Goal: Task Accomplishment & Management: Complete application form

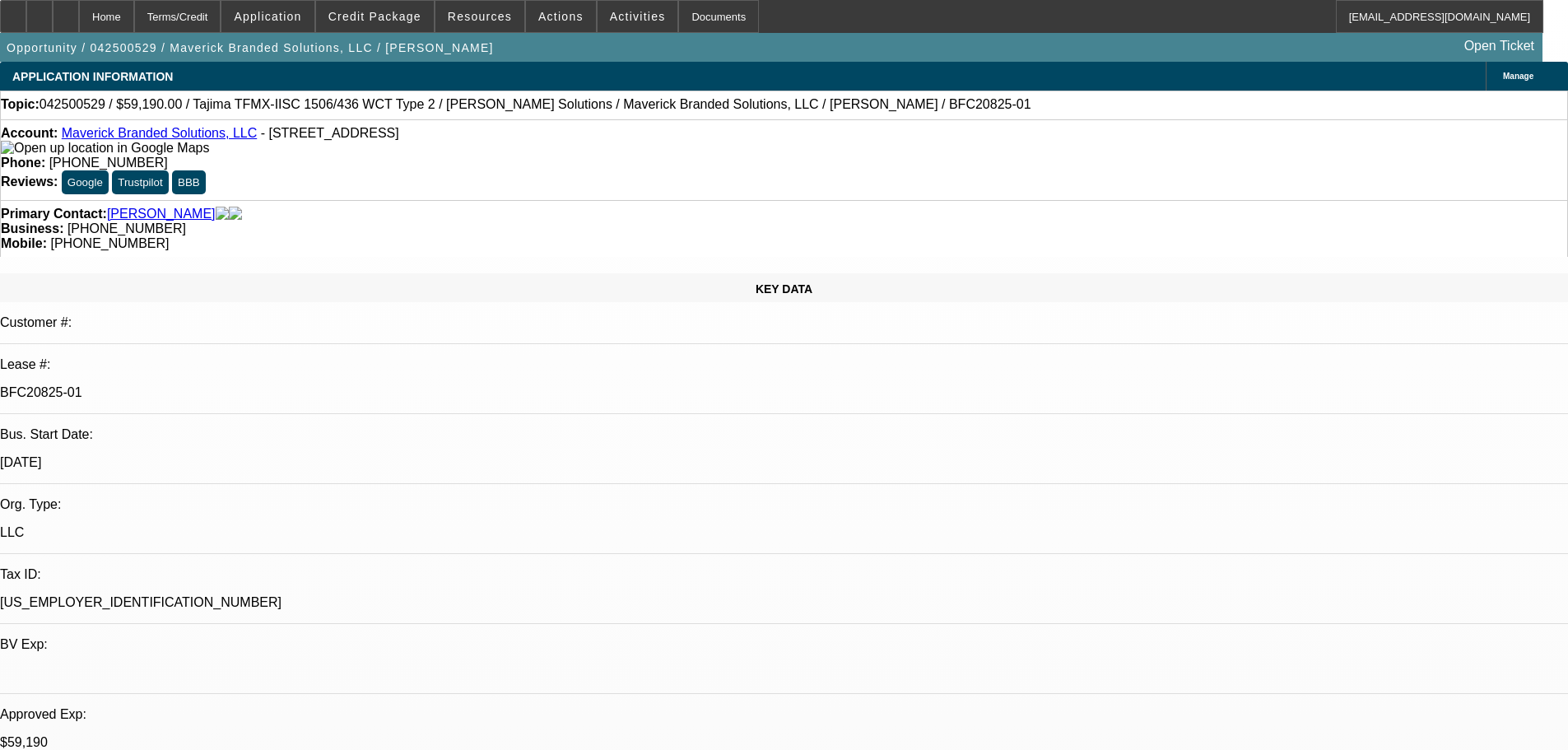
select select "0"
select select "2"
select select "0.1"
select select "4"
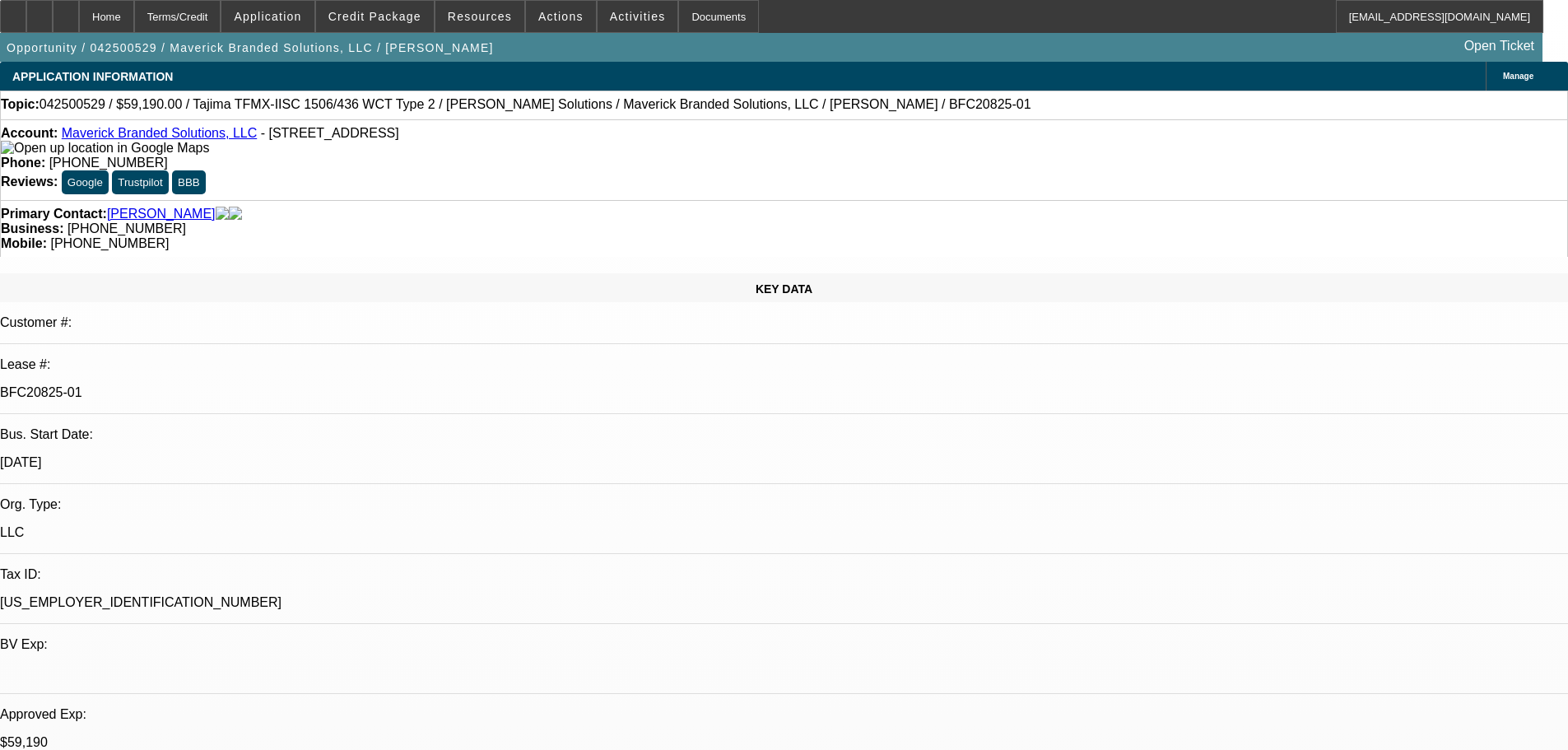
select select "0"
select select "2"
select select "0.1"
select select "4"
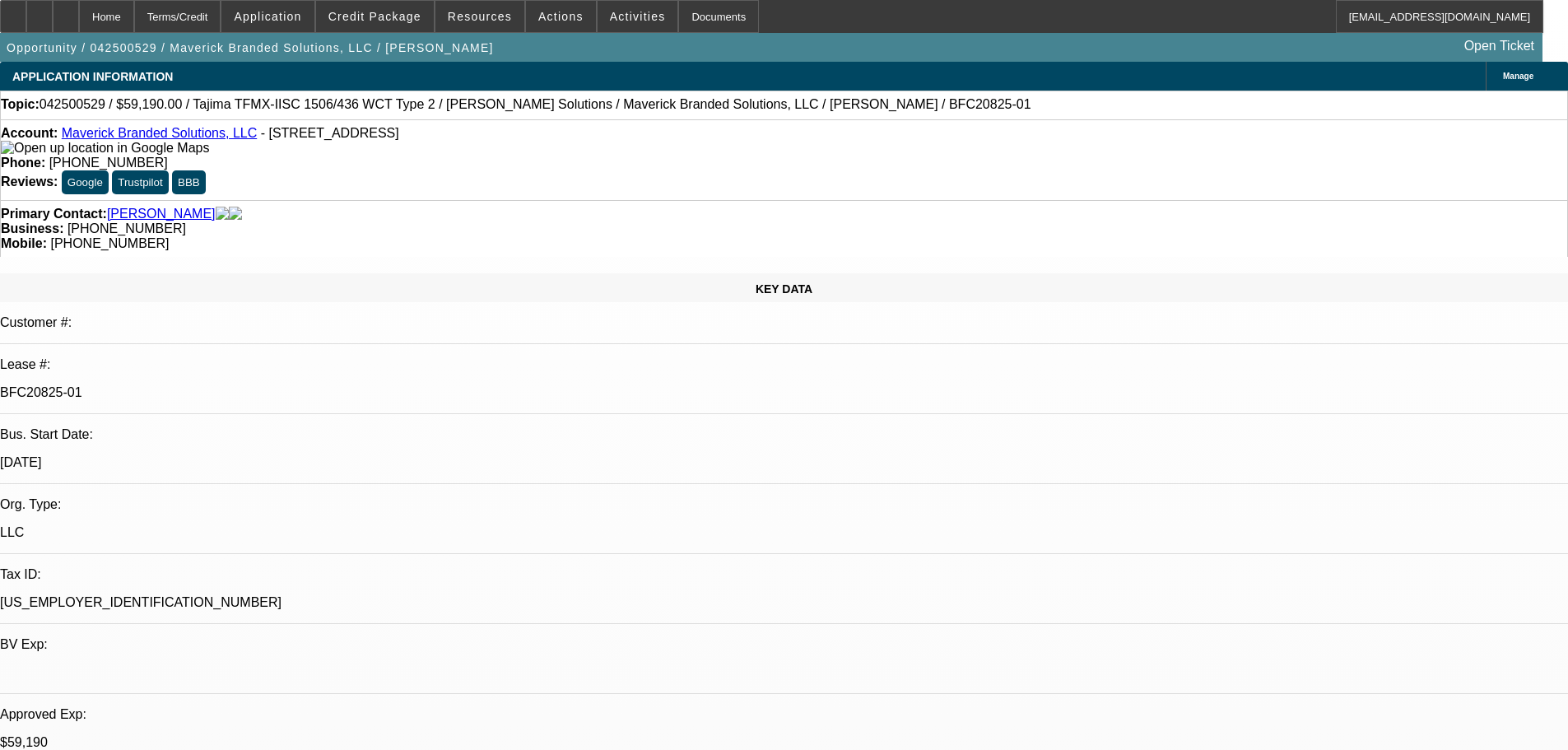
select select "0"
select select "2"
select select "0.1"
select select "4"
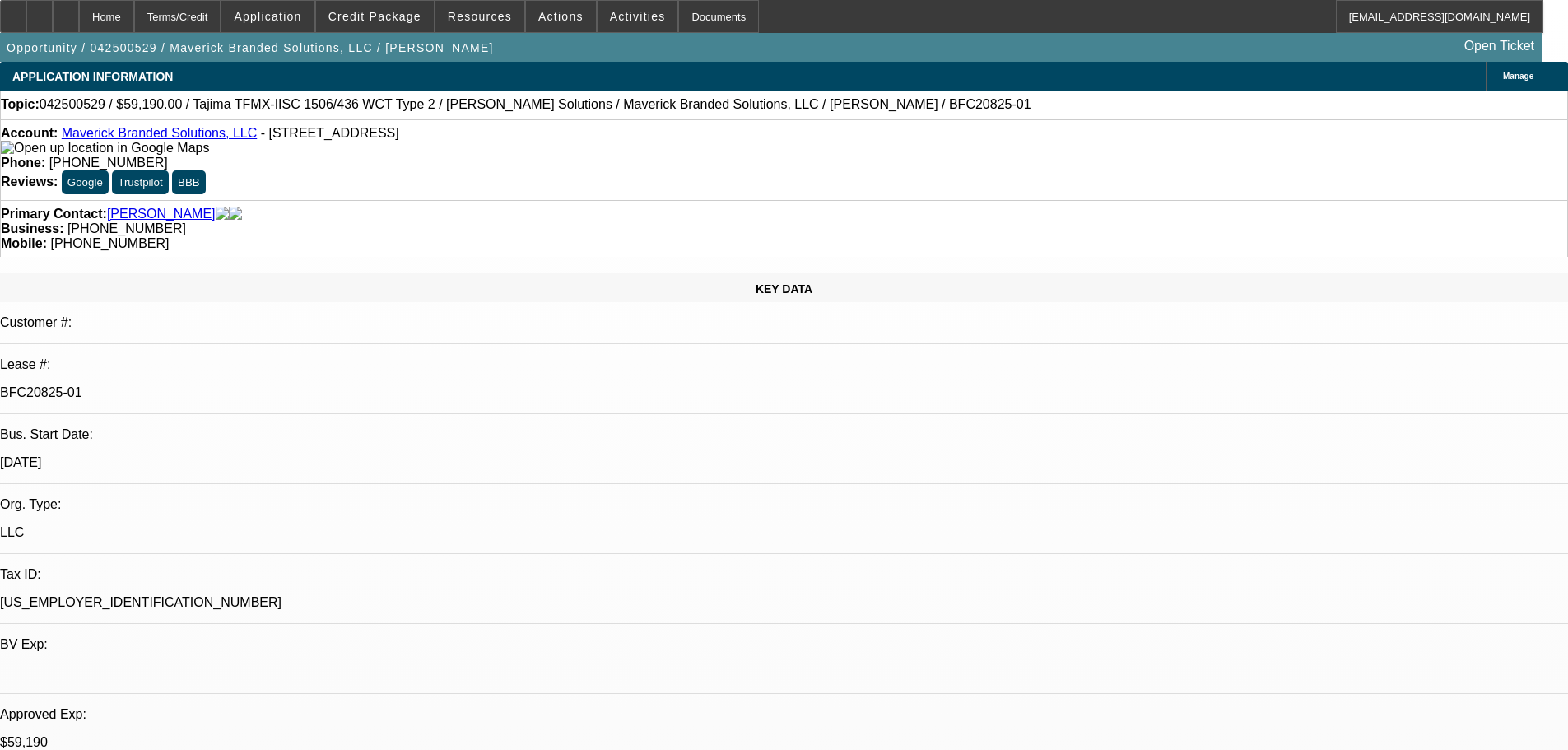
select select "0"
select select "2"
select select "0"
select select "6"
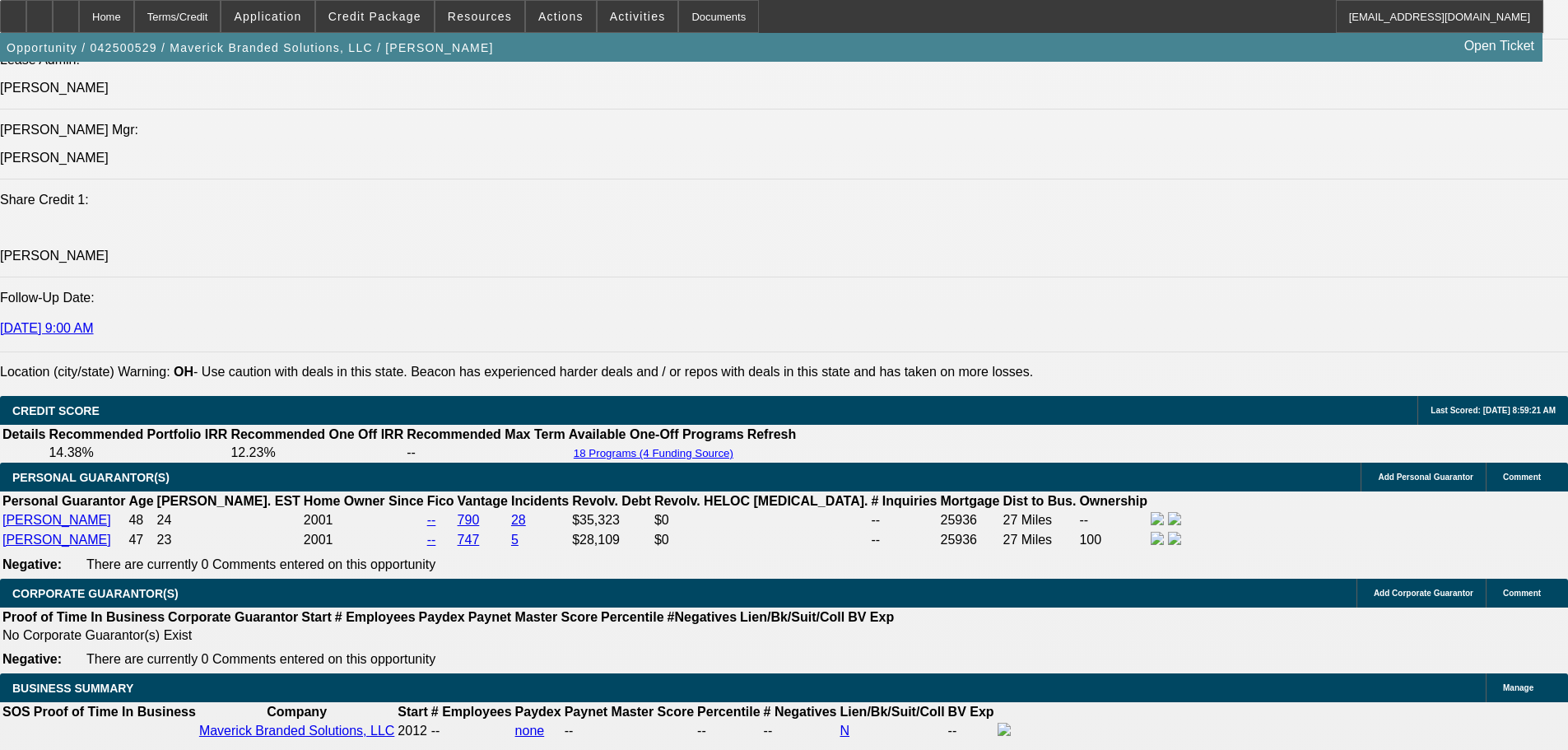
scroll to position [82, 0]
select select "0"
select select "2"
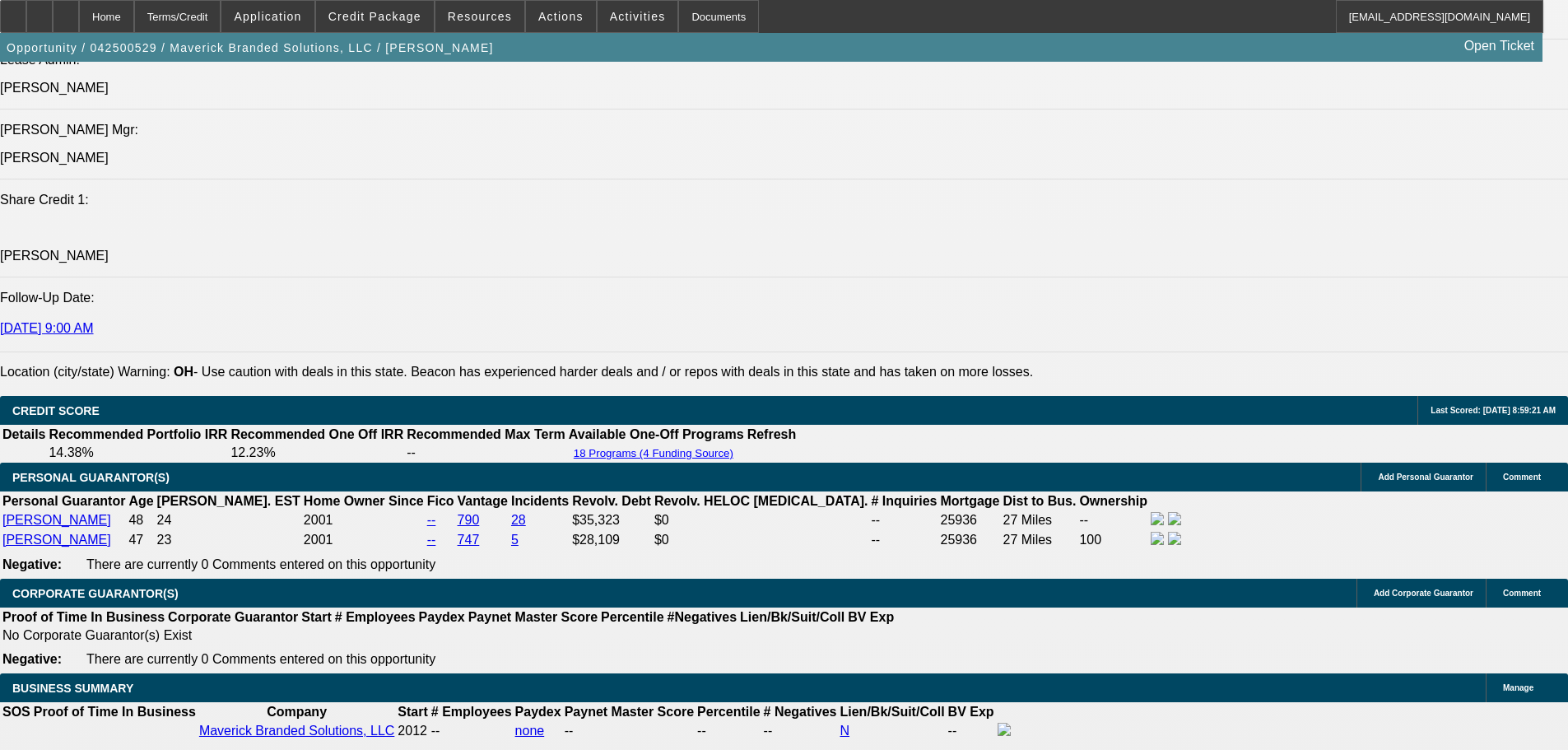
select select "0"
select select "6"
select select "0"
select select "2"
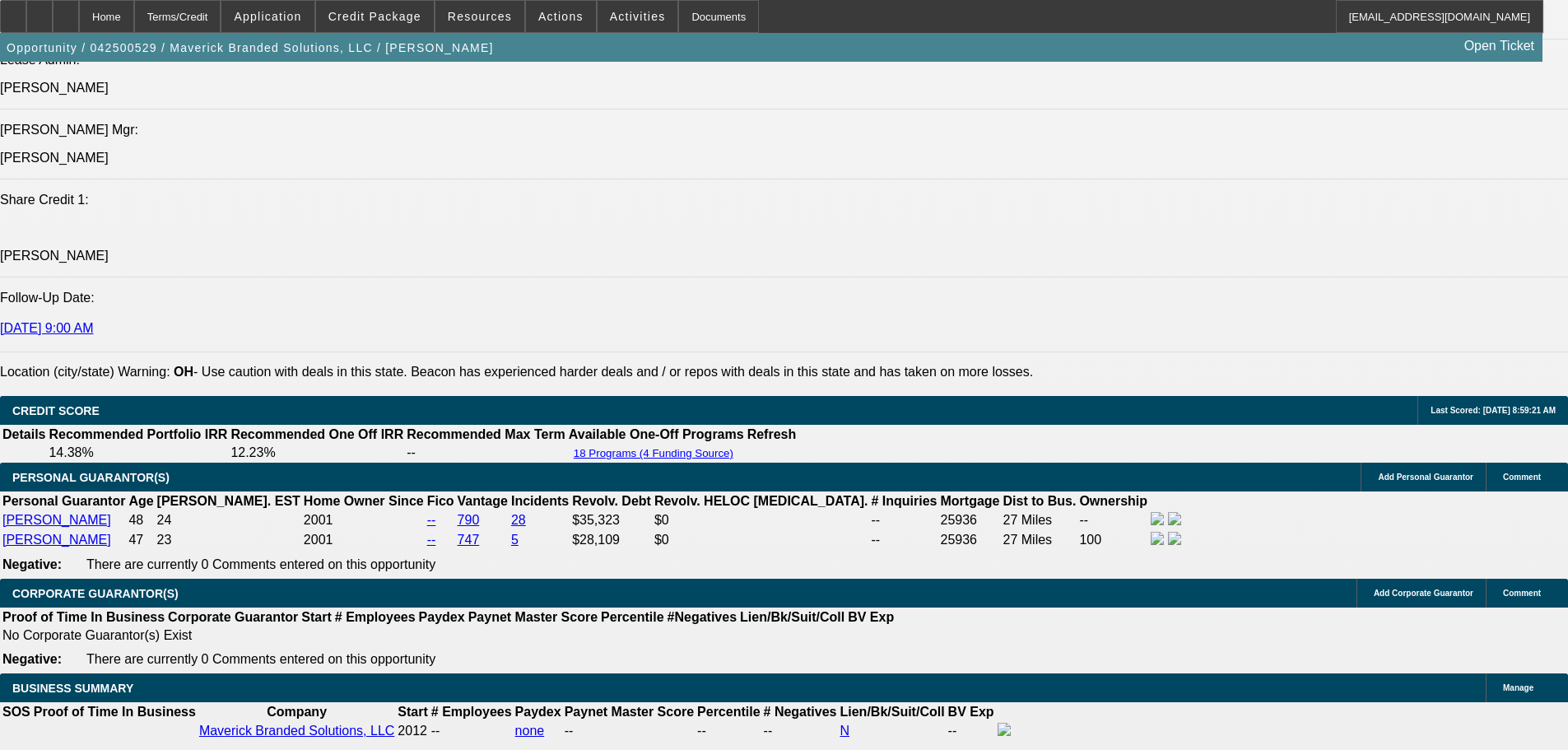
select select "0.1"
select select "4"
select select "0"
select select "2"
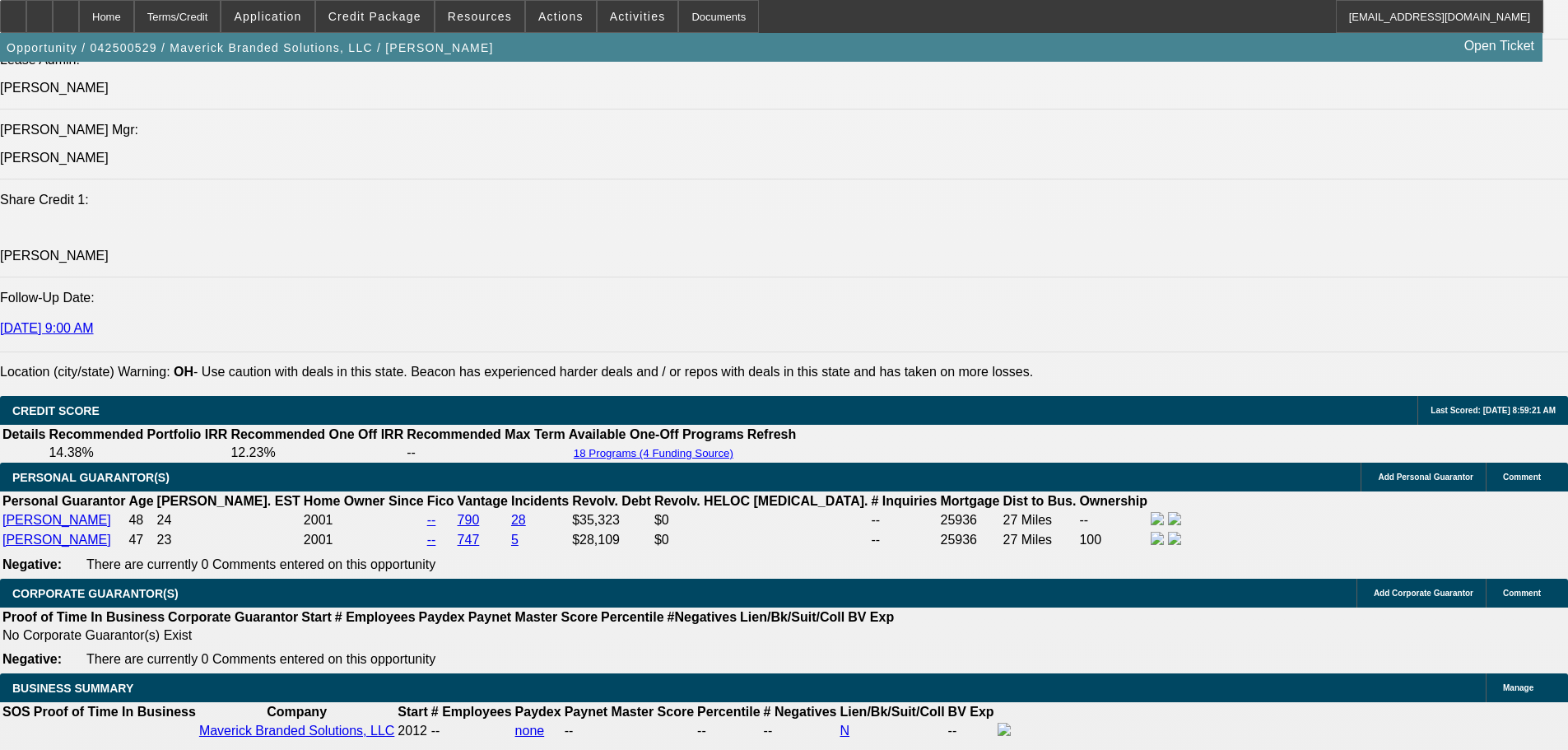
select select "0.1"
select select "4"
select select "0"
select select "2"
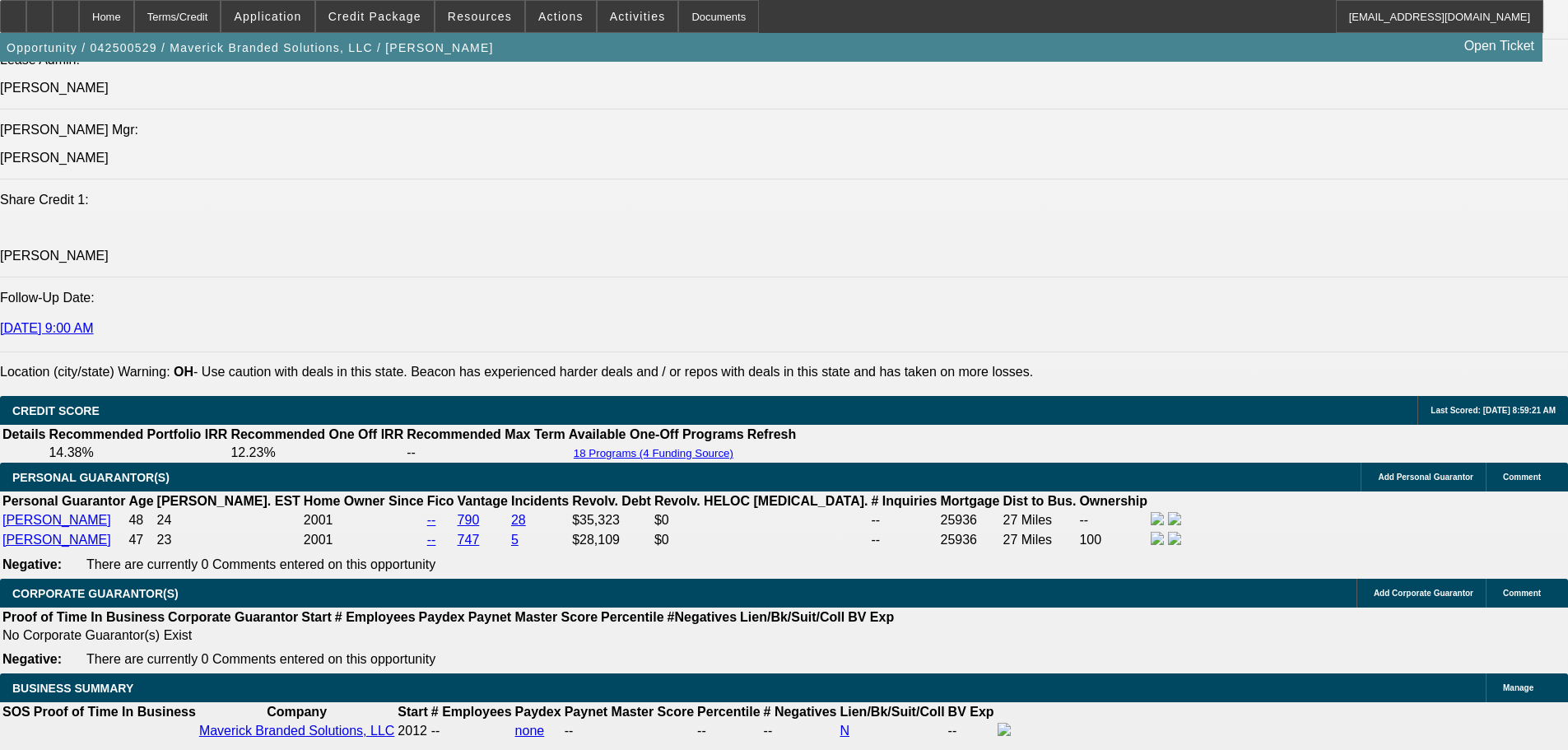
select select "0.1"
select select "4"
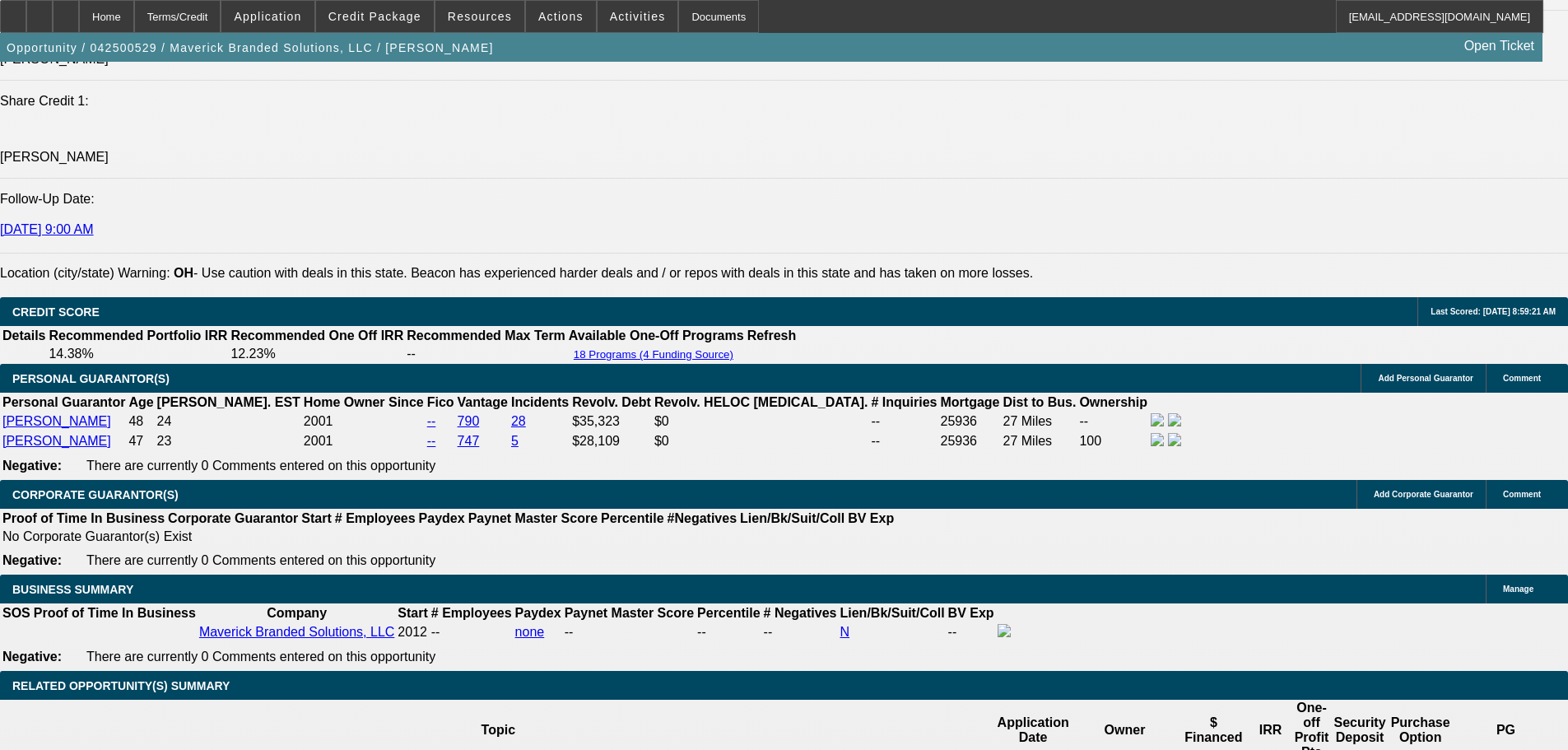
scroll to position [2247, 0]
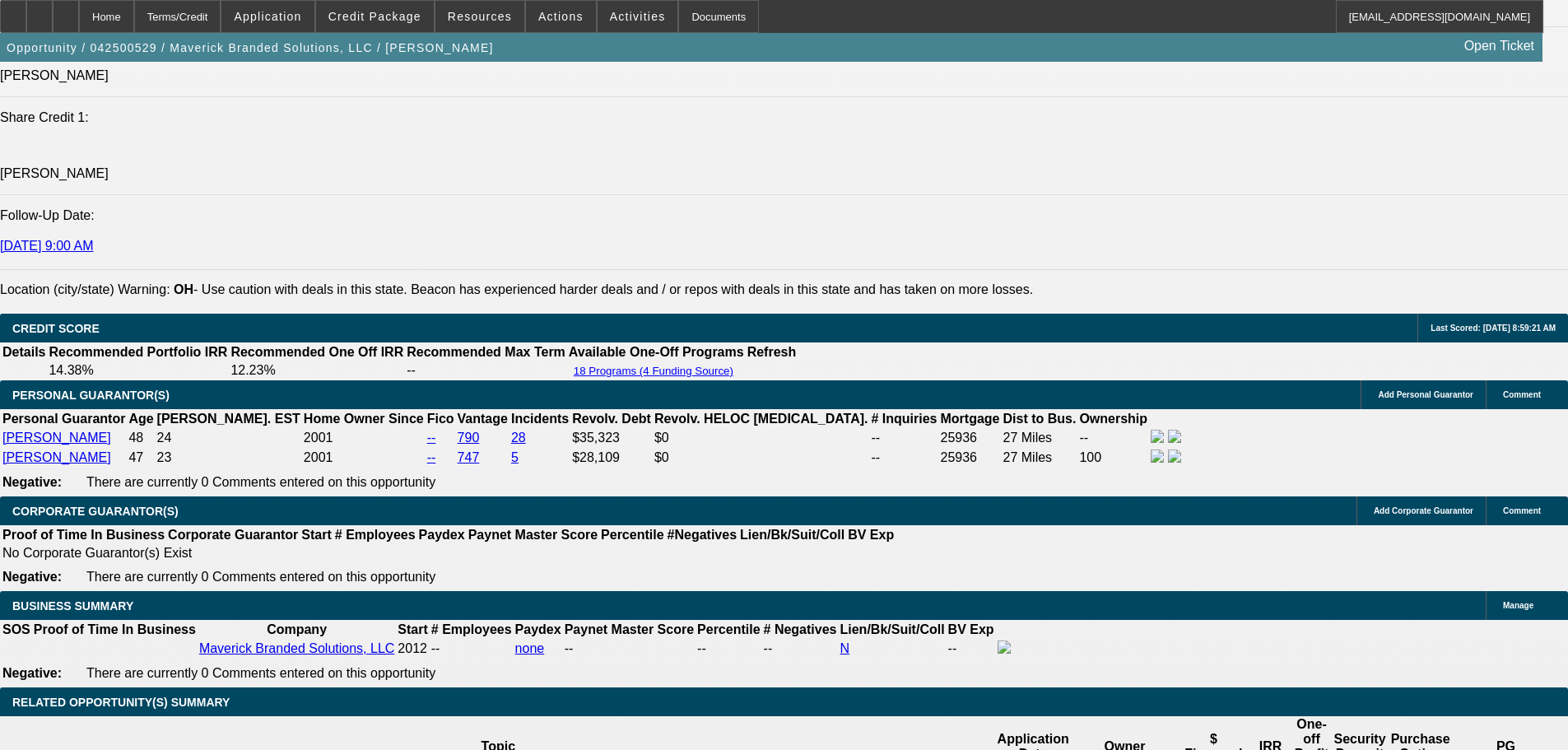
select select "0"
select select "2"
select select "0.1"
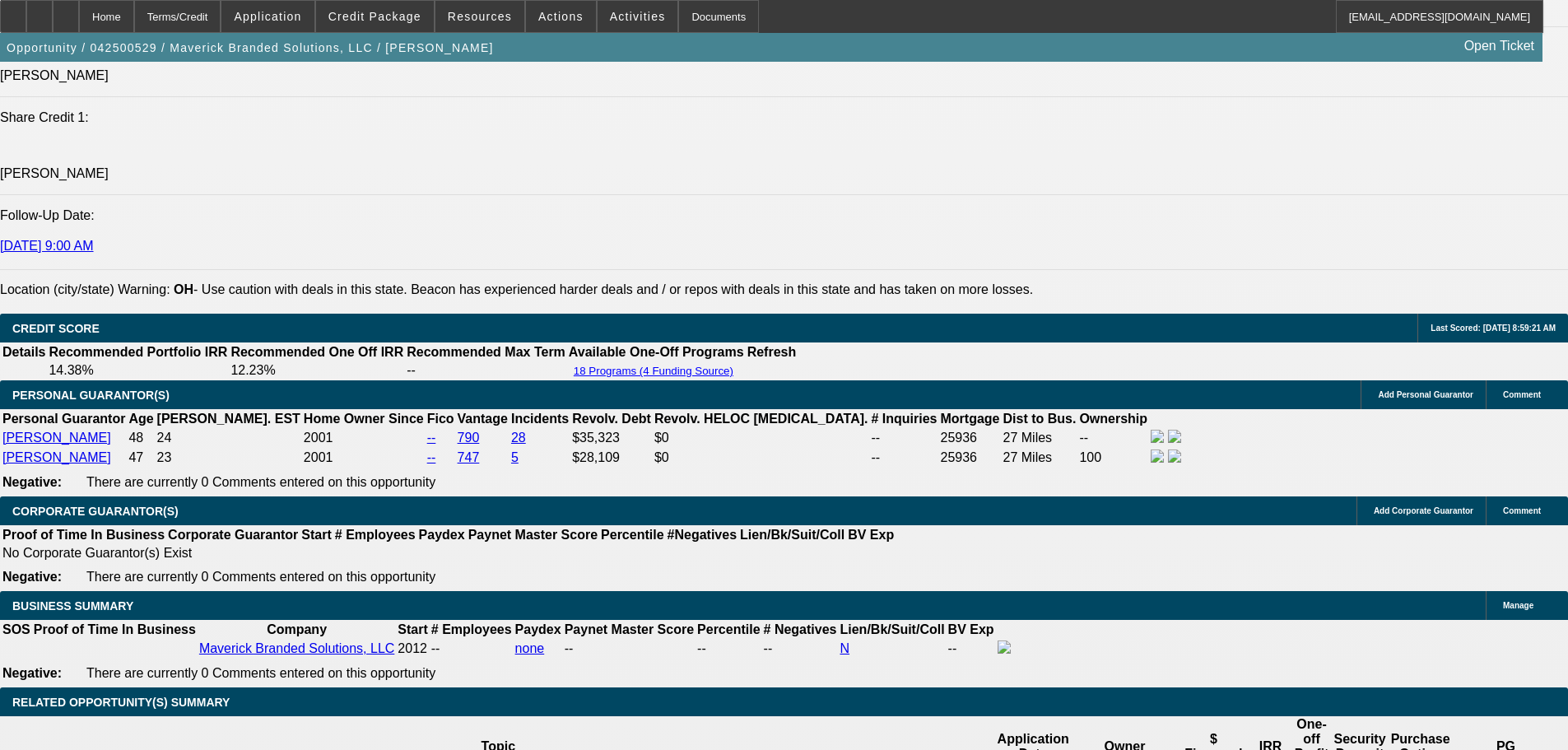
select select "4"
select select "0"
select select "2"
select select "0.1"
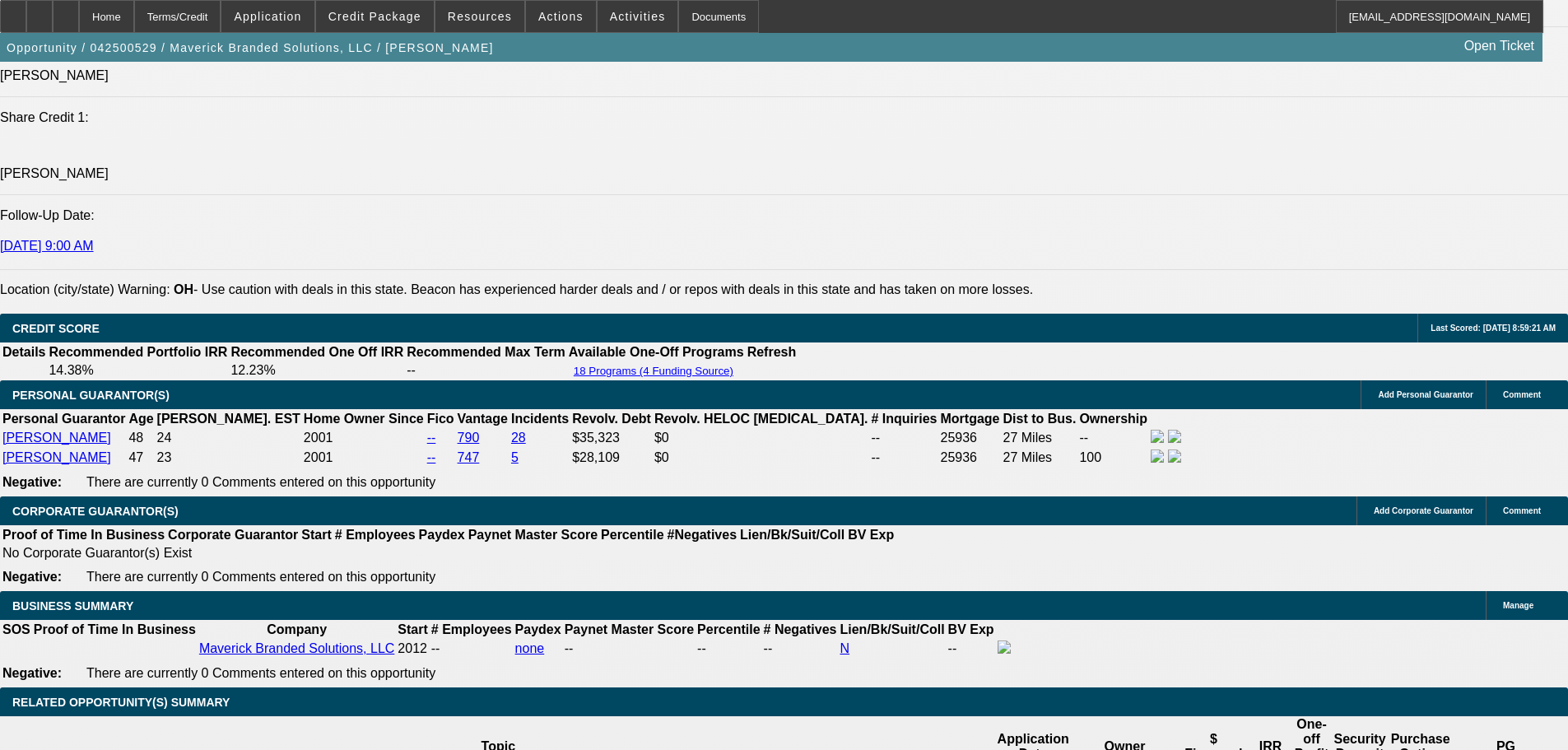
select select "4"
select select "0"
select select "2"
select select "0.1"
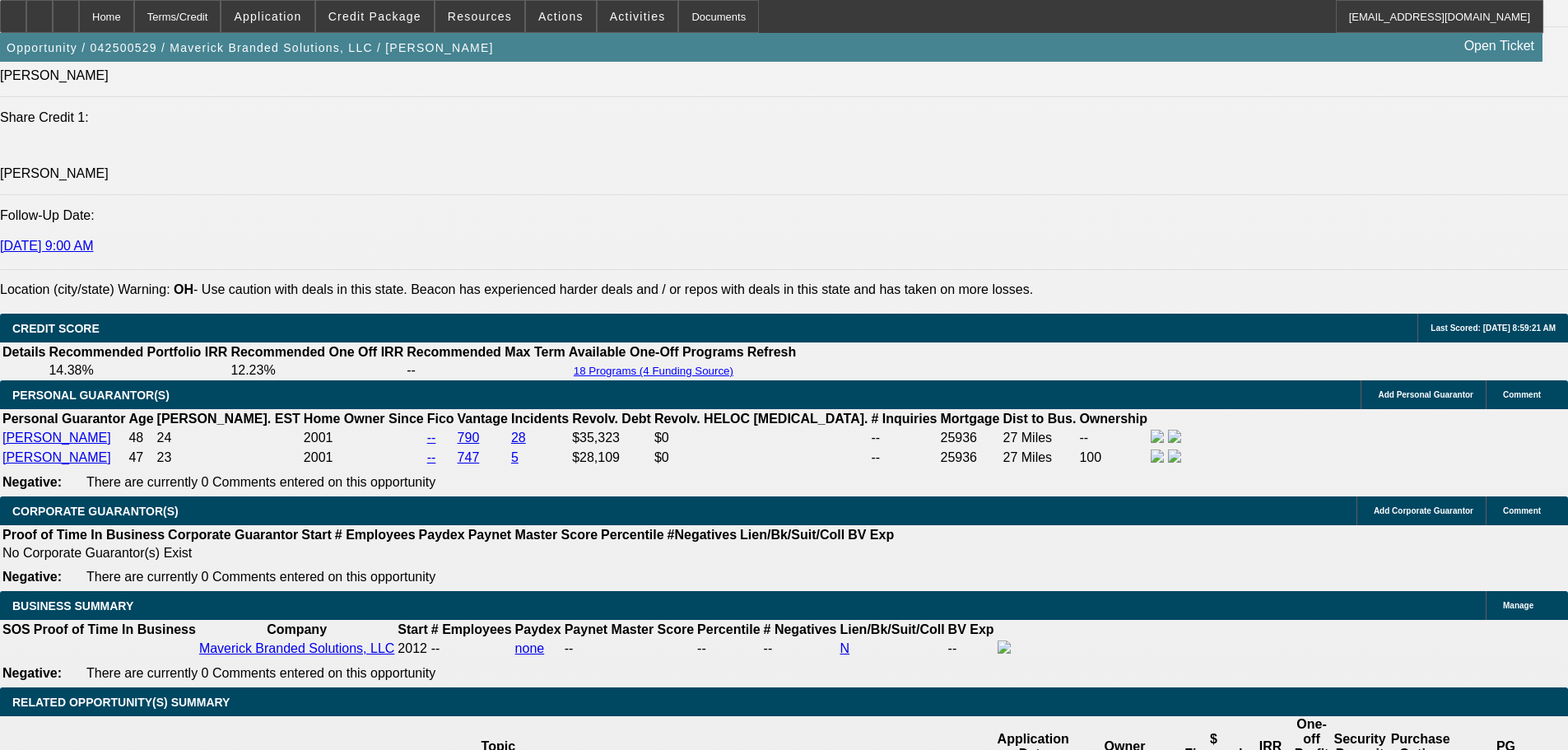
select select "4"
select select "0"
select select "2"
select select "0"
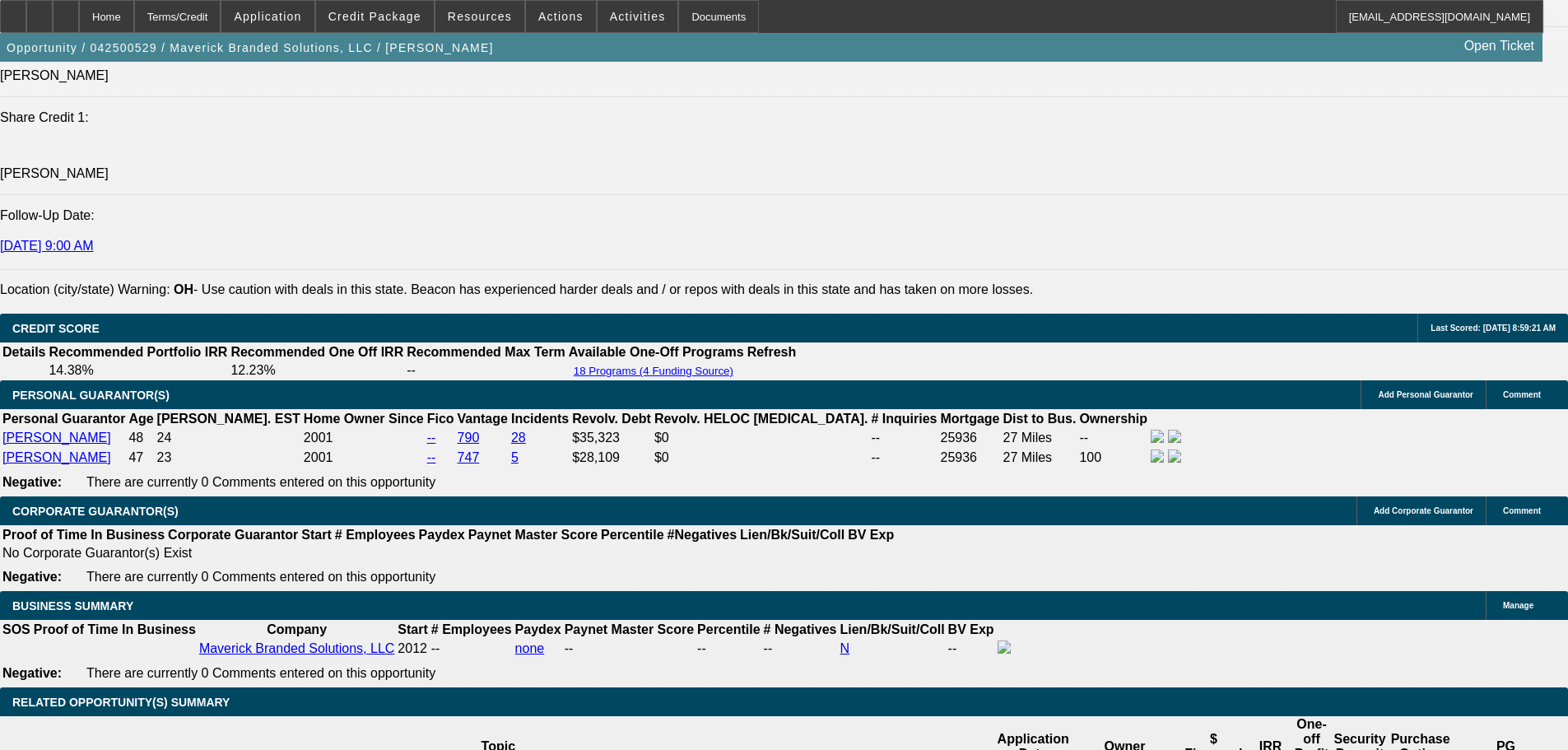
select select "6"
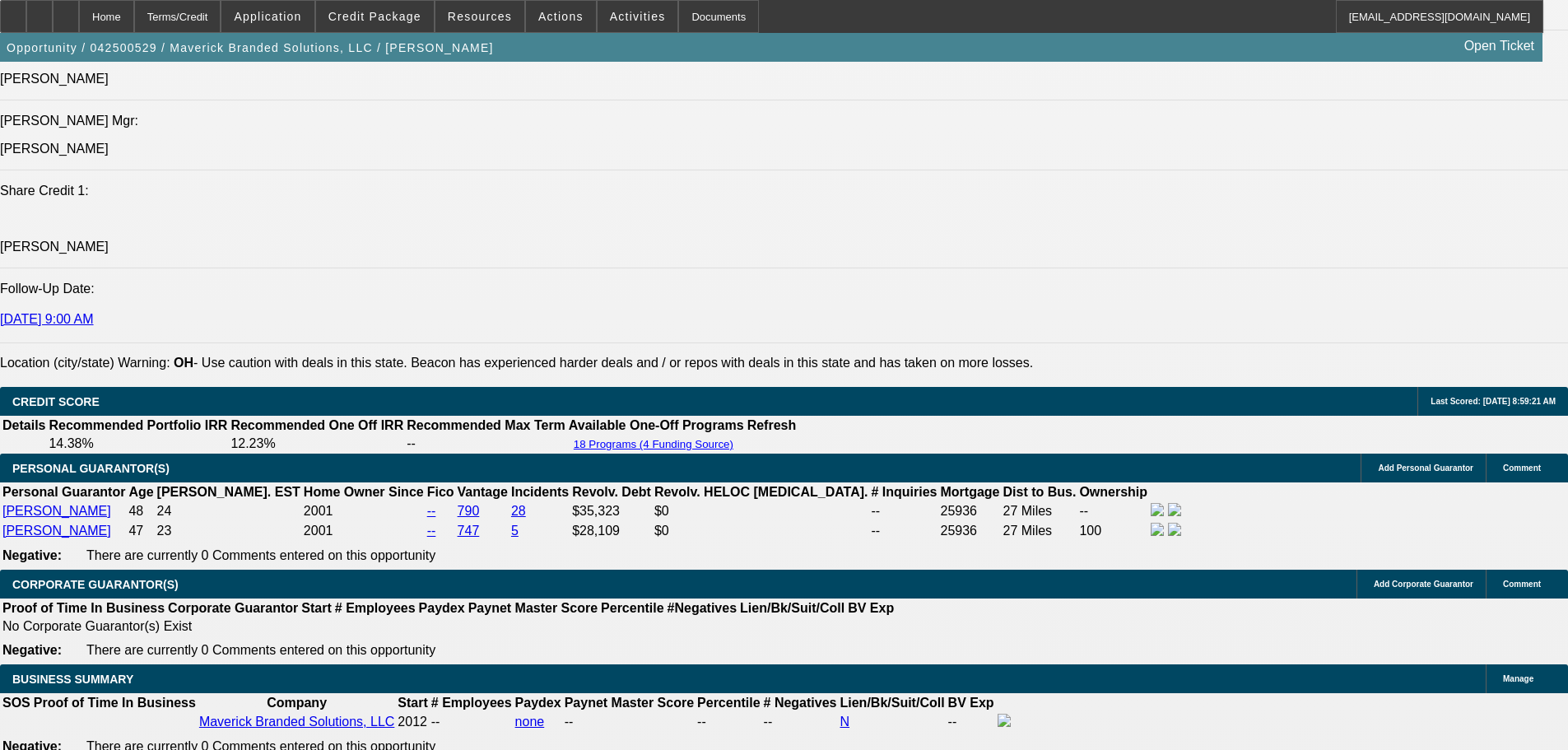
scroll to position [2165, 0]
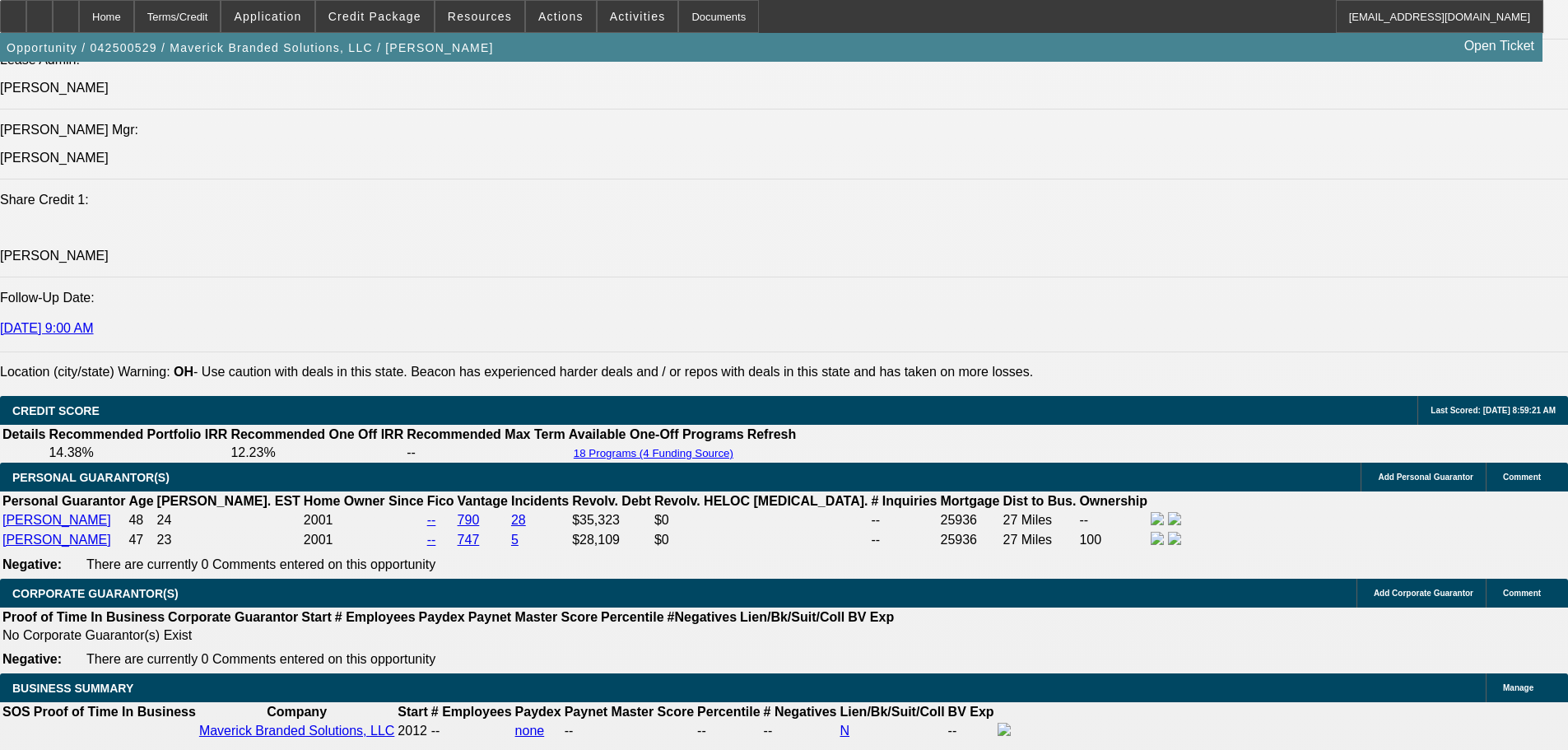
select select "0"
select select "2"
select select "0"
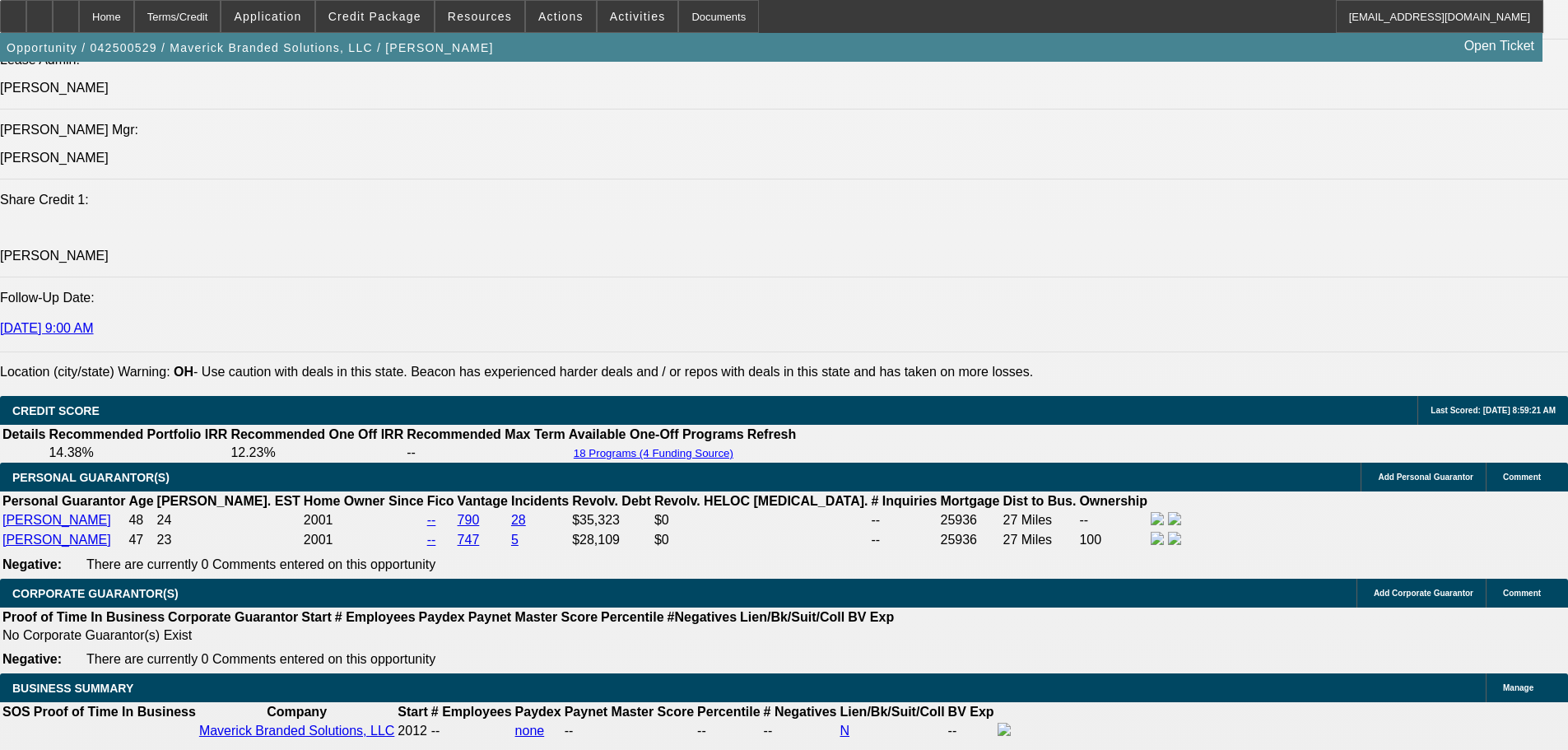
select select "6"
select select "0"
select select "2"
select select "0"
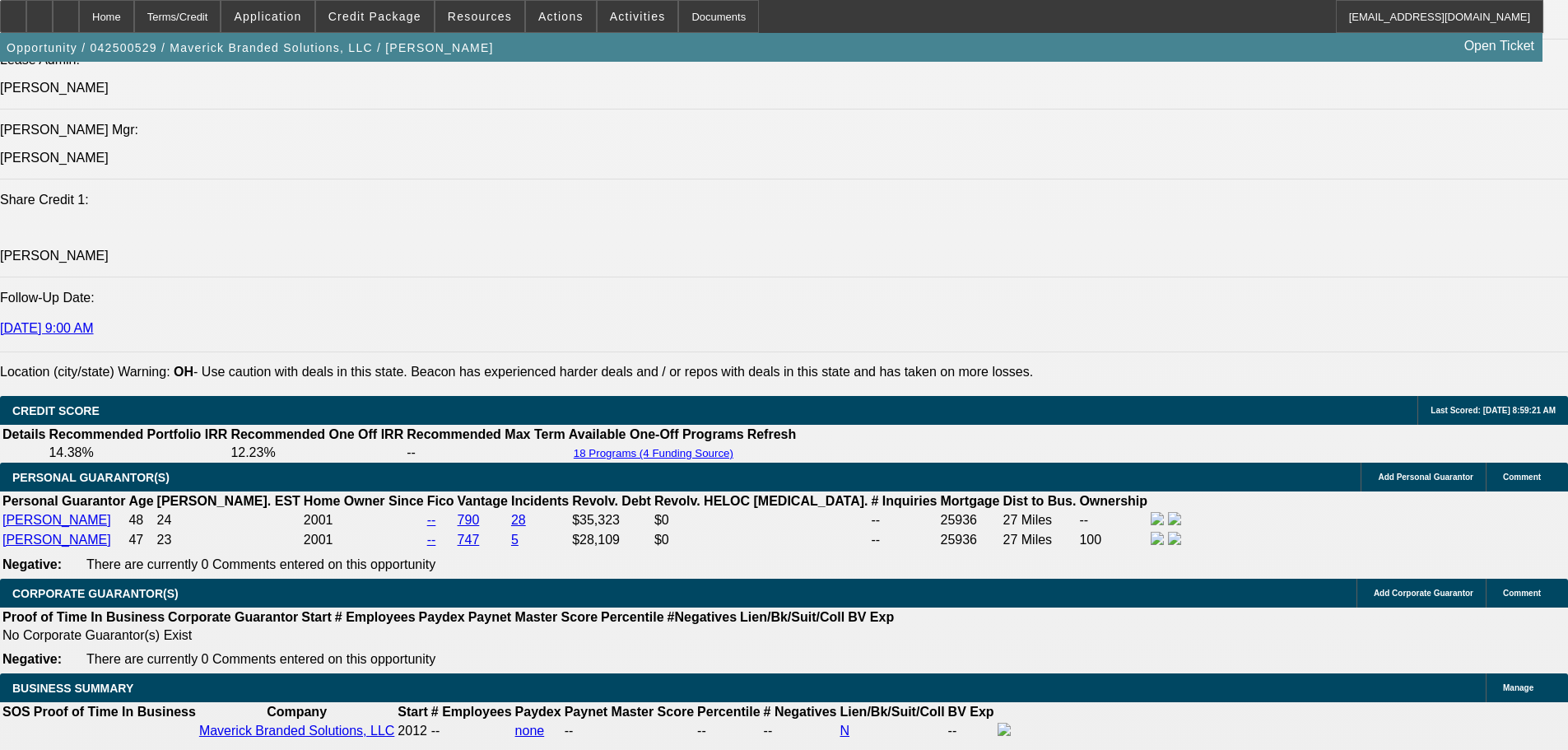
select select "6"
select select "0"
select select "2"
select select "0"
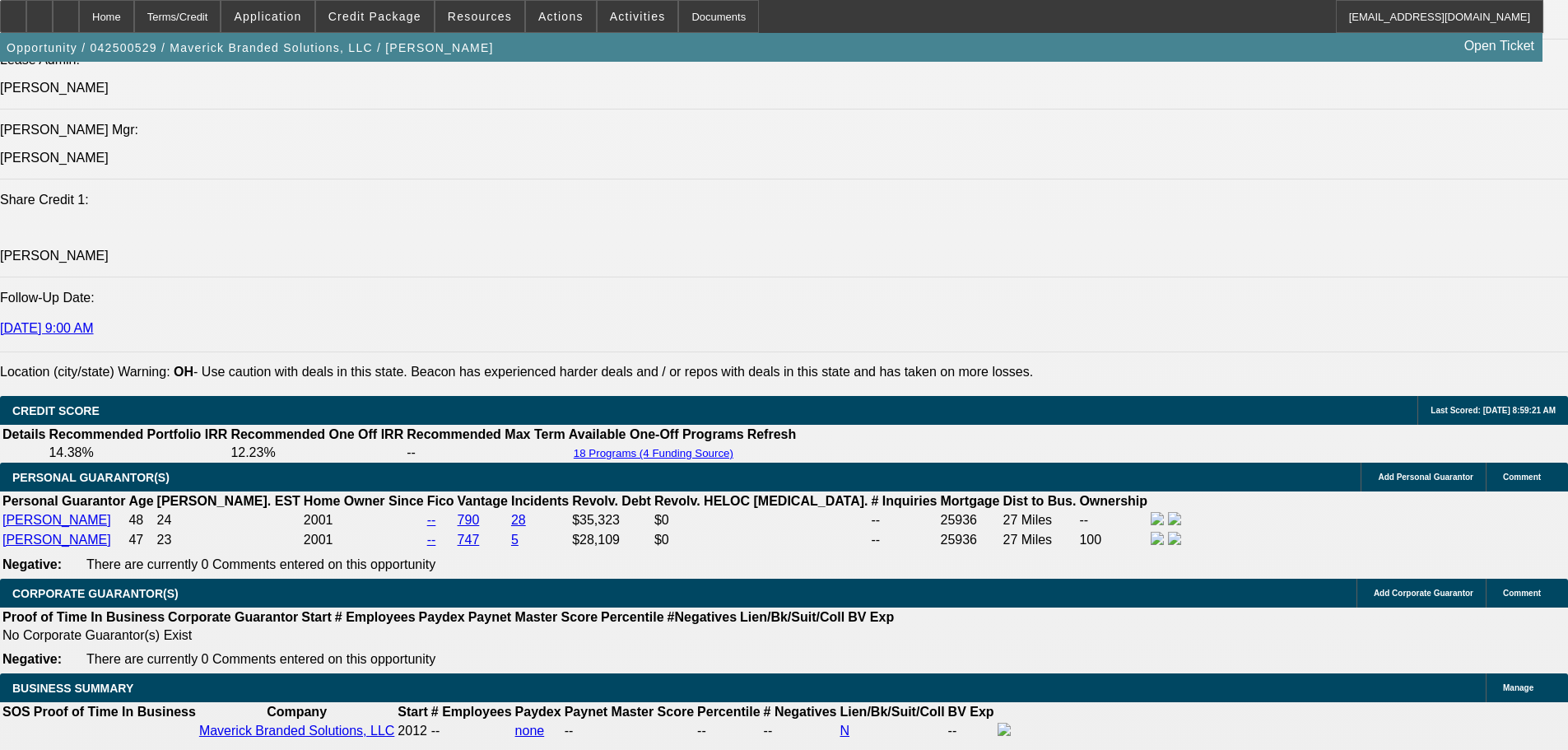
select select "6"
select select "0"
select select "2"
select select "0"
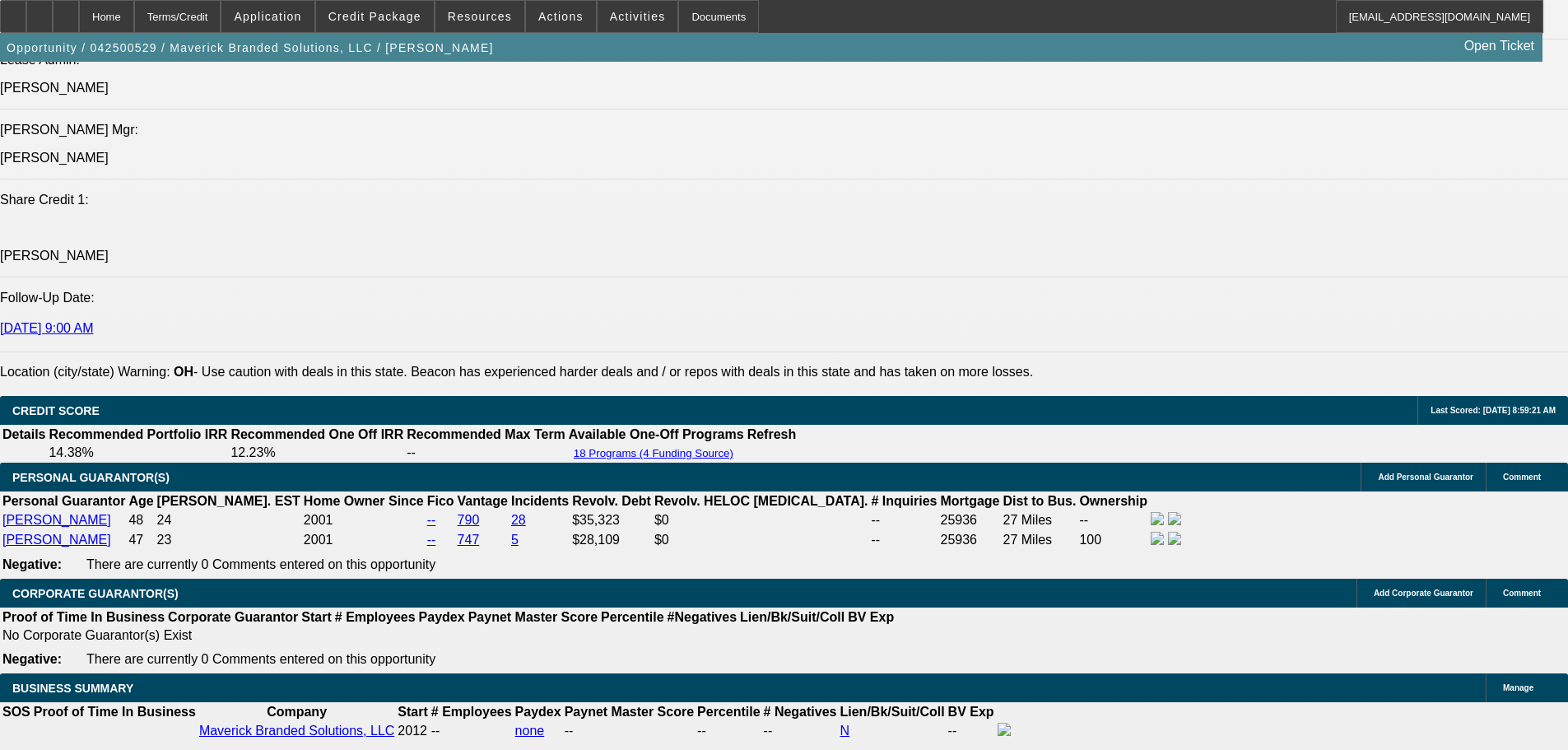
select select "6"
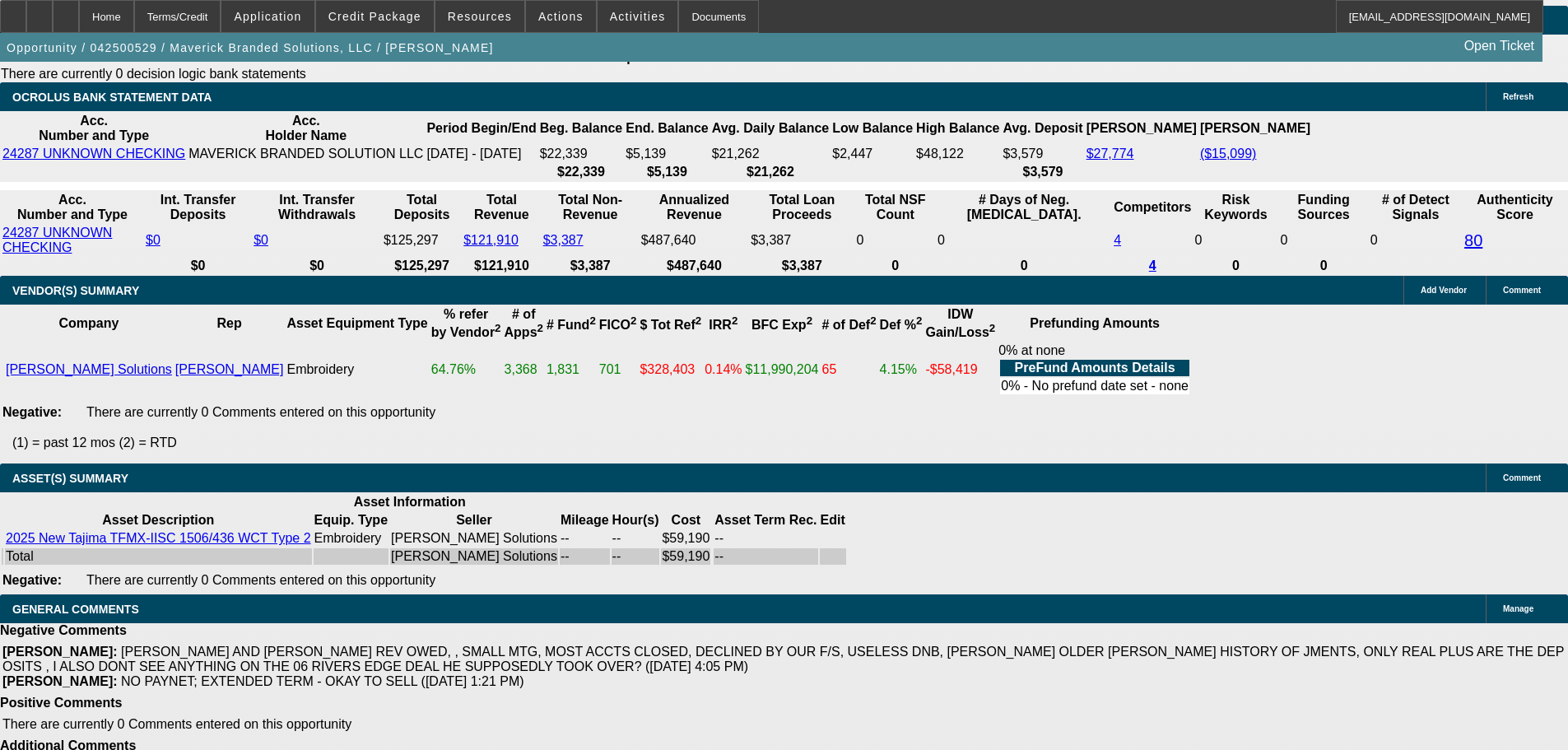
scroll to position [3363, 0]
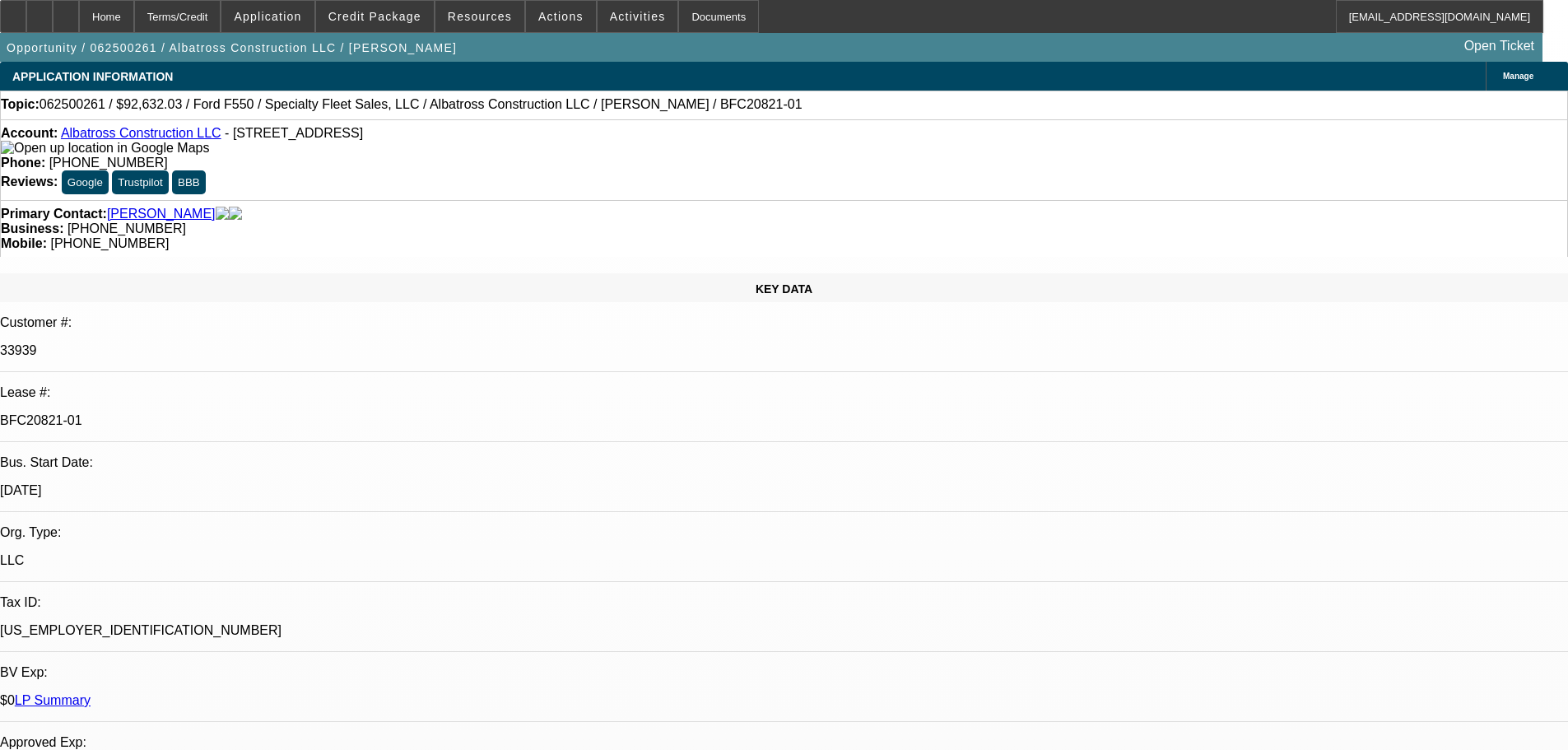
select select "0"
select select "6"
select select "0"
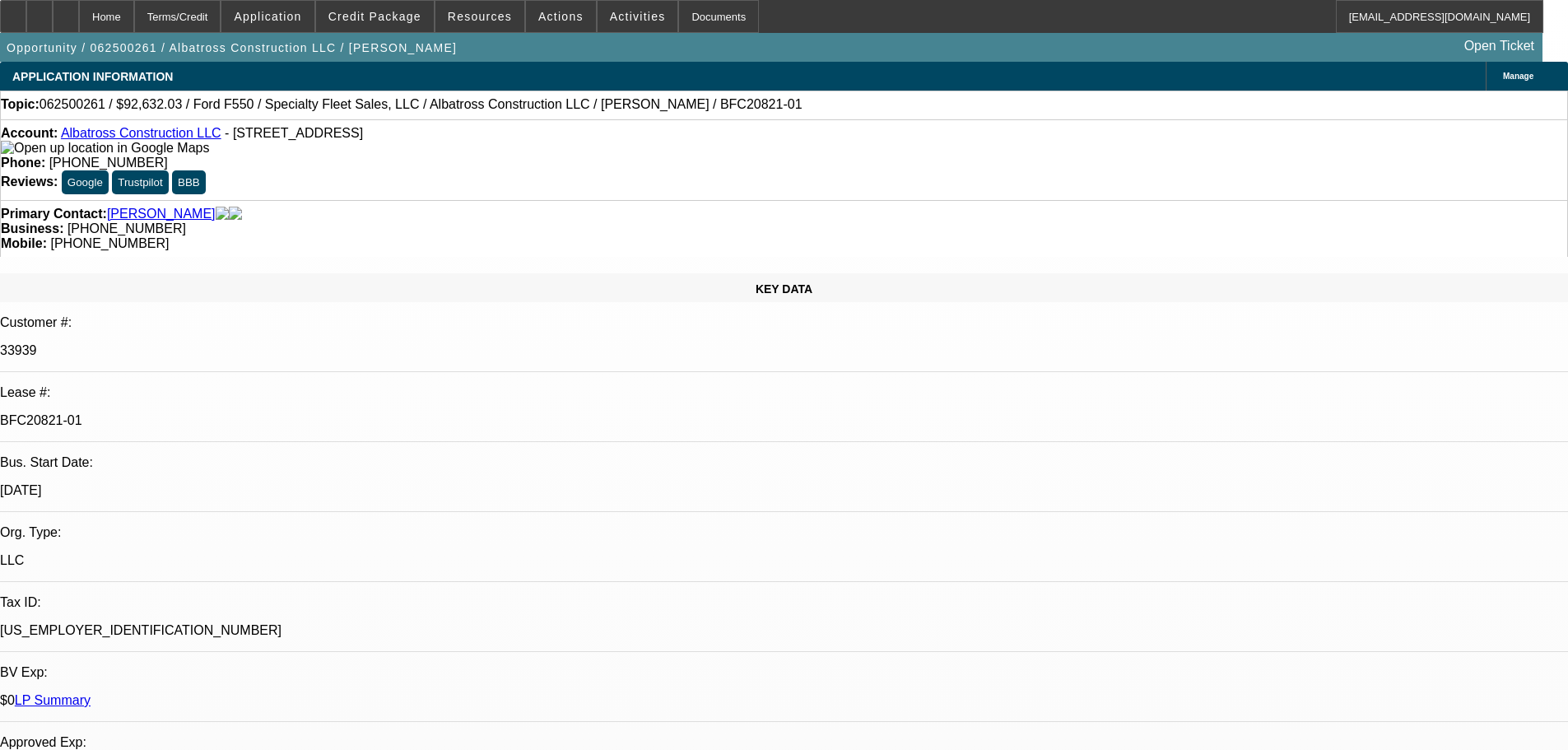
select select "0"
select select "6"
select select "0"
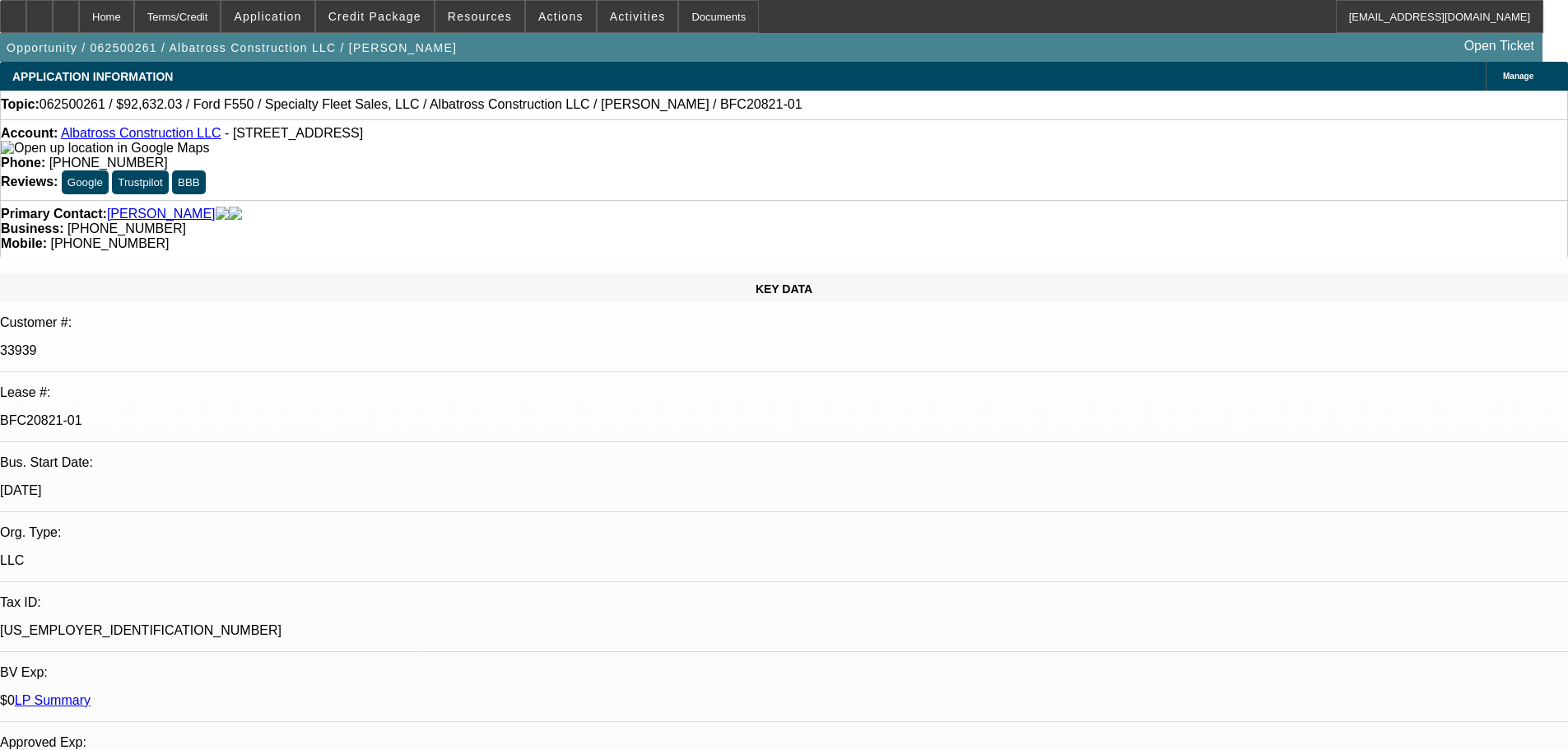
select select "0"
select select "6"
select select "0"
select select "2"
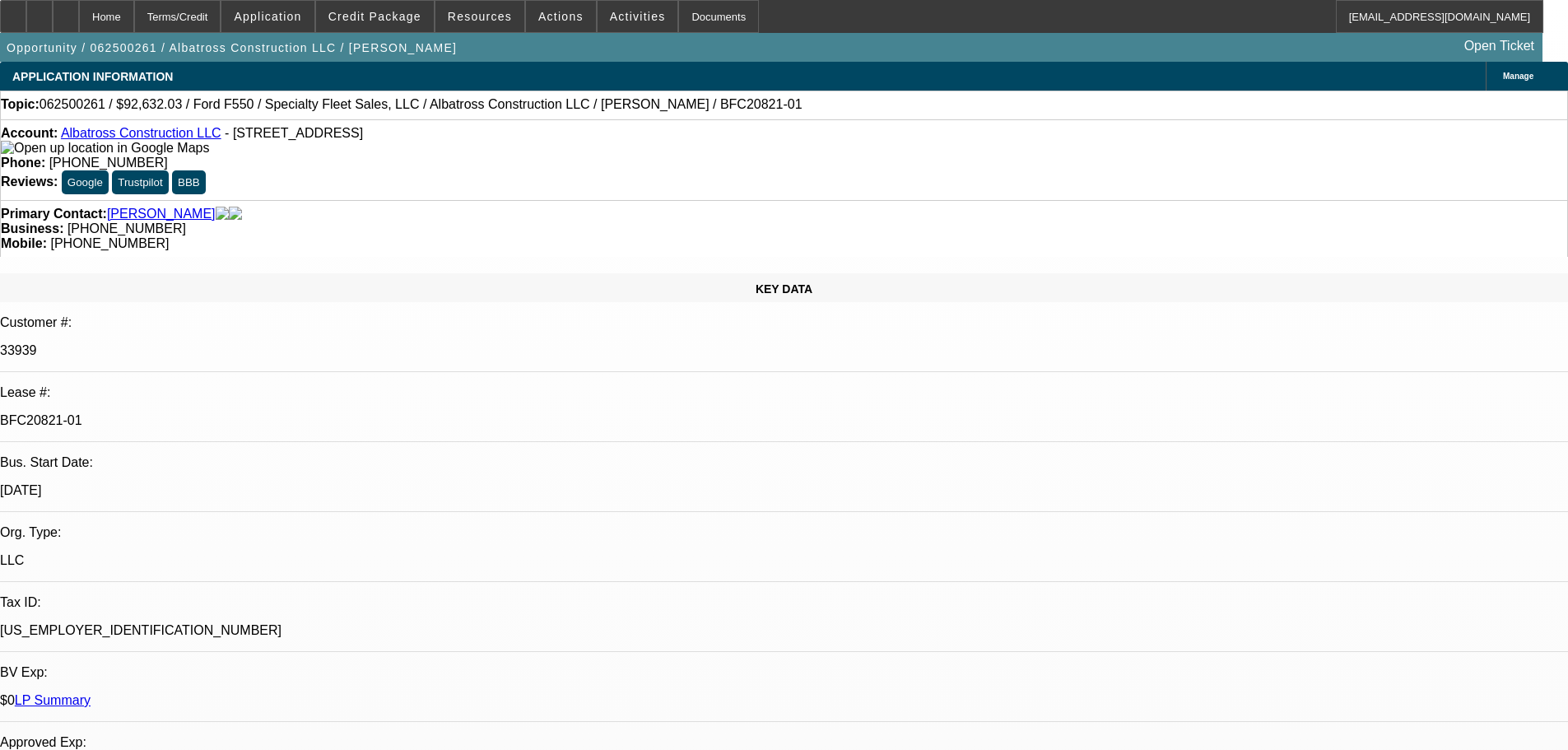
select select "0"
select select "6"
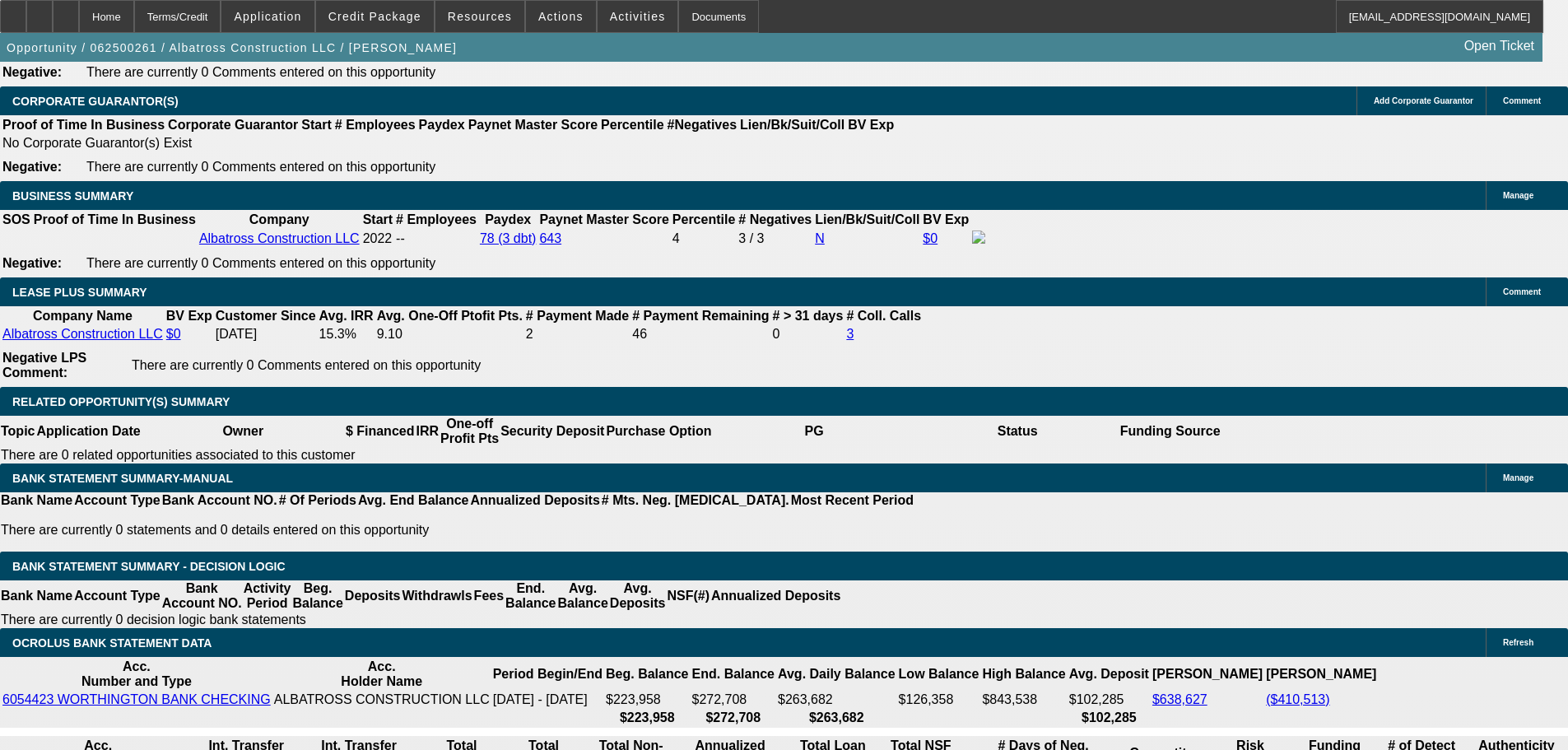
scroll to position [2058, 0]
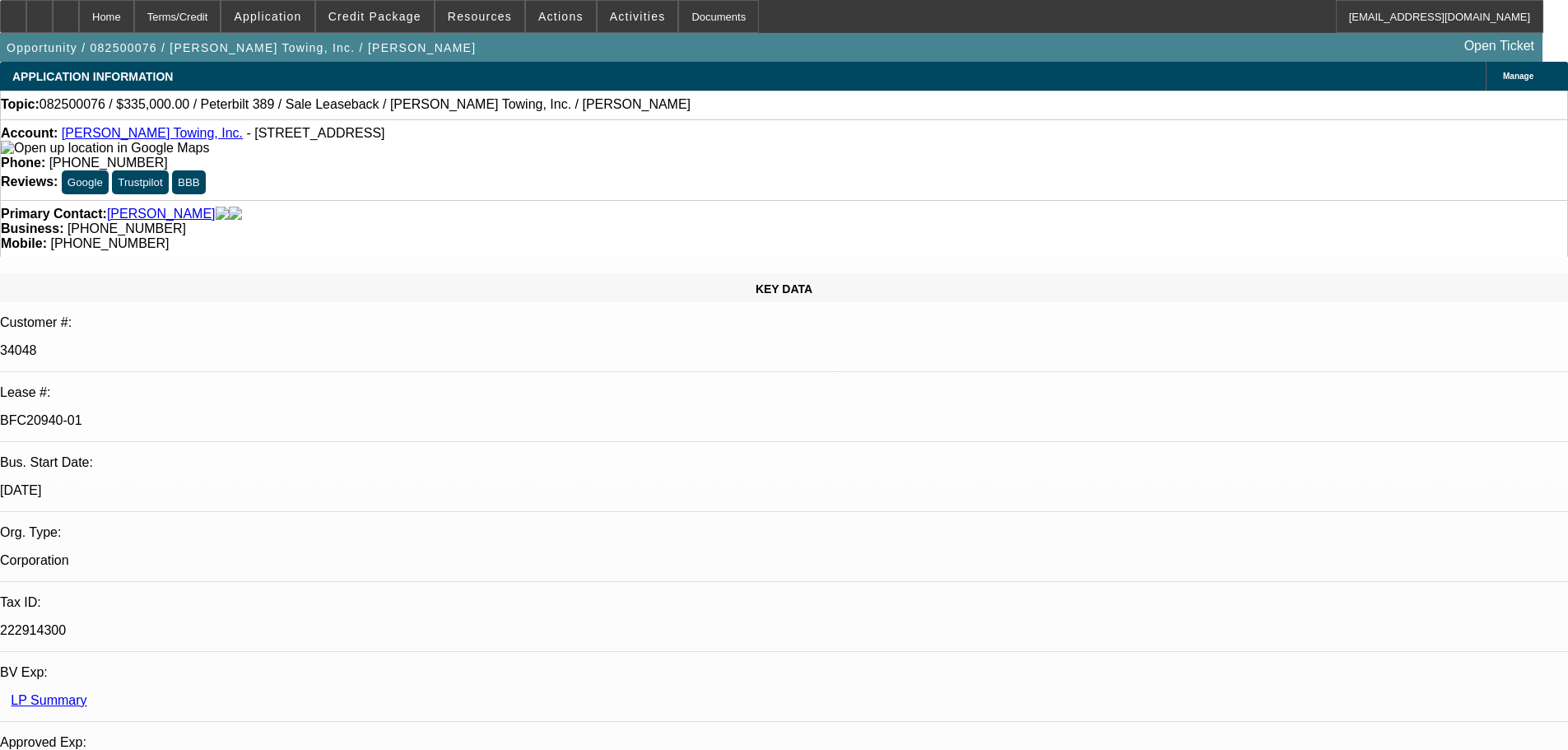
select select "0"
select select "2"
select select "0"
select select "6"
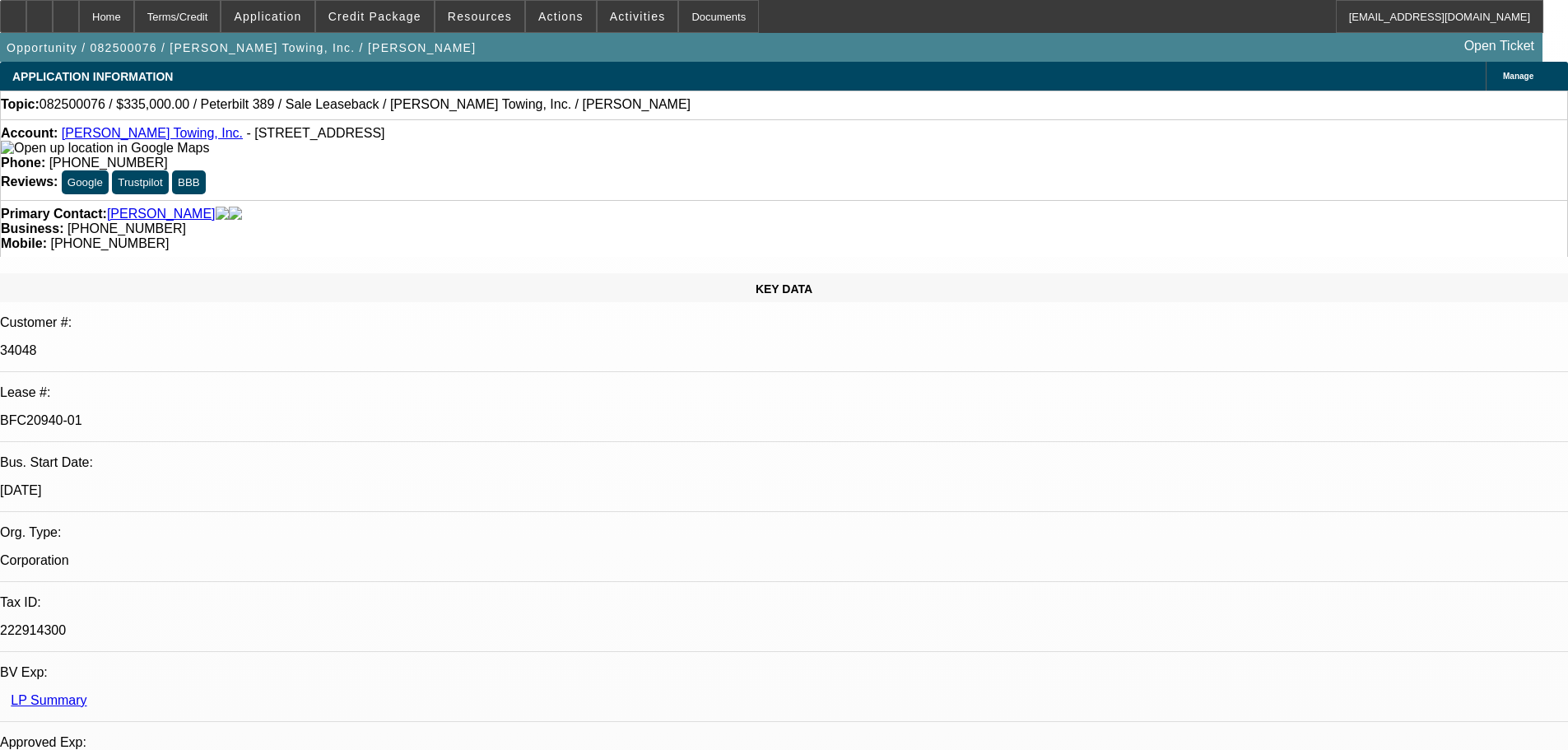
select select "0"
select select "2"
select select "0"
select select "6"
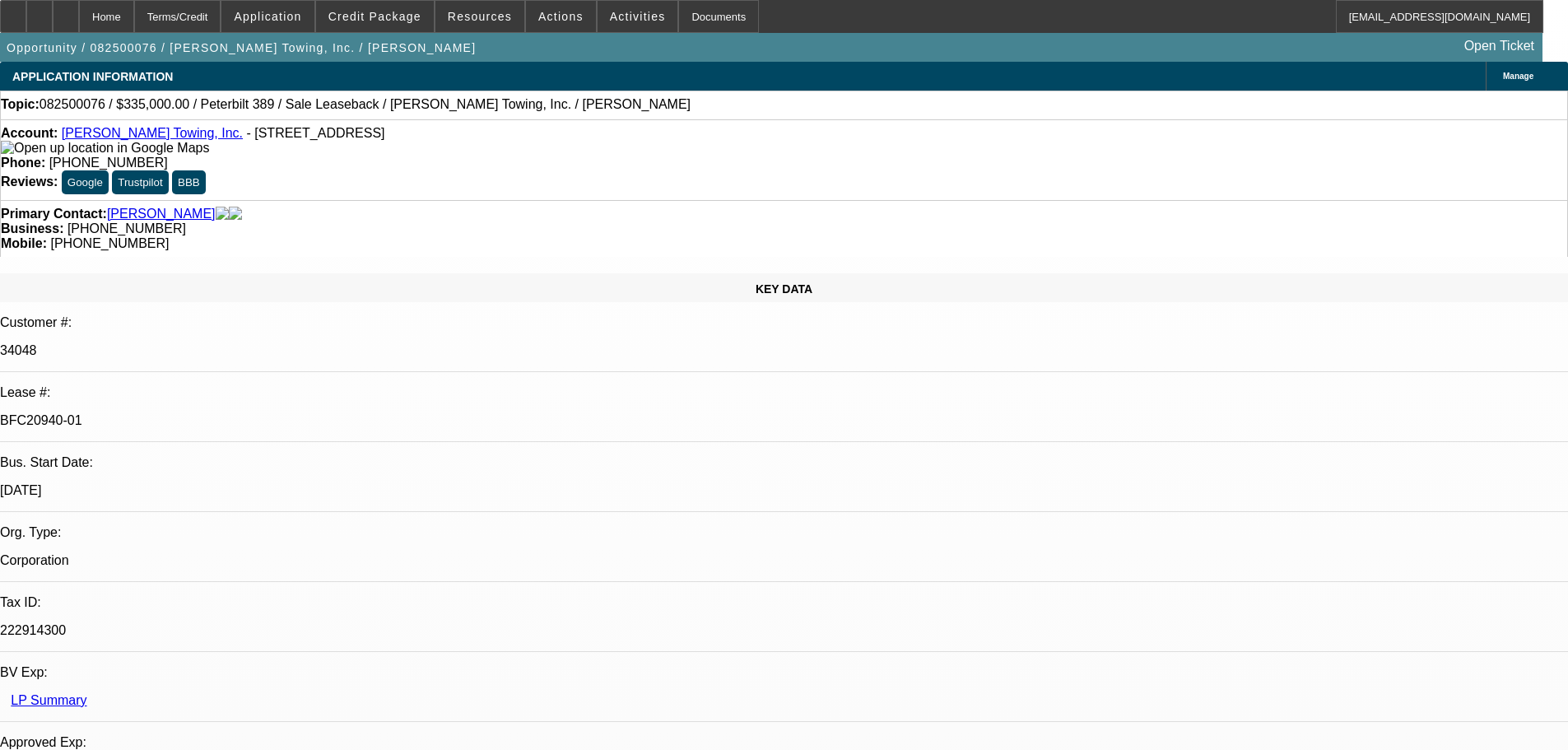
select select "0"
select select "2"
select select "0"
select select "6"
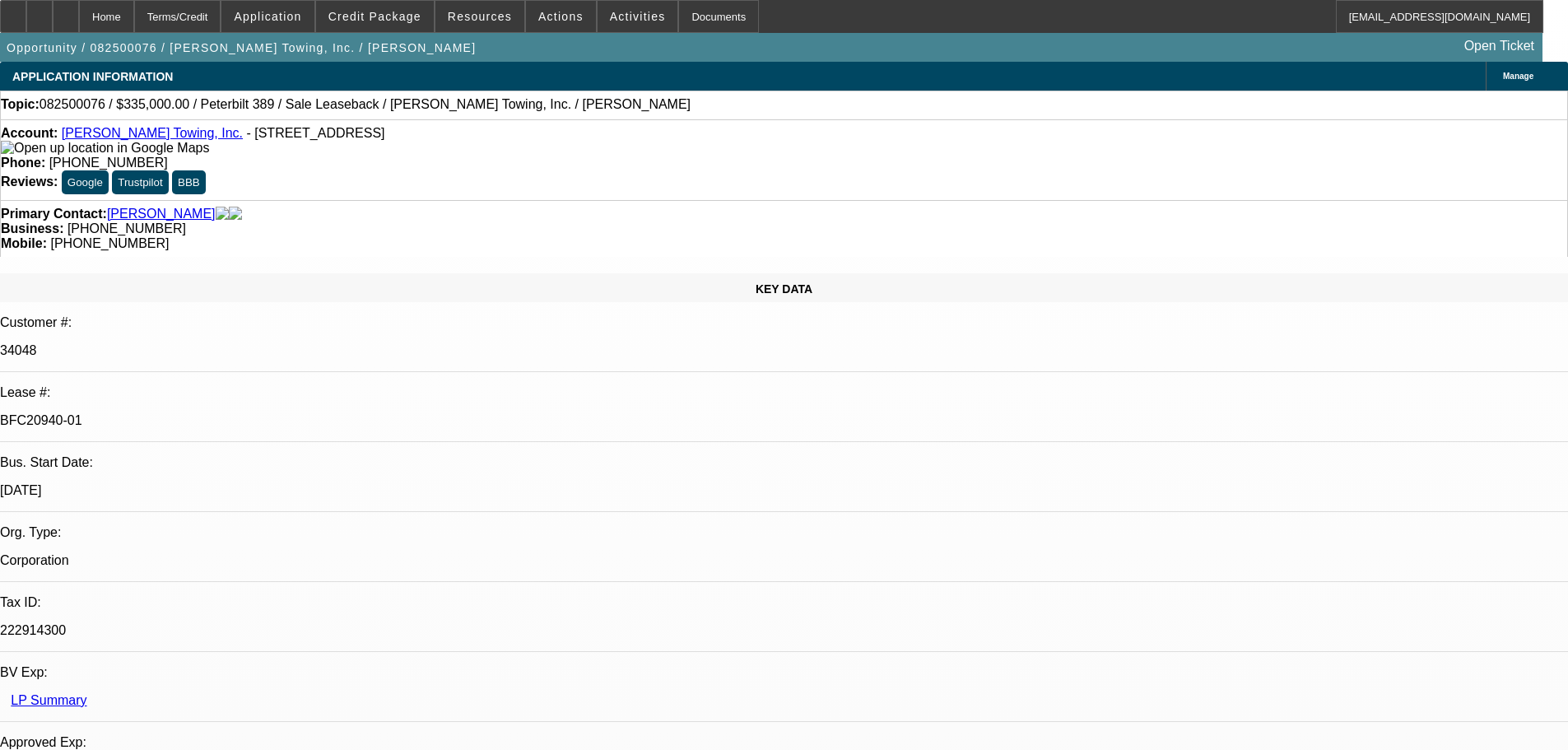
select select "0"
select select "2"
select select "0"
select select "6"
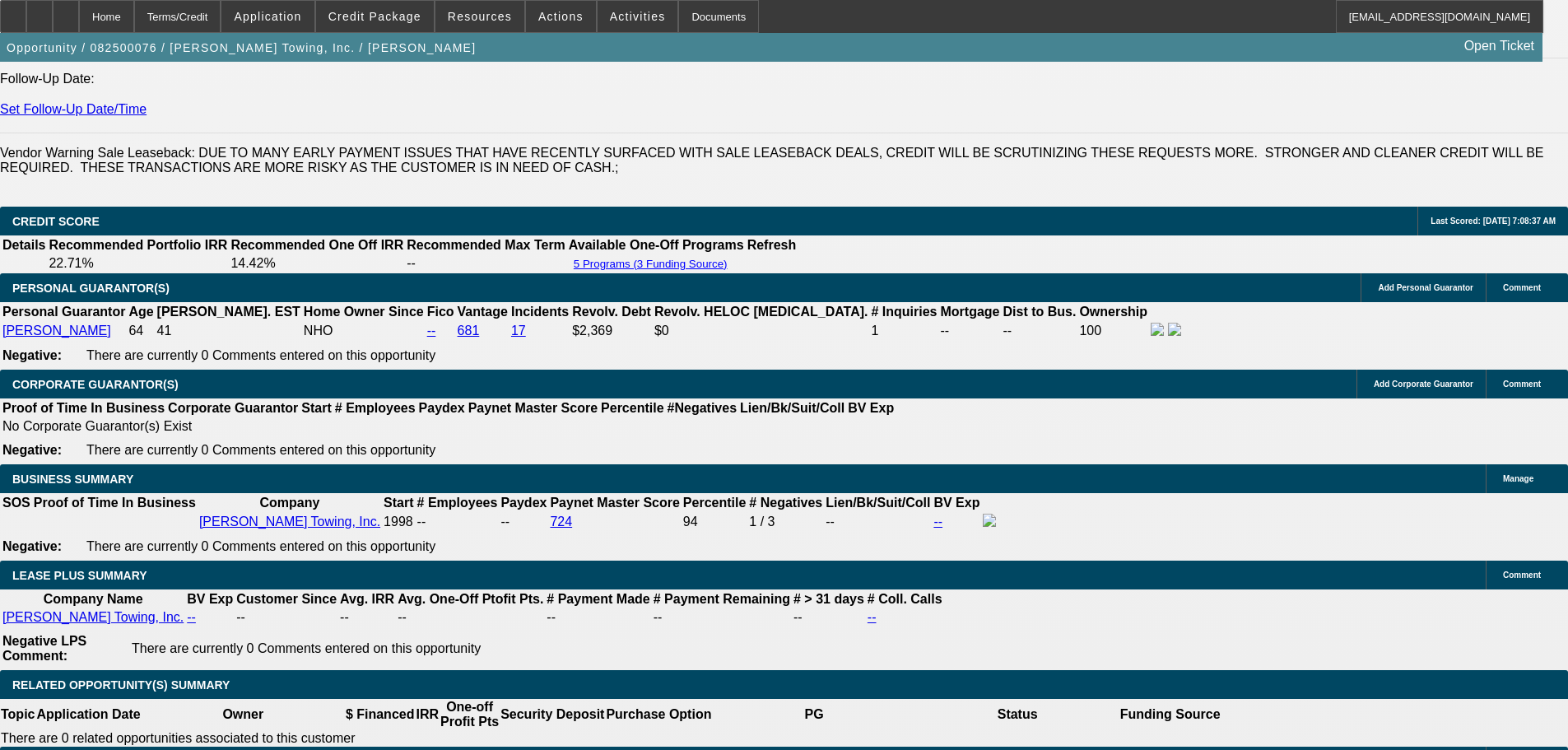
scroll to position [2716, 0]
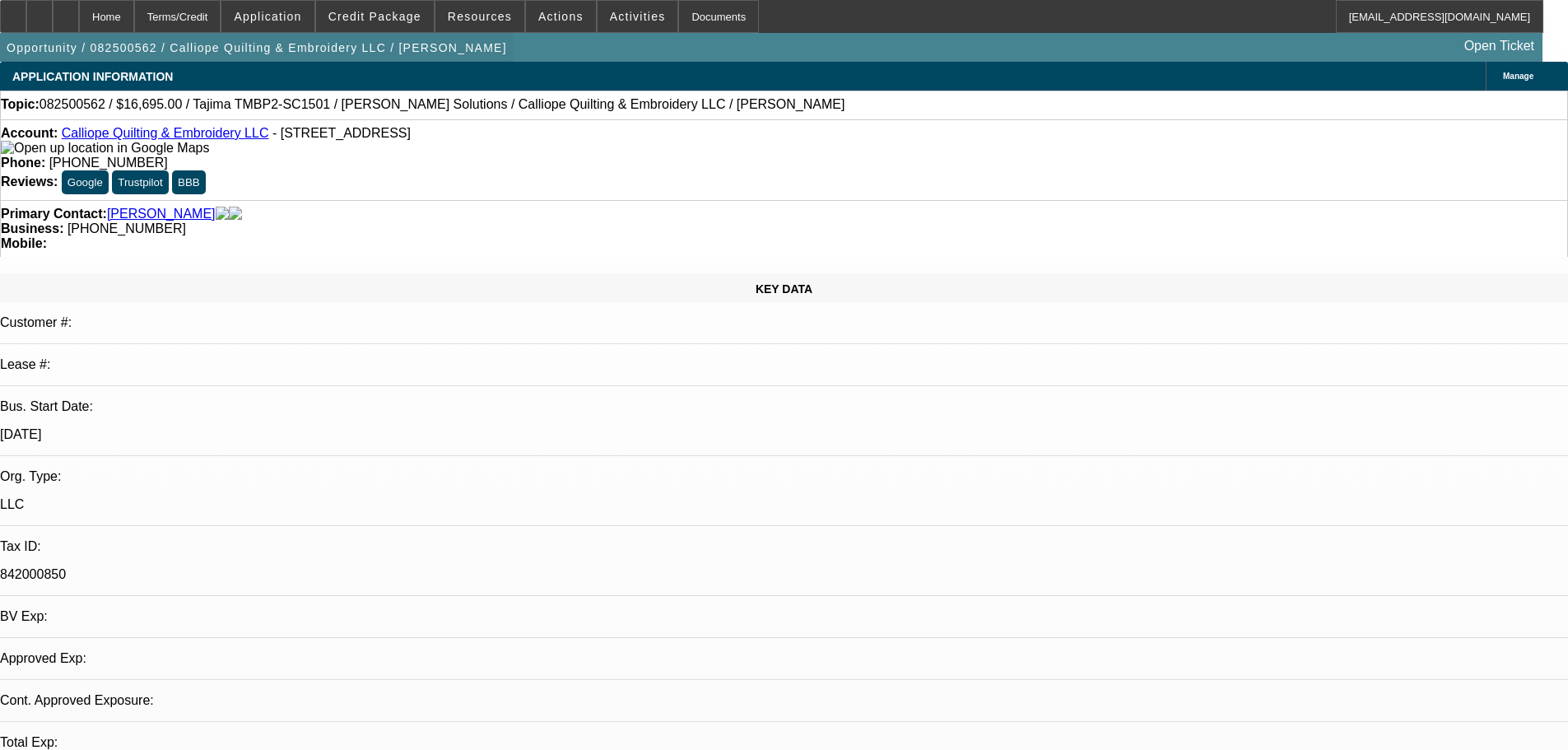
select select "0"
select select "2"
select select "0.1"
select select "4"
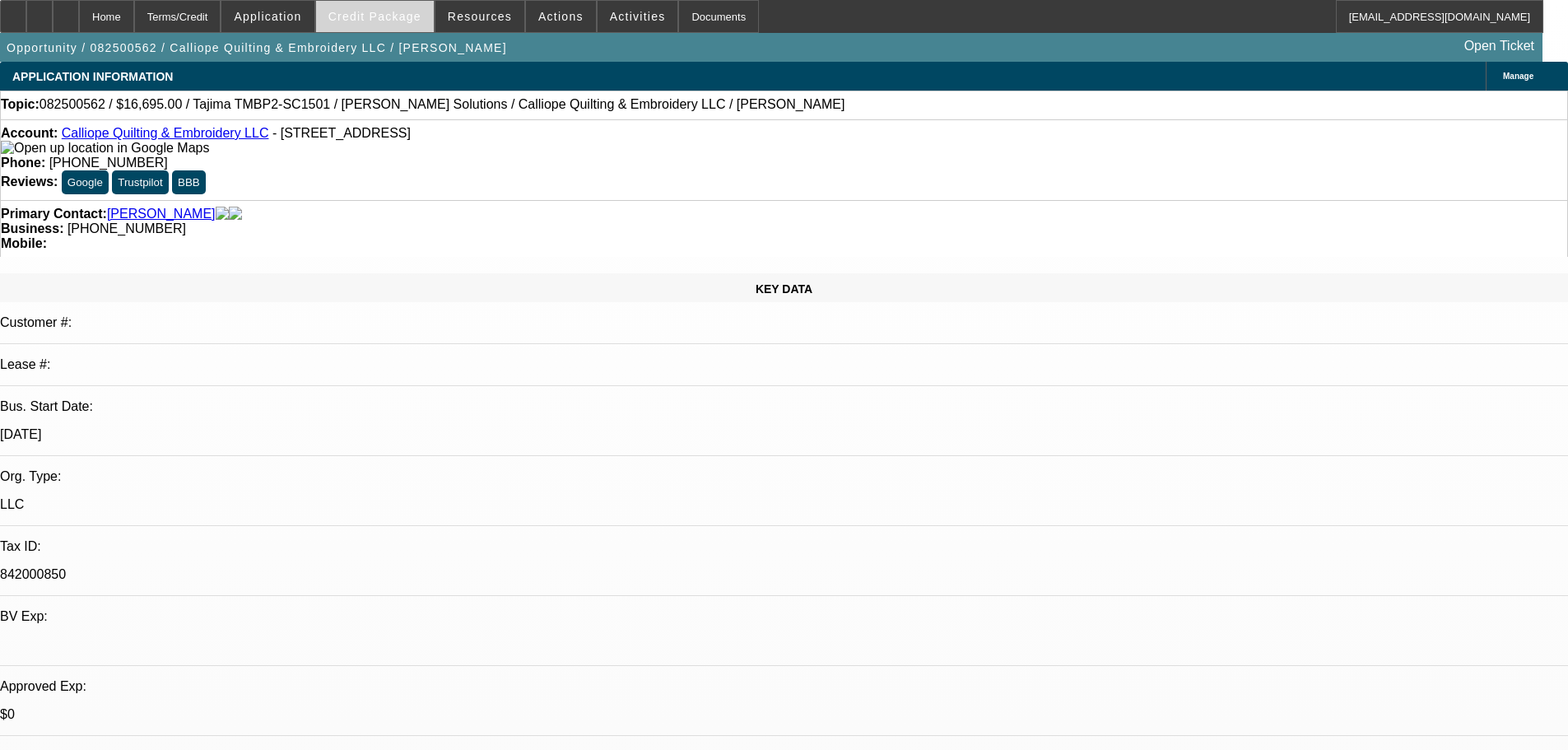
click at [397, 6] on span at bounding box center [375, 16] width 118 height 39
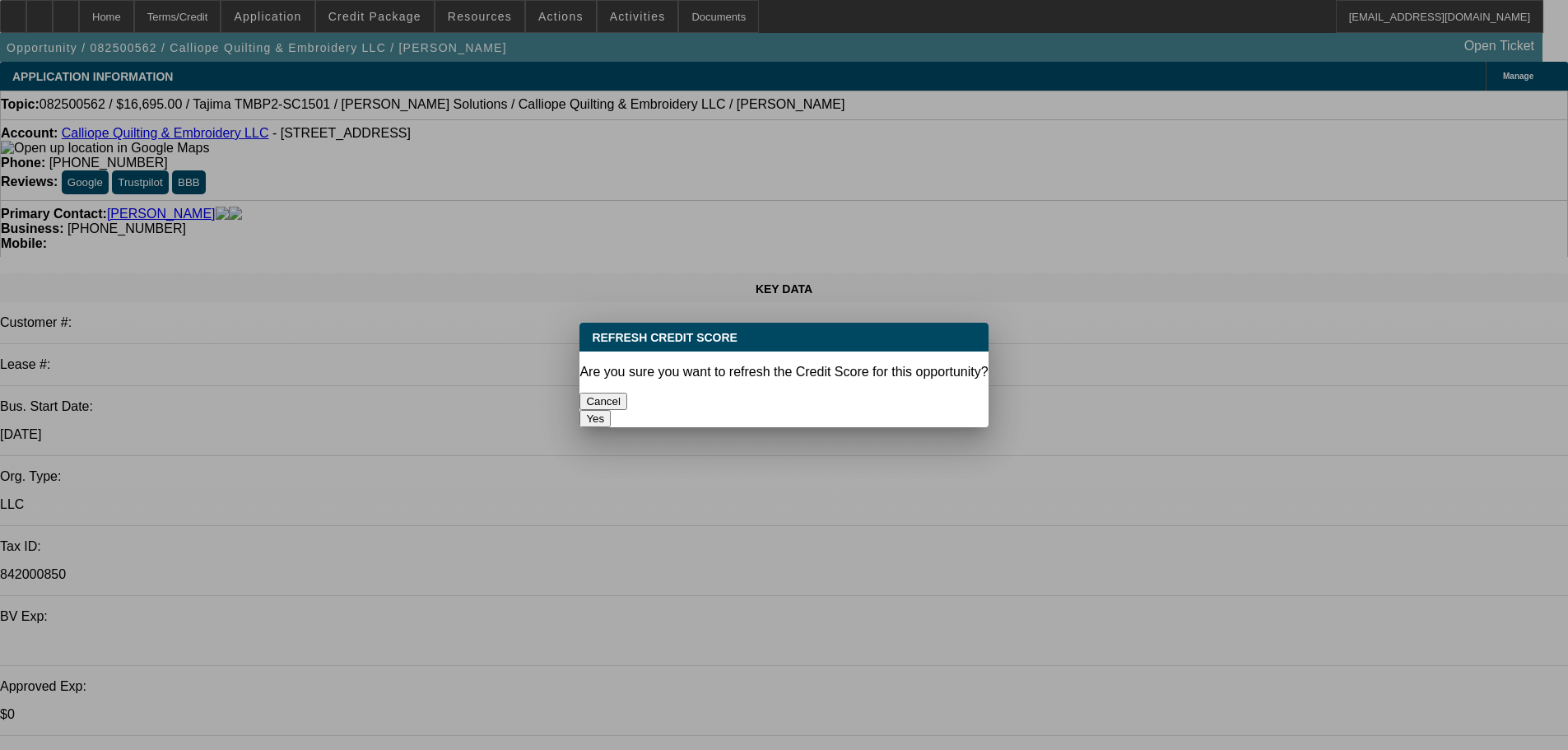
click at [611, 410] on button "Yes" at bounding box center [595, 418] width 32 height 17
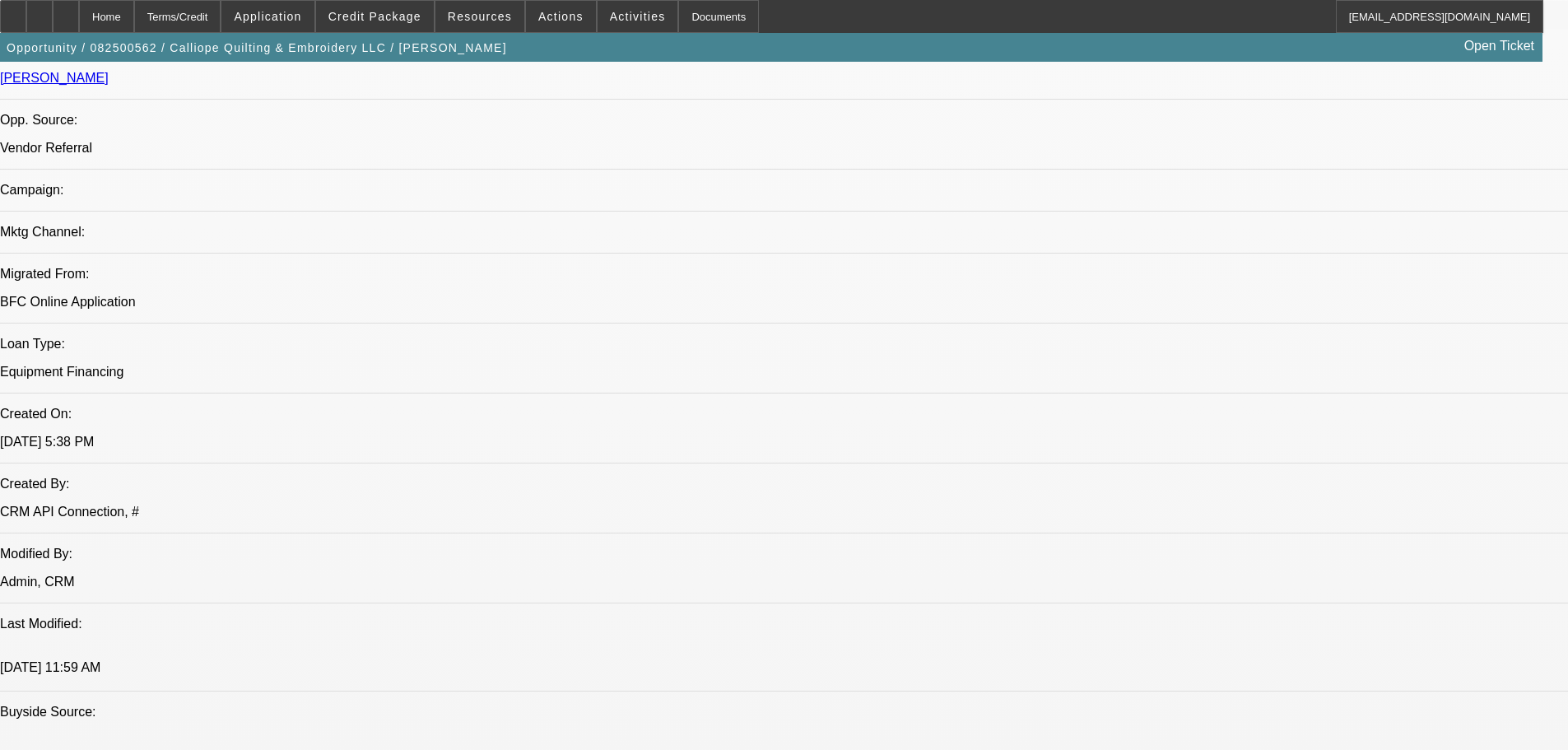
scroll to position [1070, 0]
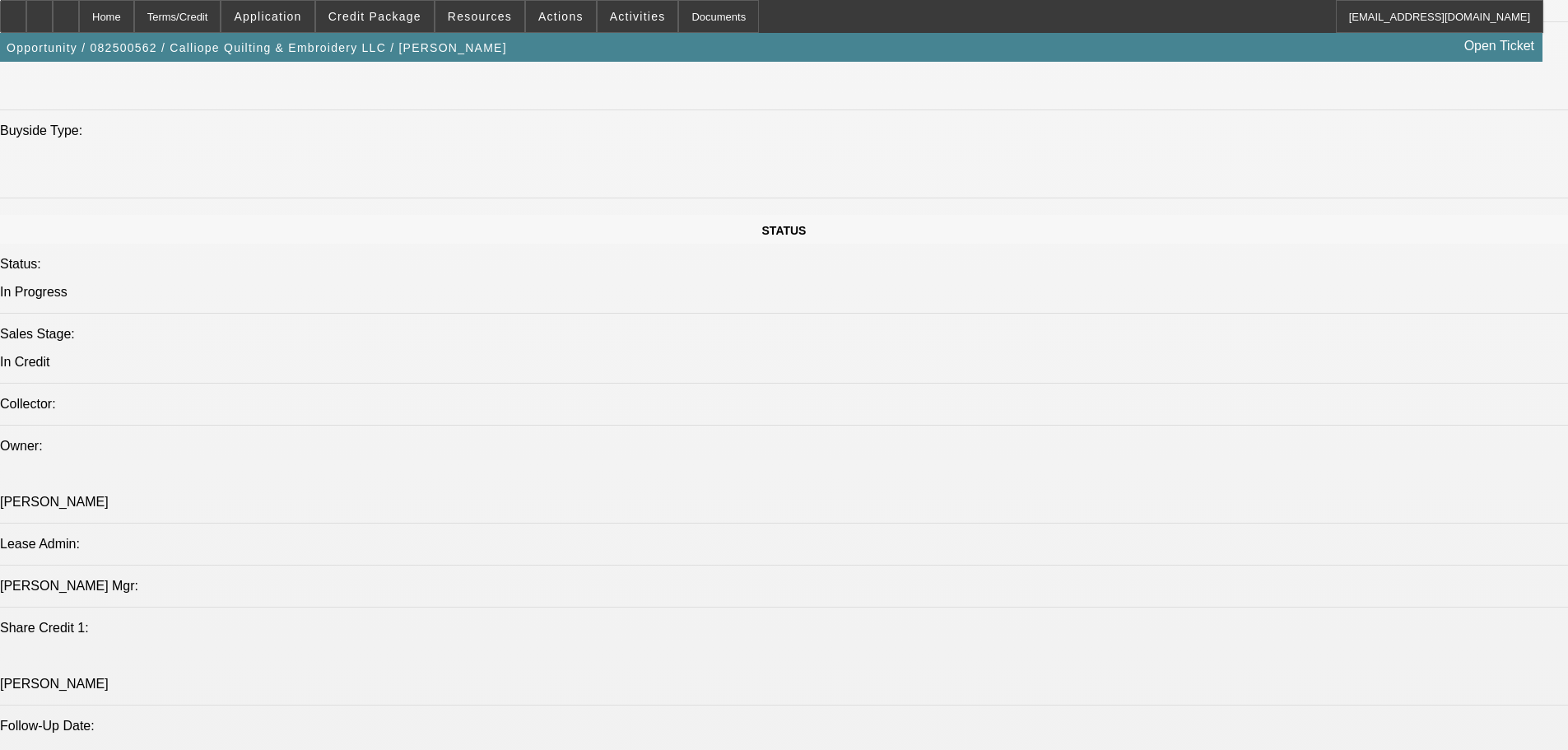
scroll to position [1728, 0]
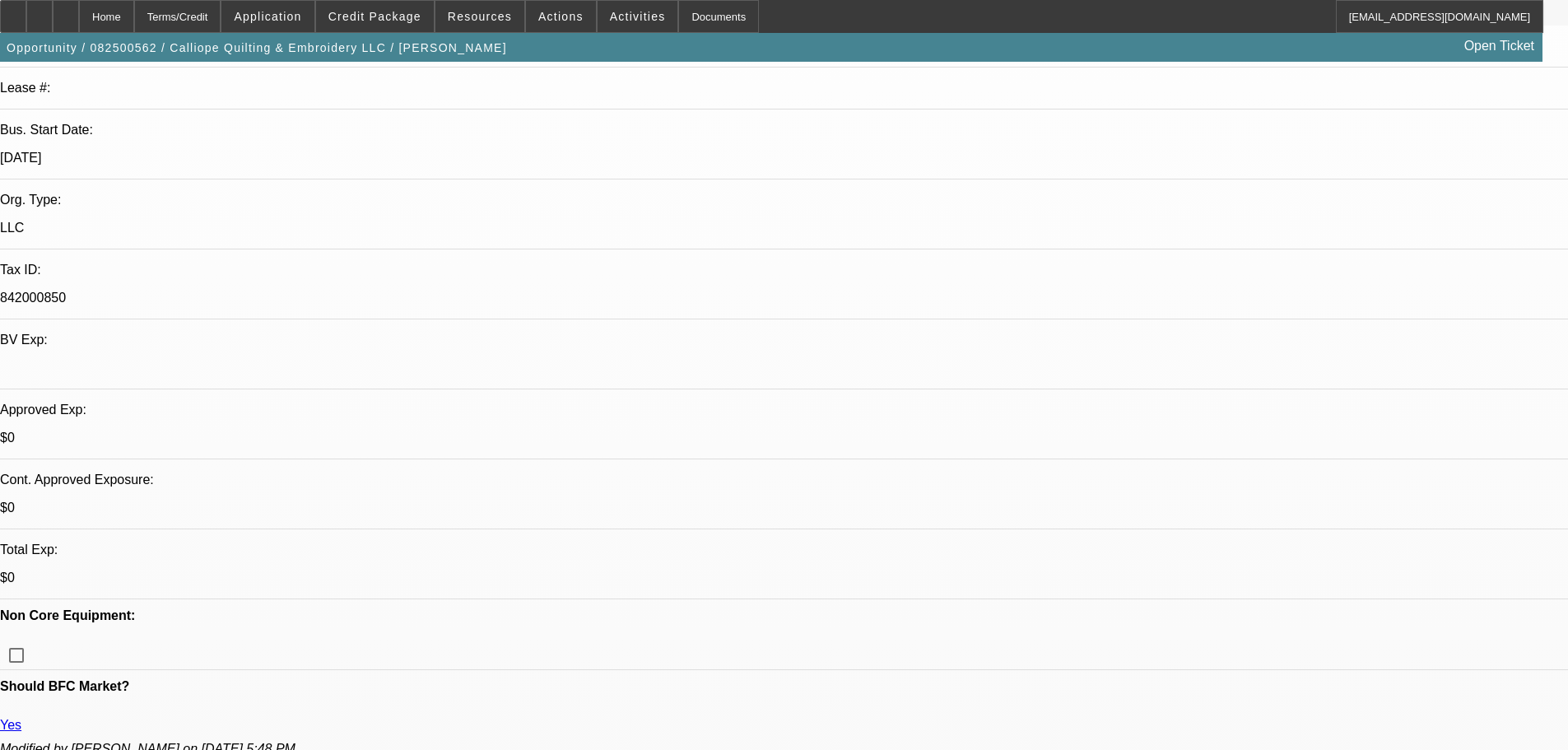
scroll to position [0, 0]
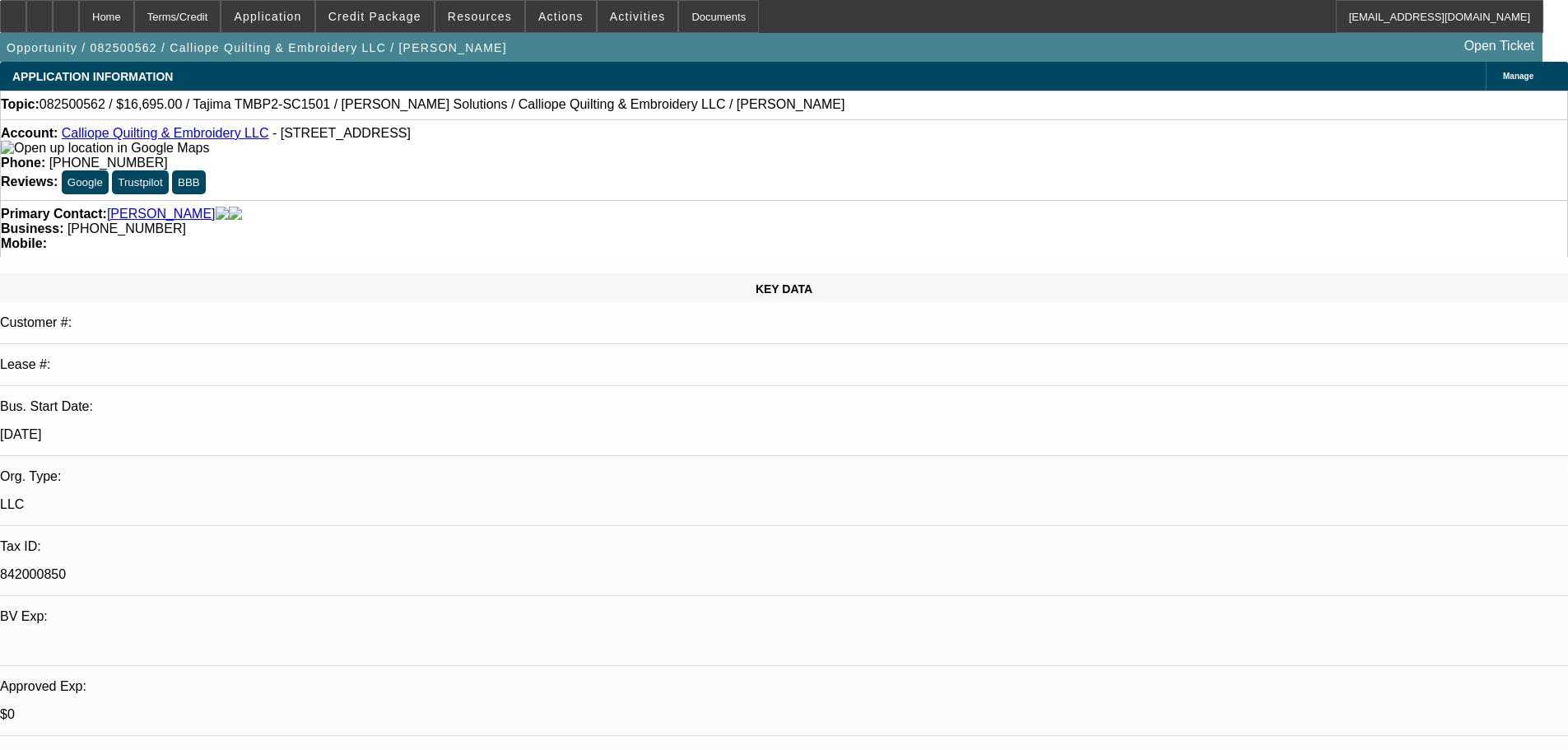
click at [37, 152] on img at bounding box center [105, 148] width 208 height 15
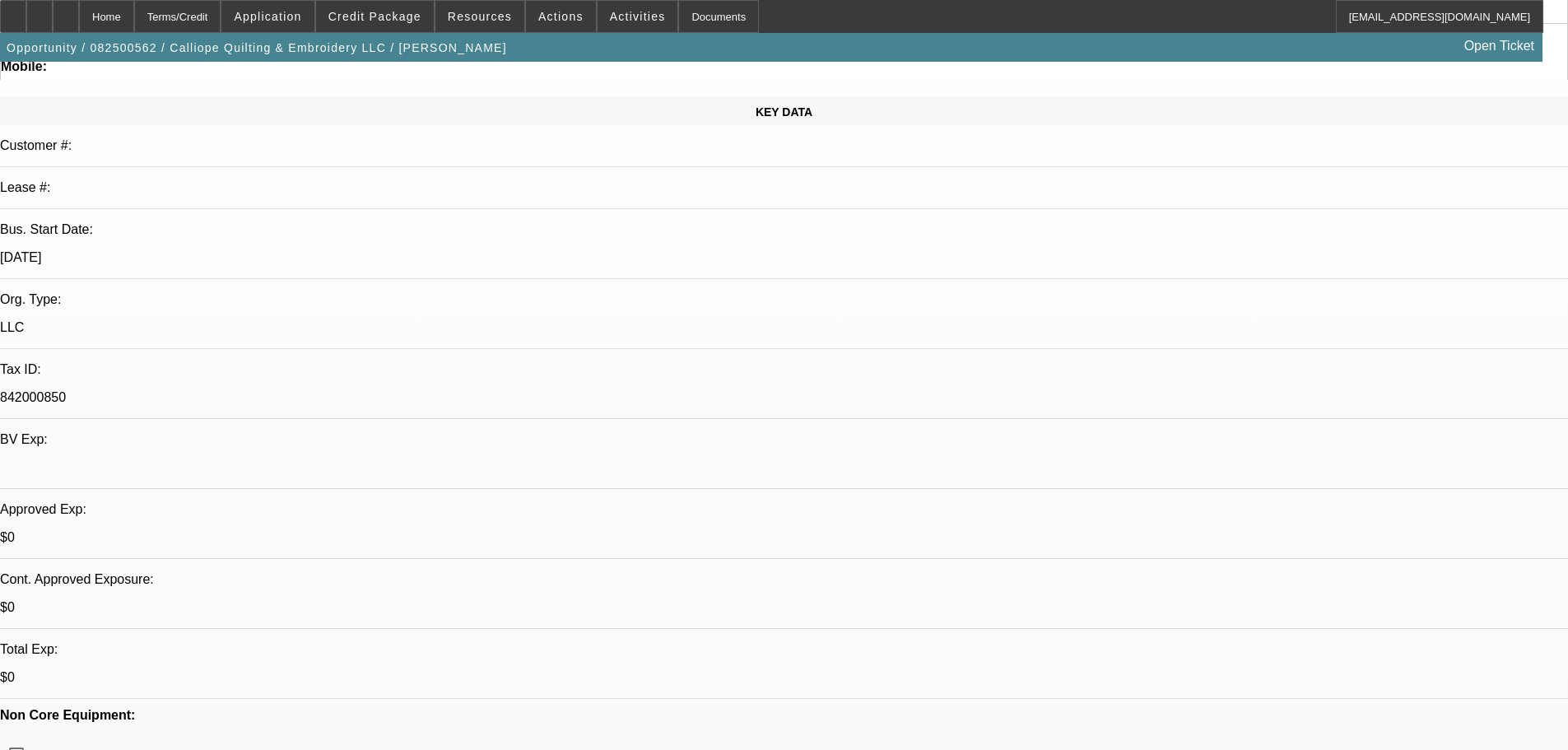
scroll to position [494, 0]
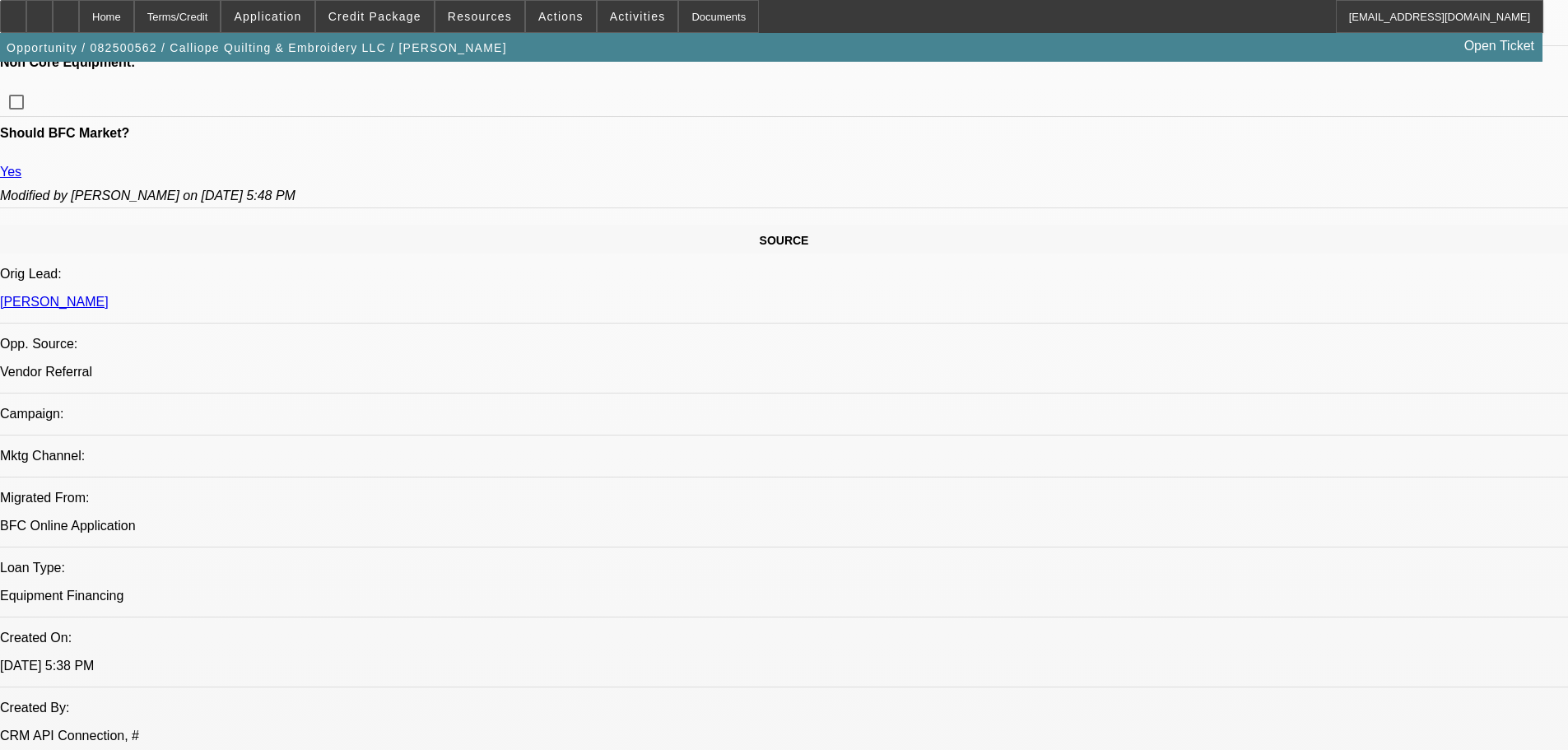
scroll to position [740, 0]
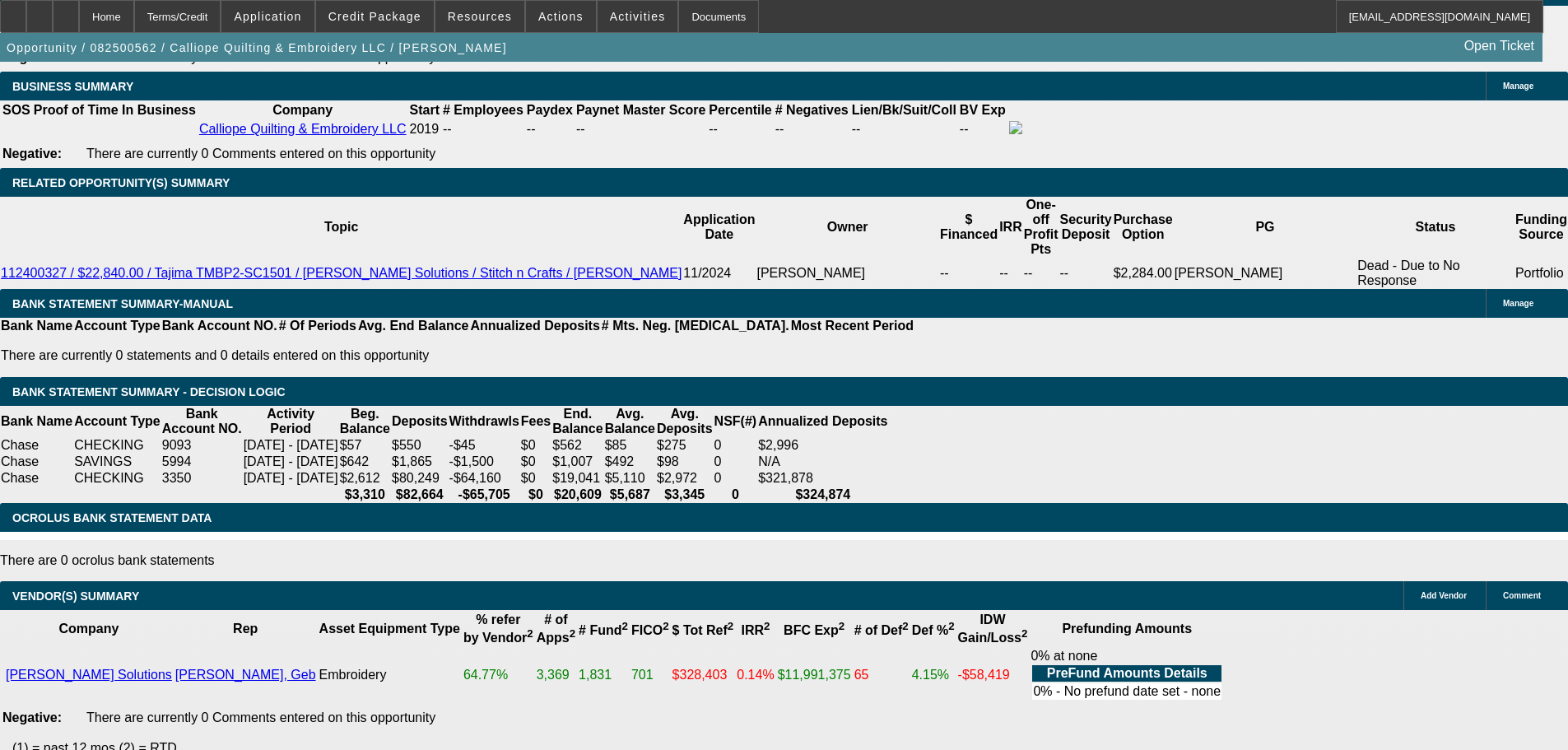
scroll to position [2870, 0]
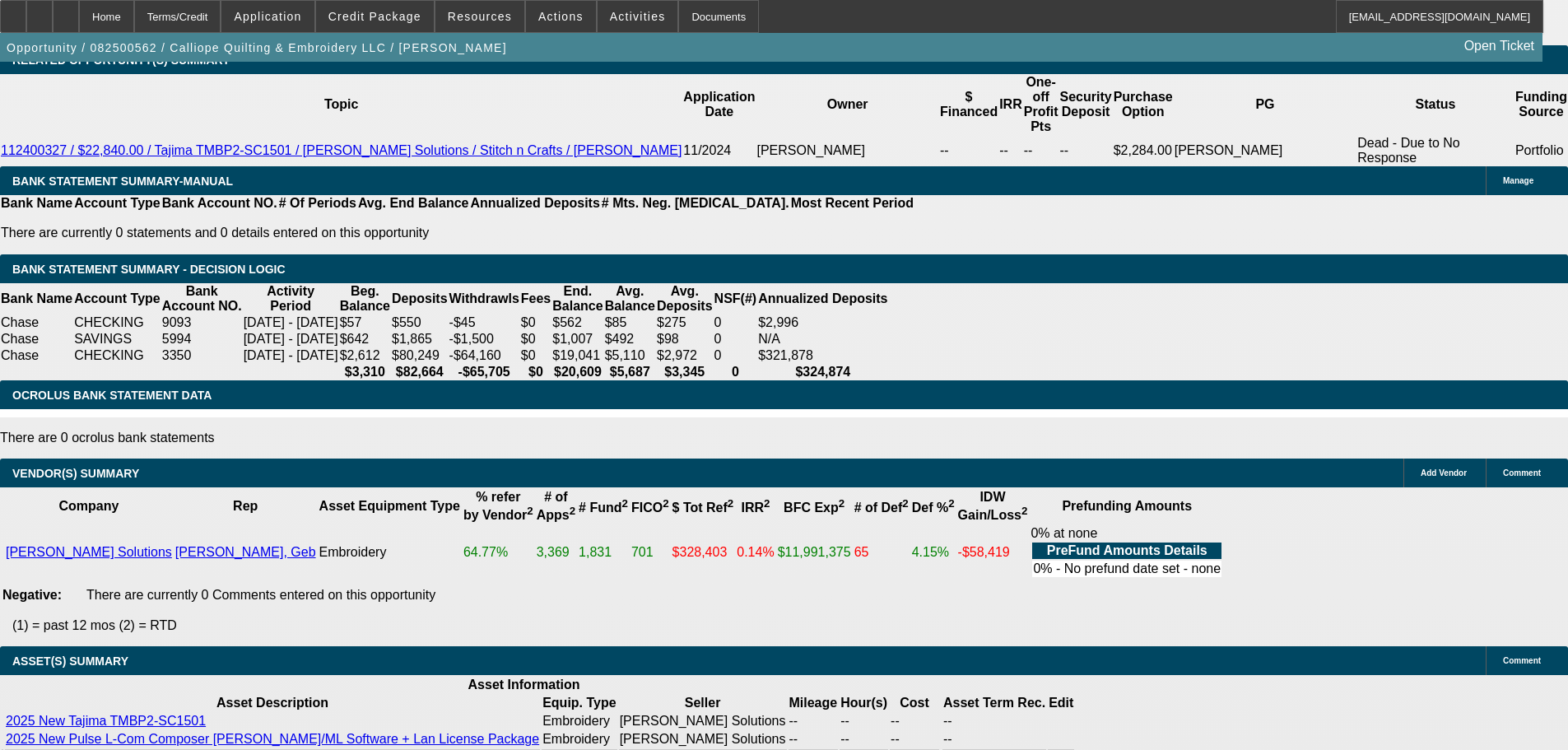
select select "5"
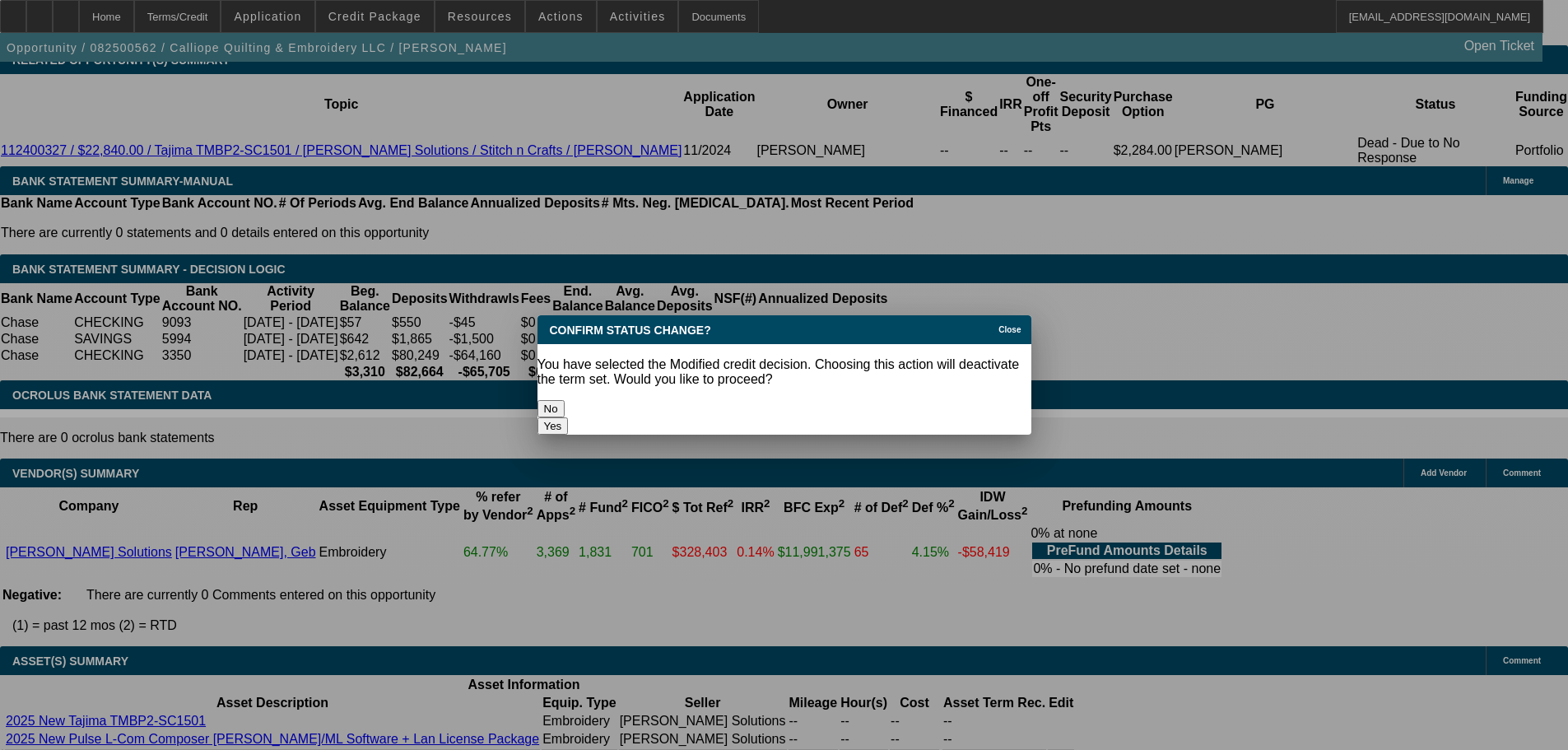
scroll to position [0, 0]
click at [569, 418] on button "Yes" at bounding box center [553, 426] width 32 height 17
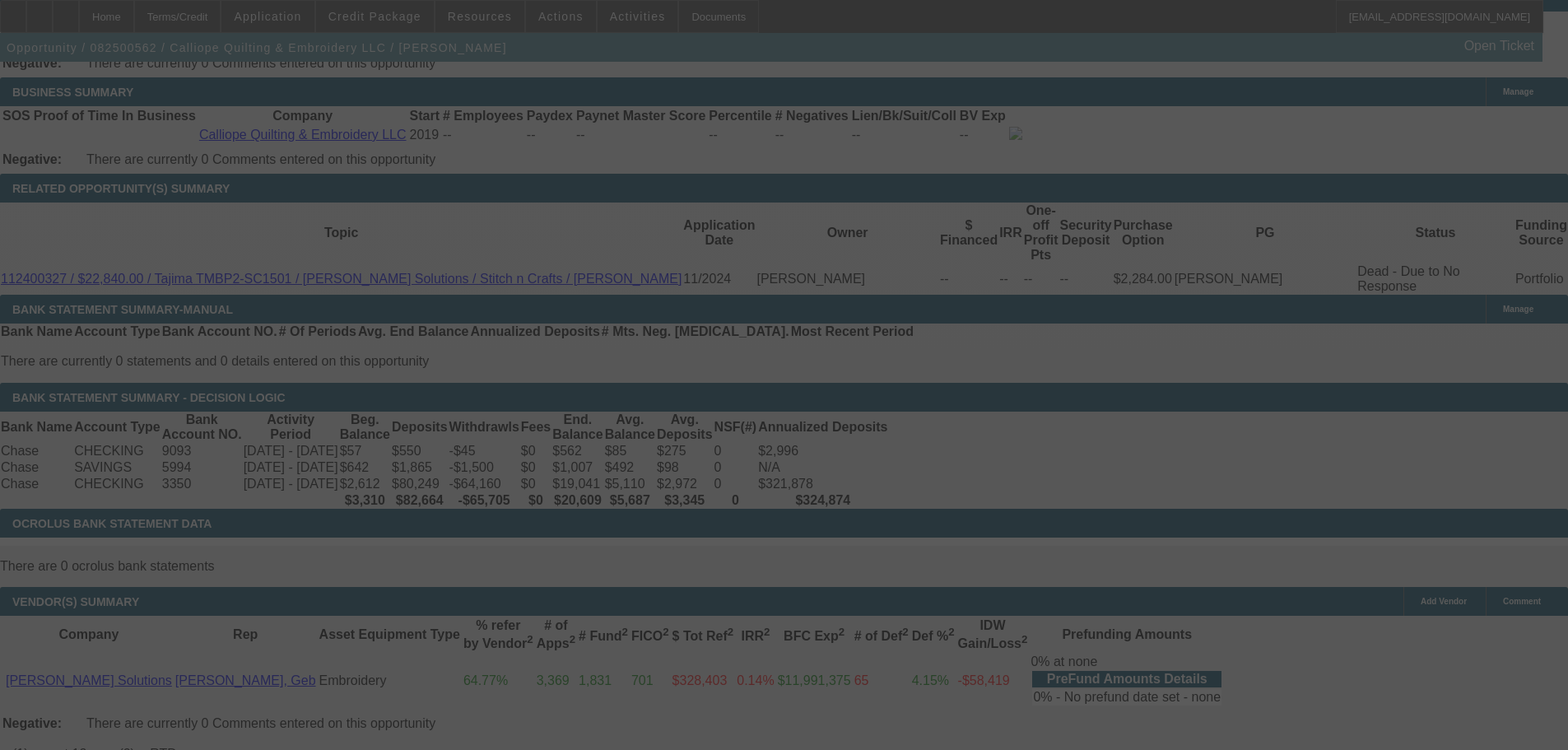
scroll to position [2458, 0]
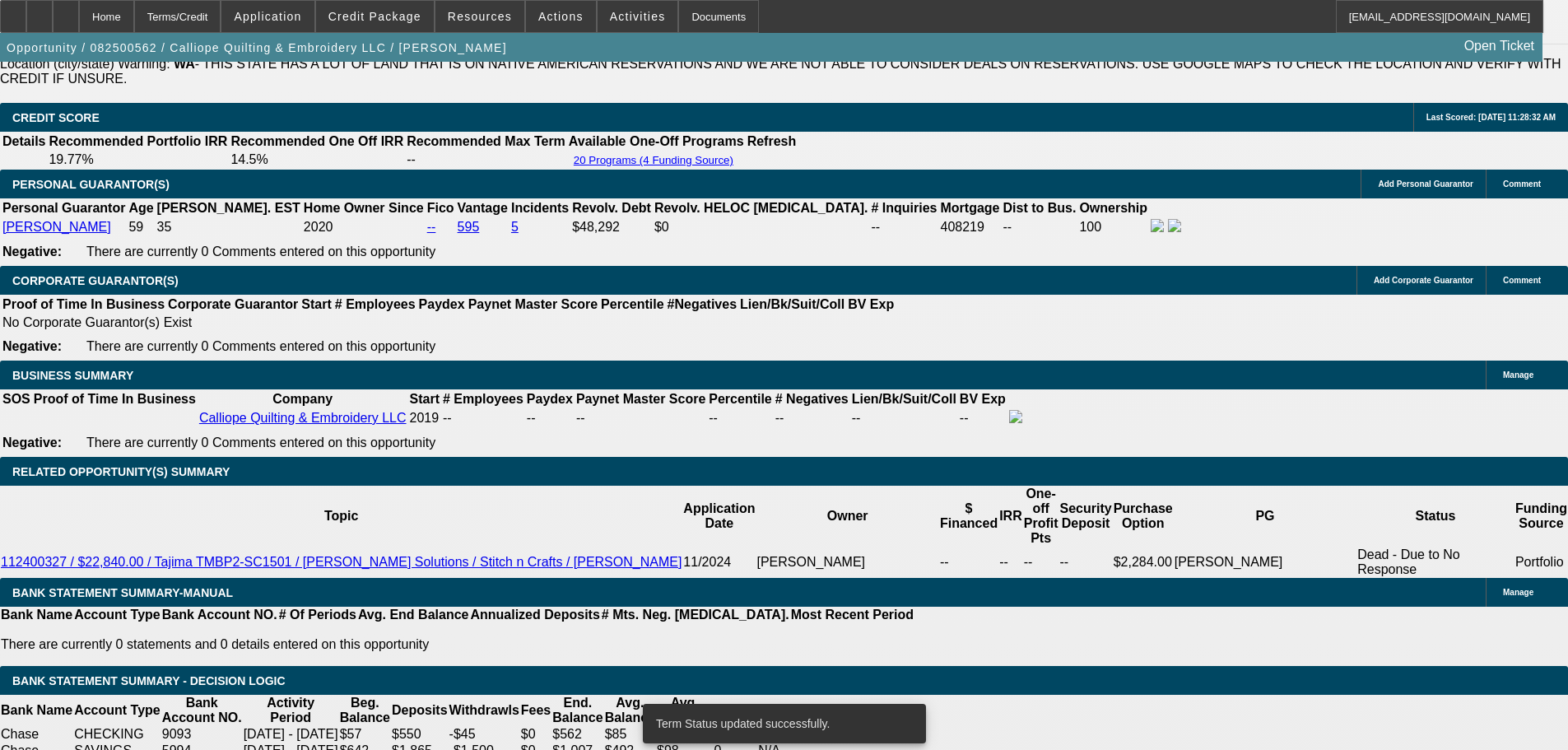
select select "0"
select select "2"
select select "0.1"
select select "4"
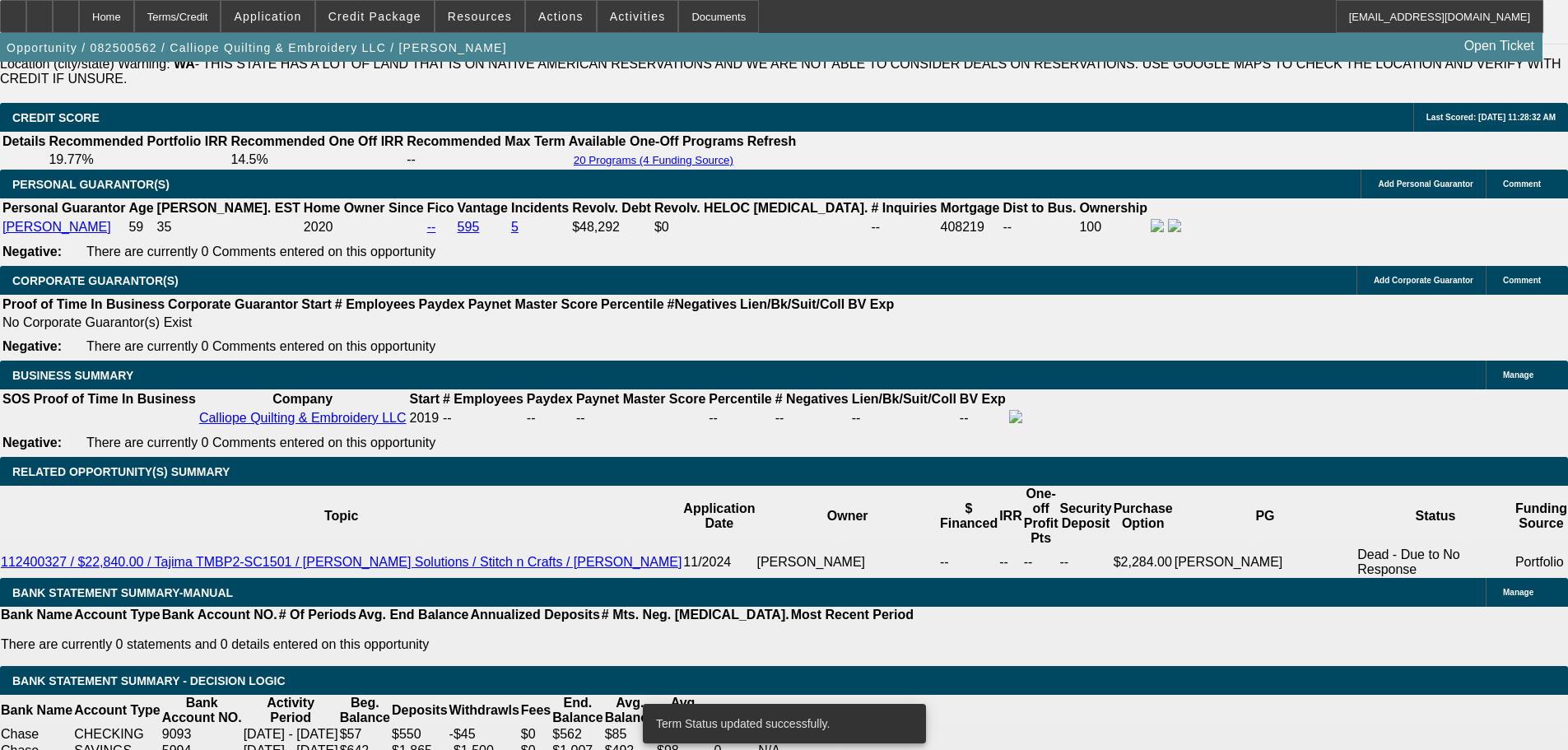
select select "0"
select select "2"
select select "0.1"
select select "4"
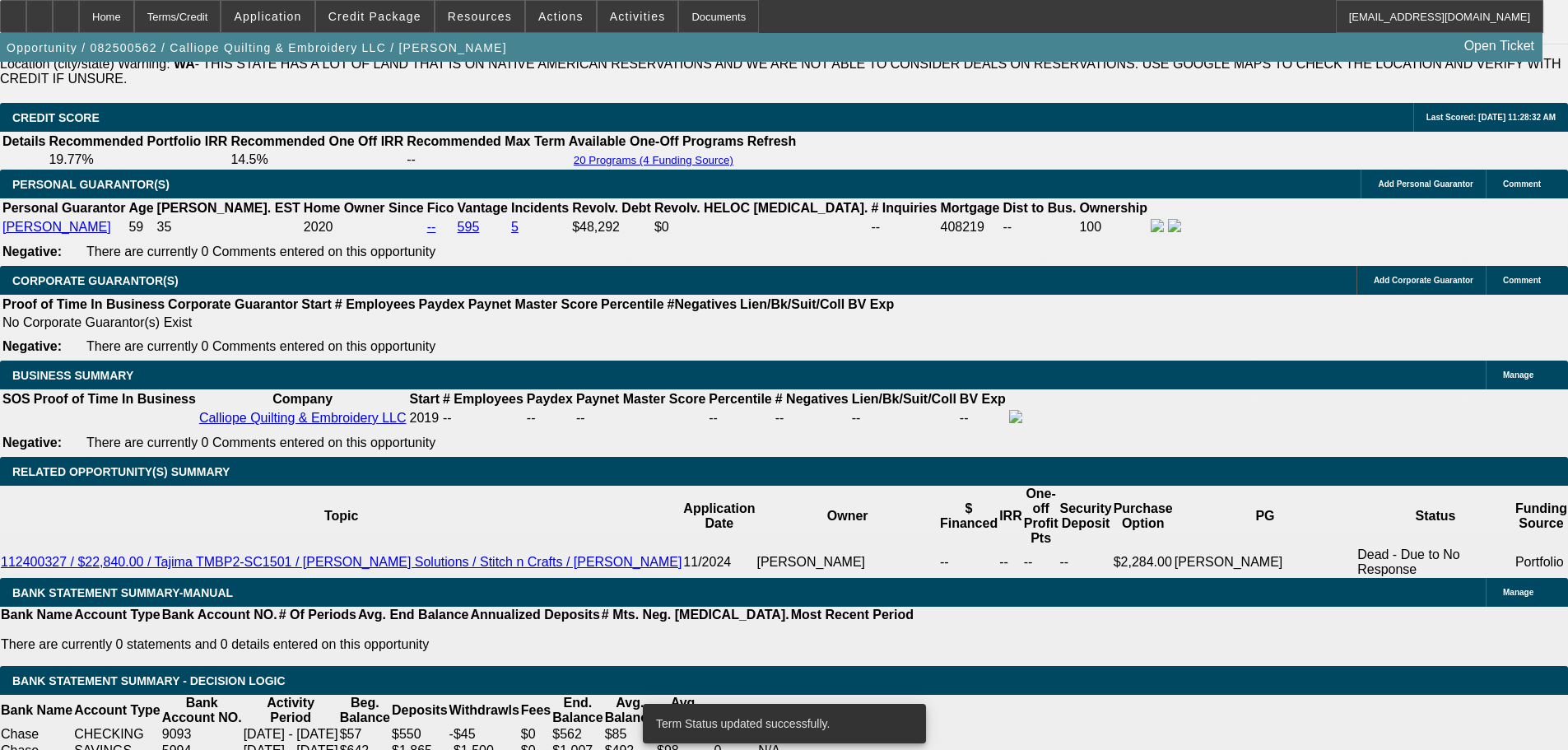
scroll to position [2450, 0]
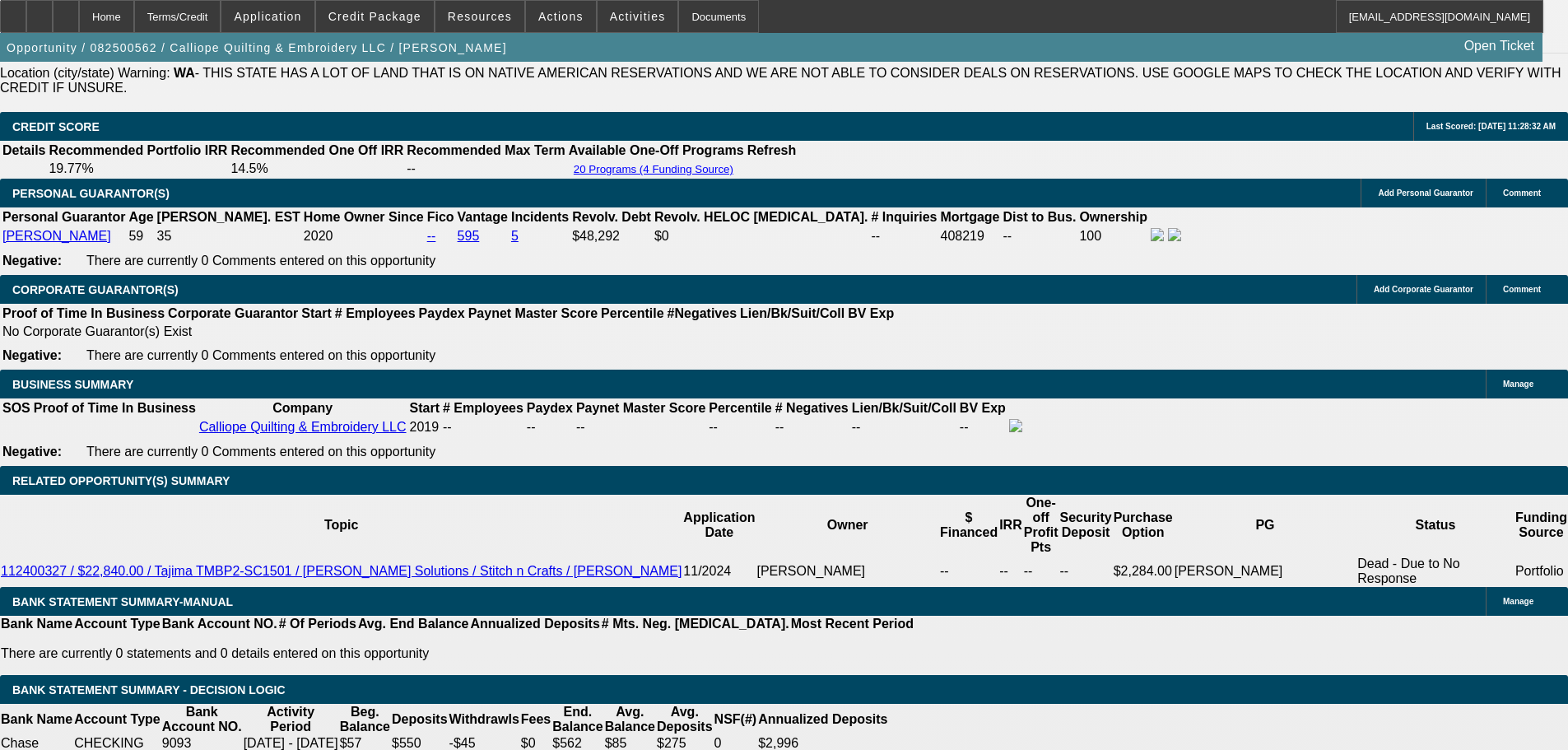
select select "0.2"
type input "$3,999.00"
type input "UNKNOWN"
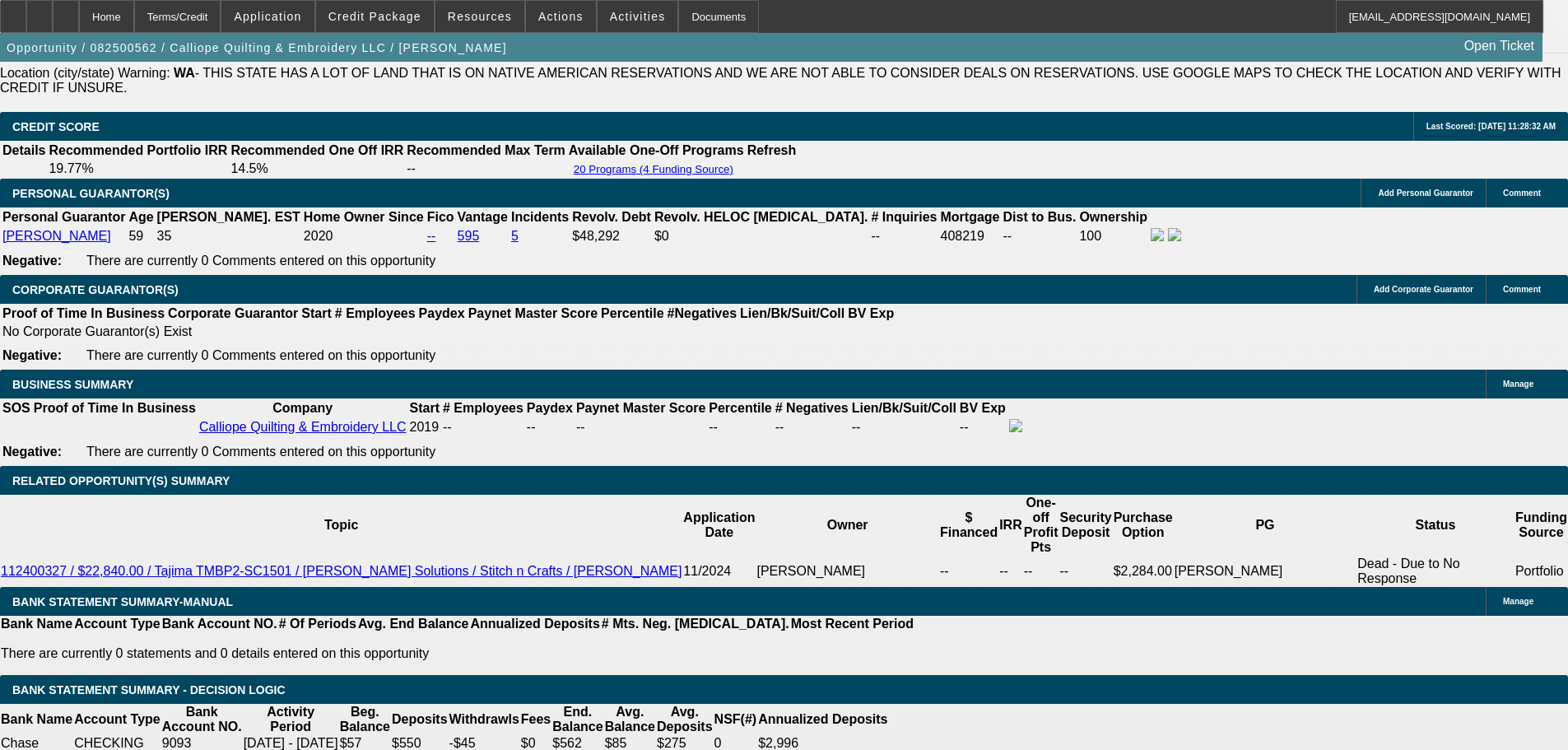
type input "$395.82"
type input "$791.64"
type input "$3,995.00"
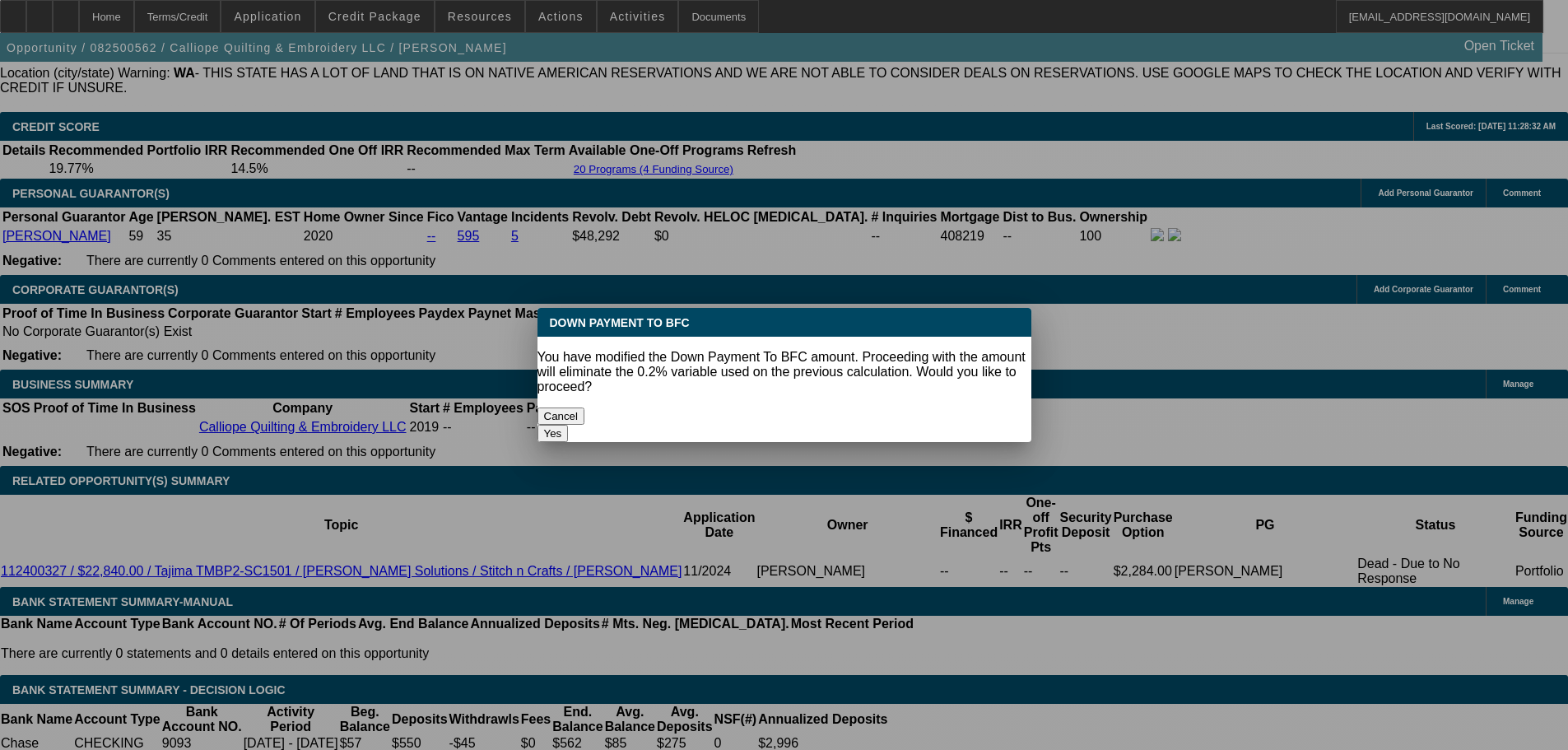
scroll to position [0, 0]
click at [569, 425] on button "Yes" at bounding box center [553, 434] width 32 height 17
select select "0"
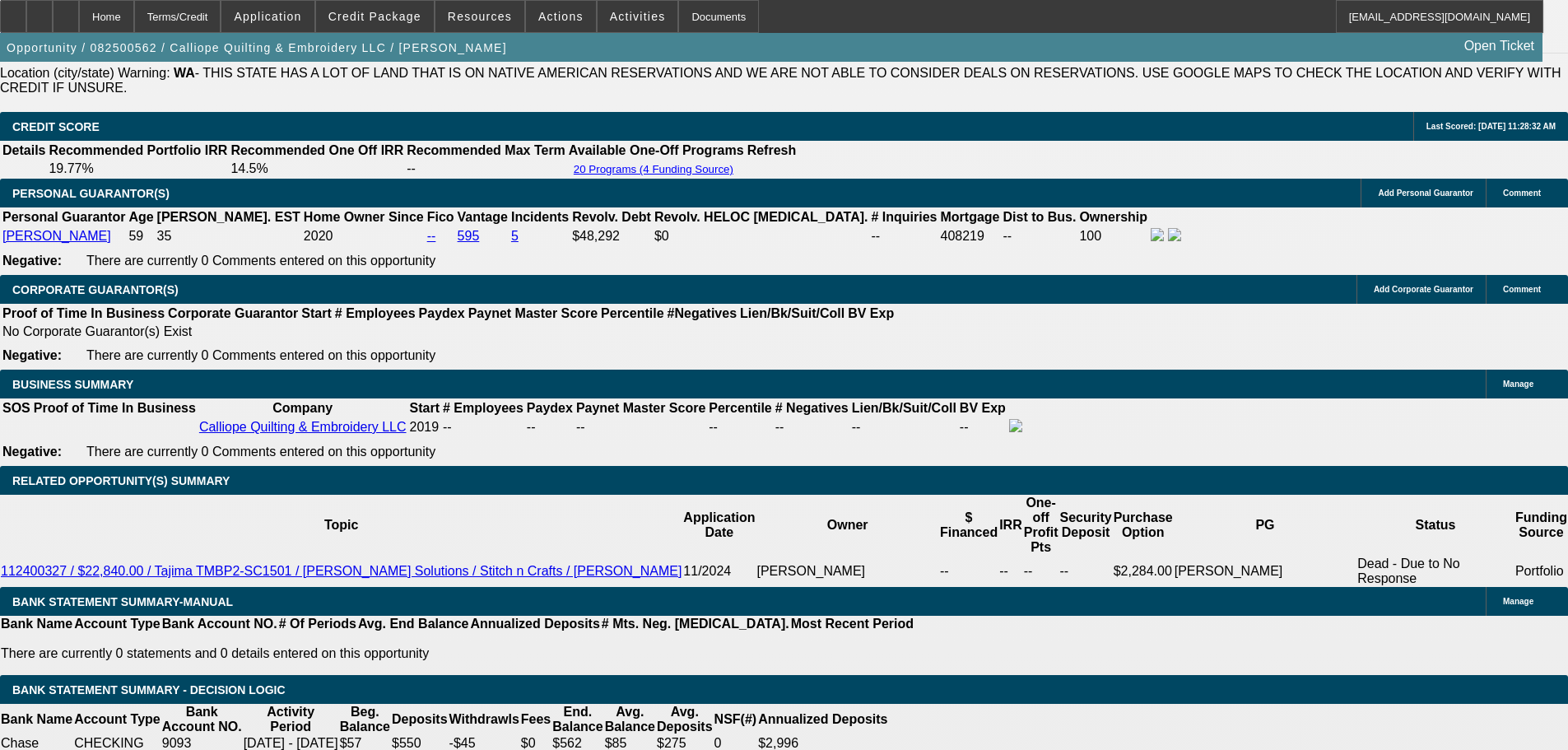
type input "$395.92"
type input "$791.84"
drag, startPoint x: 353, startPoint y: 360, endPoint x: 386, endPoint y: 359, distance: 33.0
type input "1"
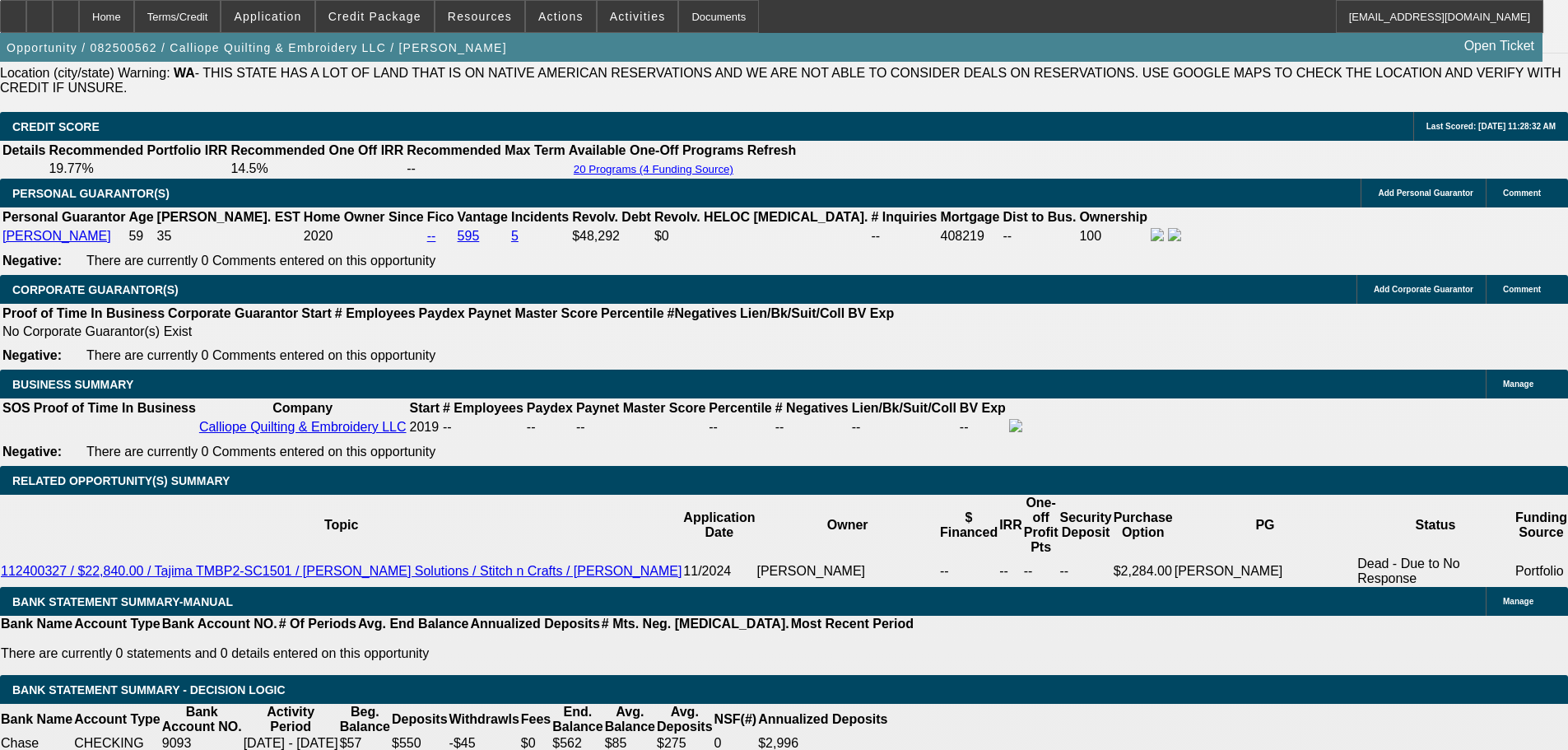
type input "$273.50"
type input "$547.00"
type input "18"
type input "$406.29"
type input "$812.58"
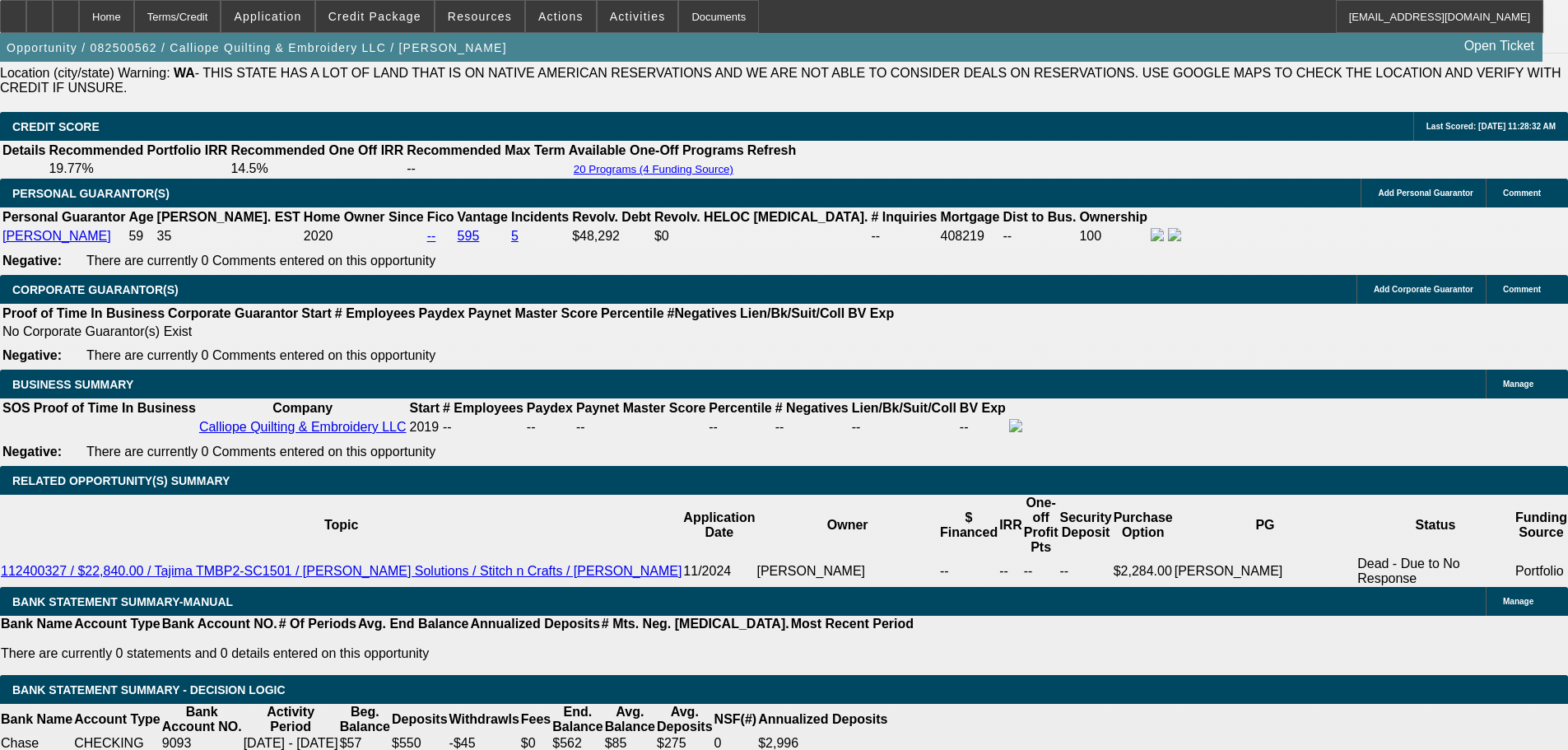
type input "18"
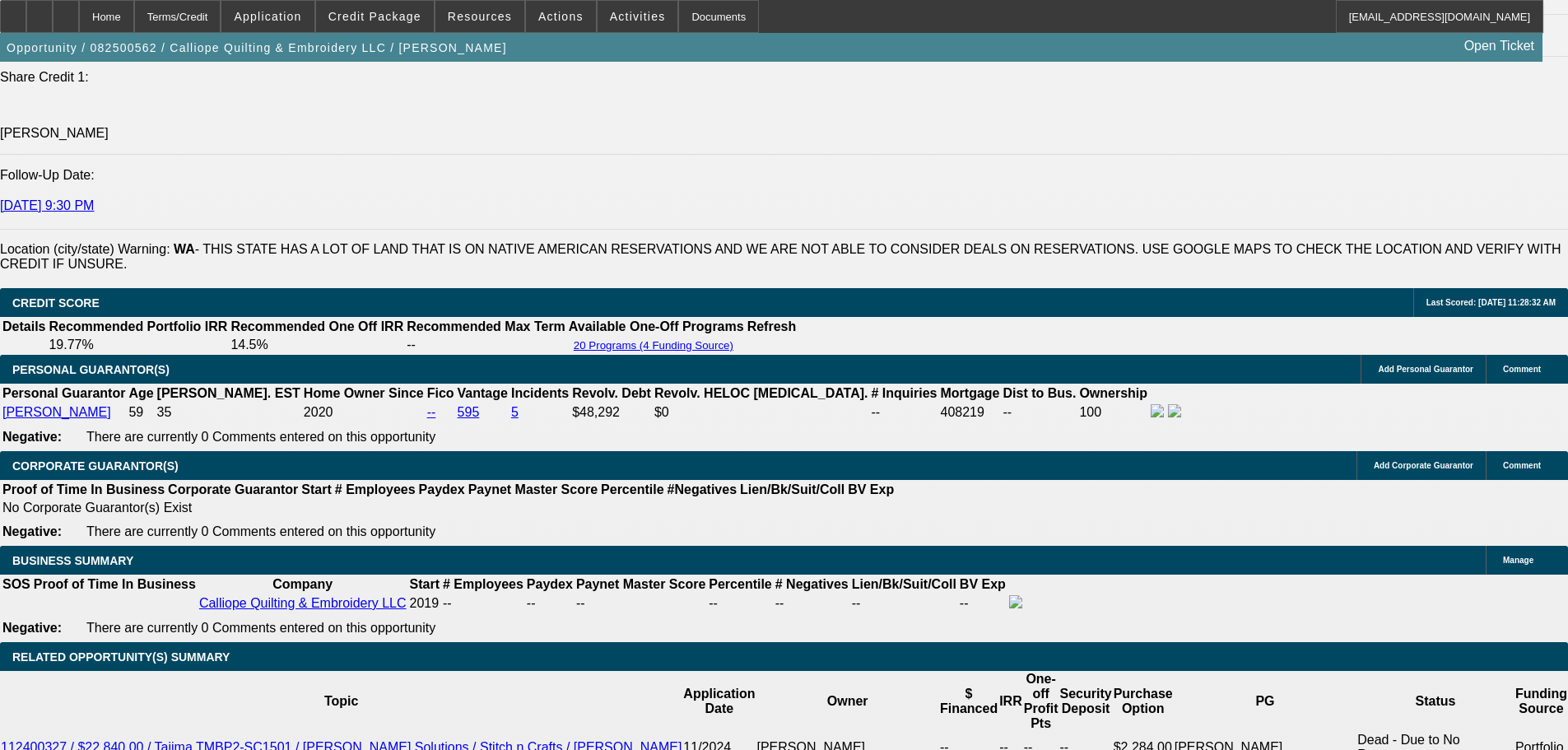
scroll to position [2038, 0]
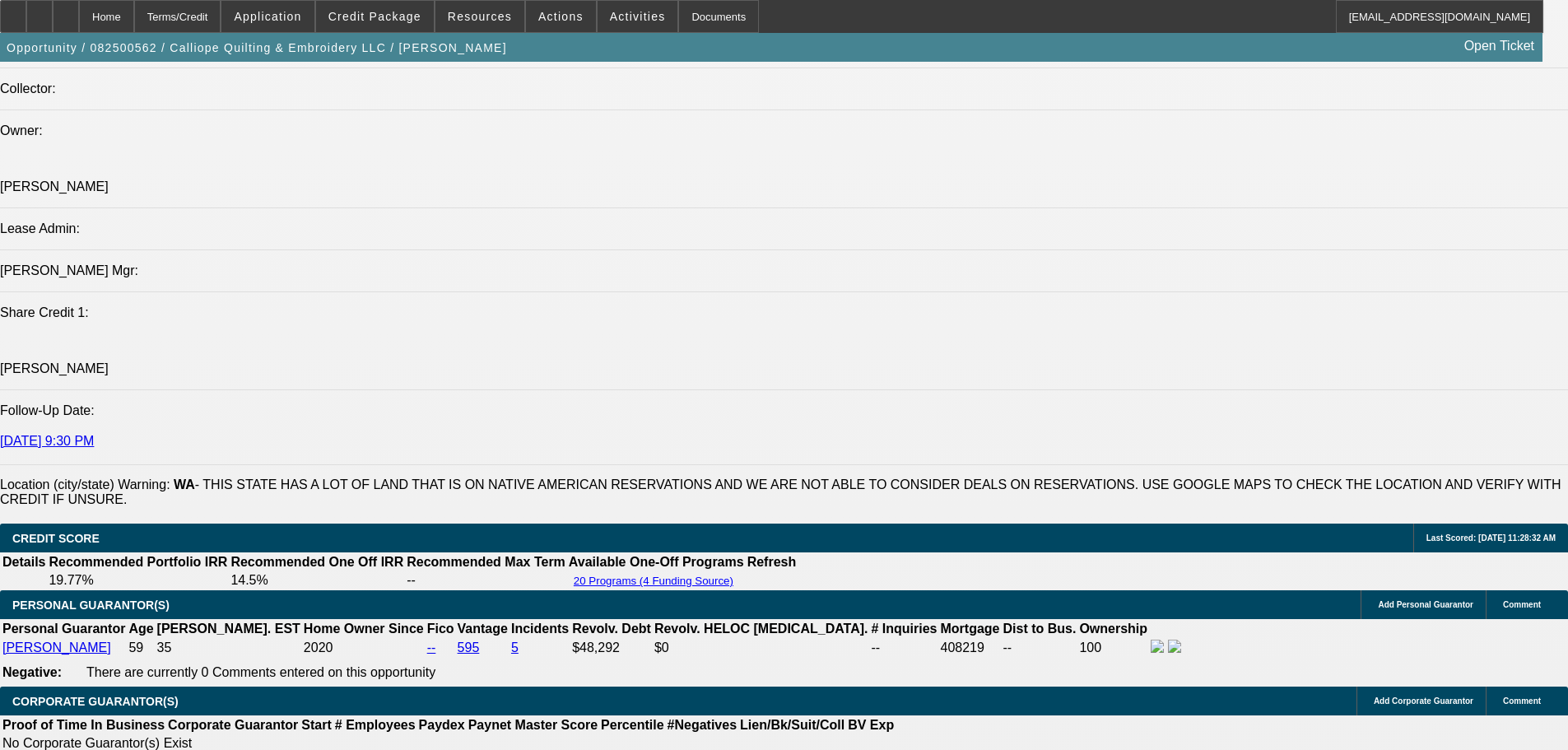
type input "$812.58"
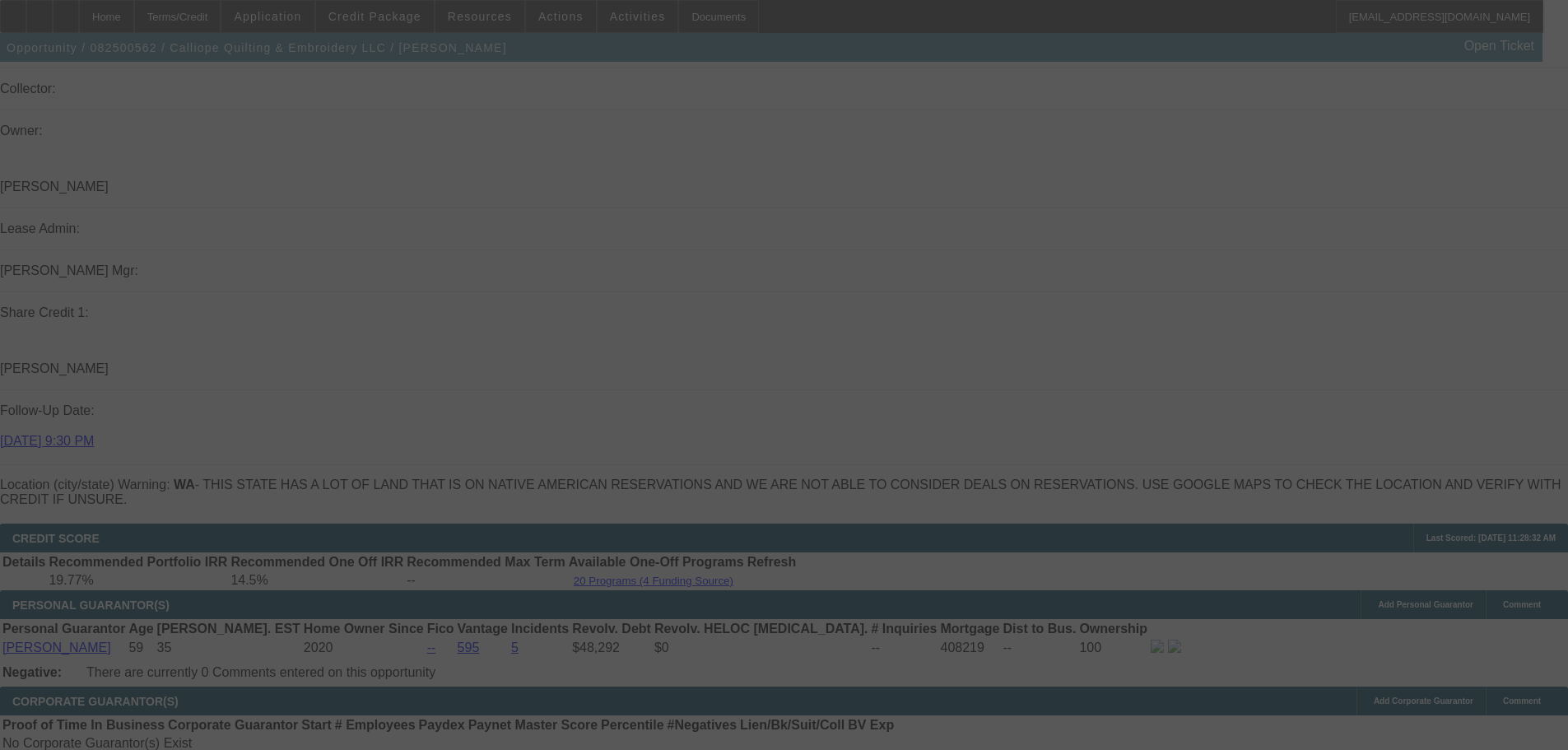
select select "0"
select select "2"
select select "0.1"
select select "4"
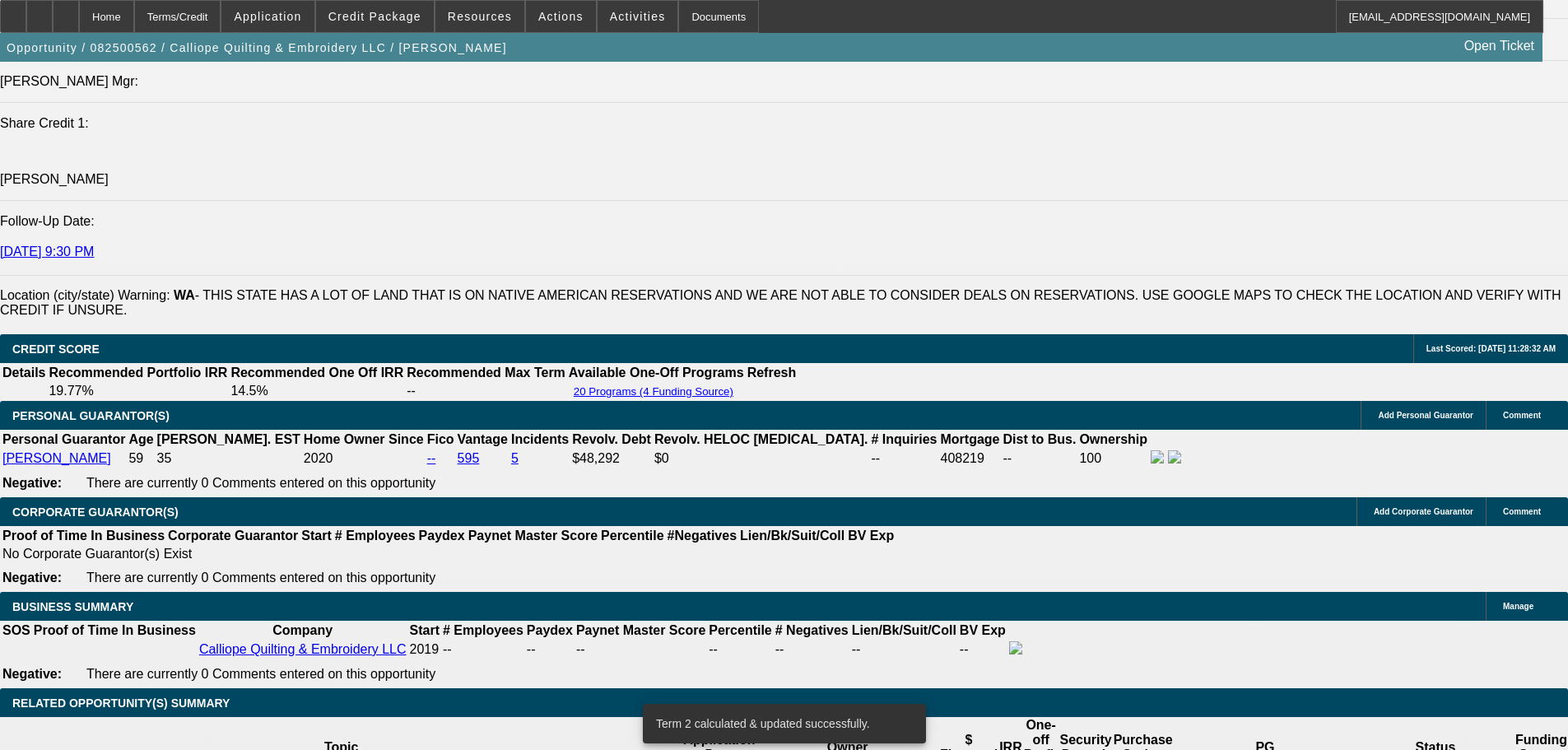
scroll to position [2120, 0]
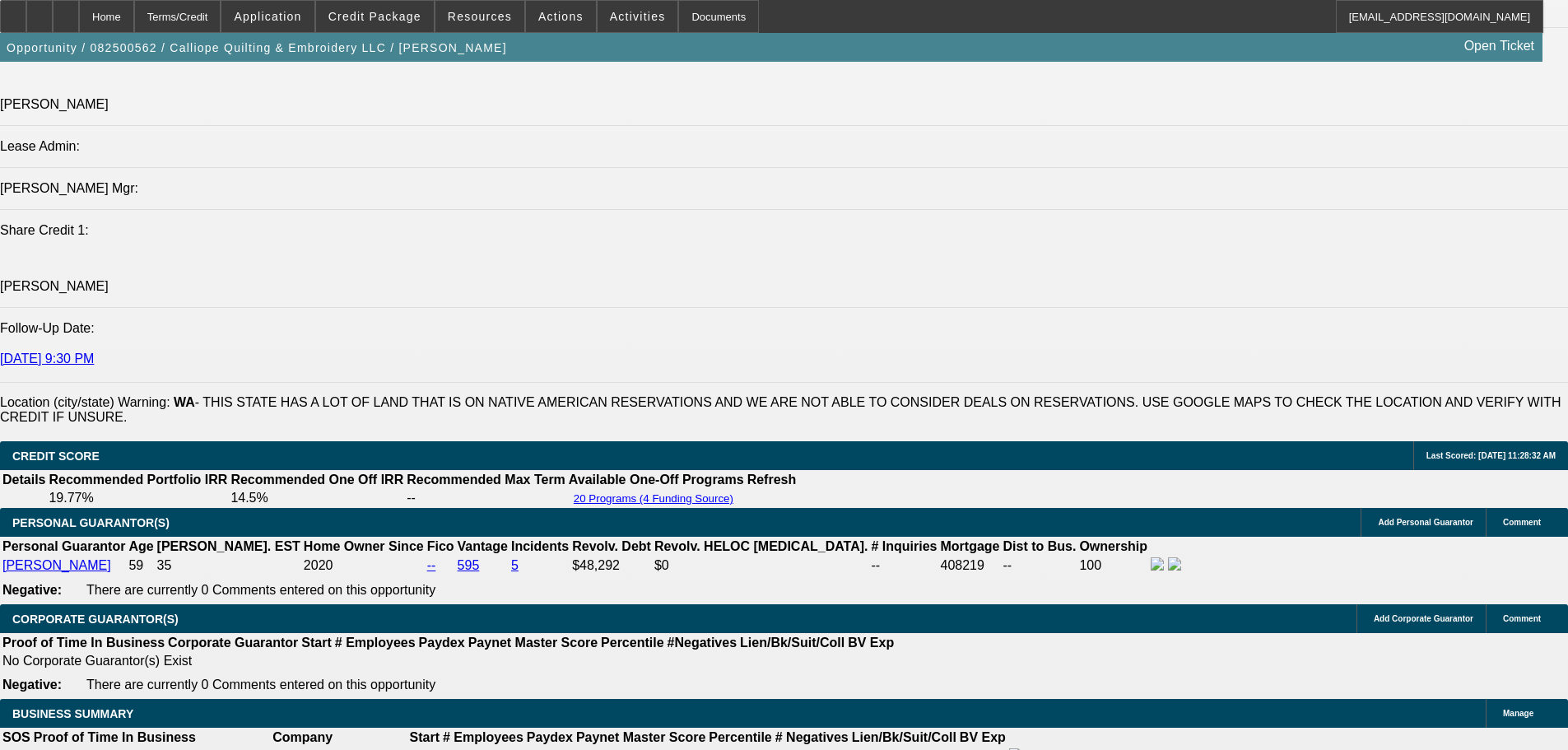
drag, startPoint x: 357, startPoint y: 696, endPoint x: 395, endPoint y: 686, distance: 39.3
type input "UNKNOWN"
type input "1"
type input "$547.00"
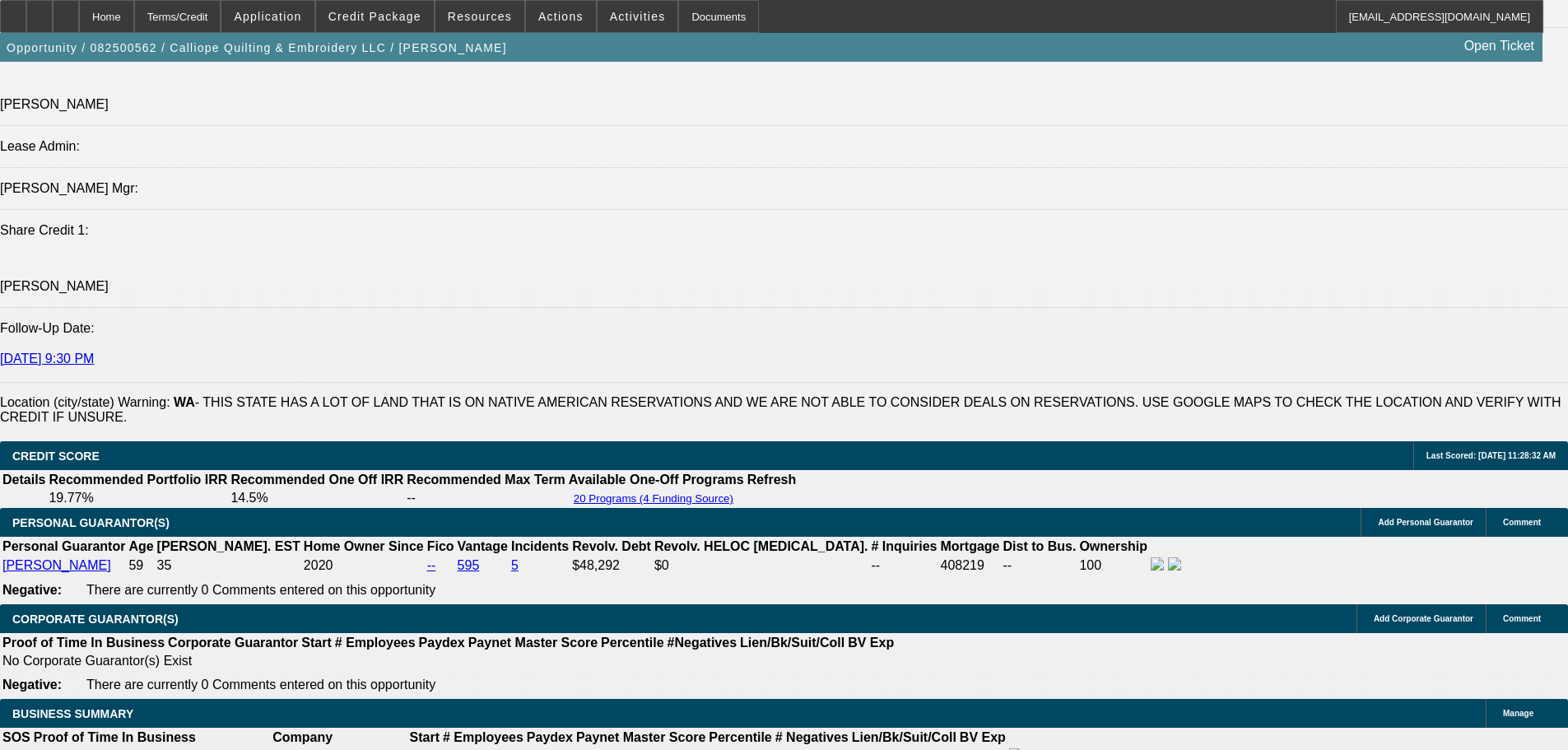
type input "$273.50"
type input "19"
type input "$830.10"
type input "$415.05"
type input "19"
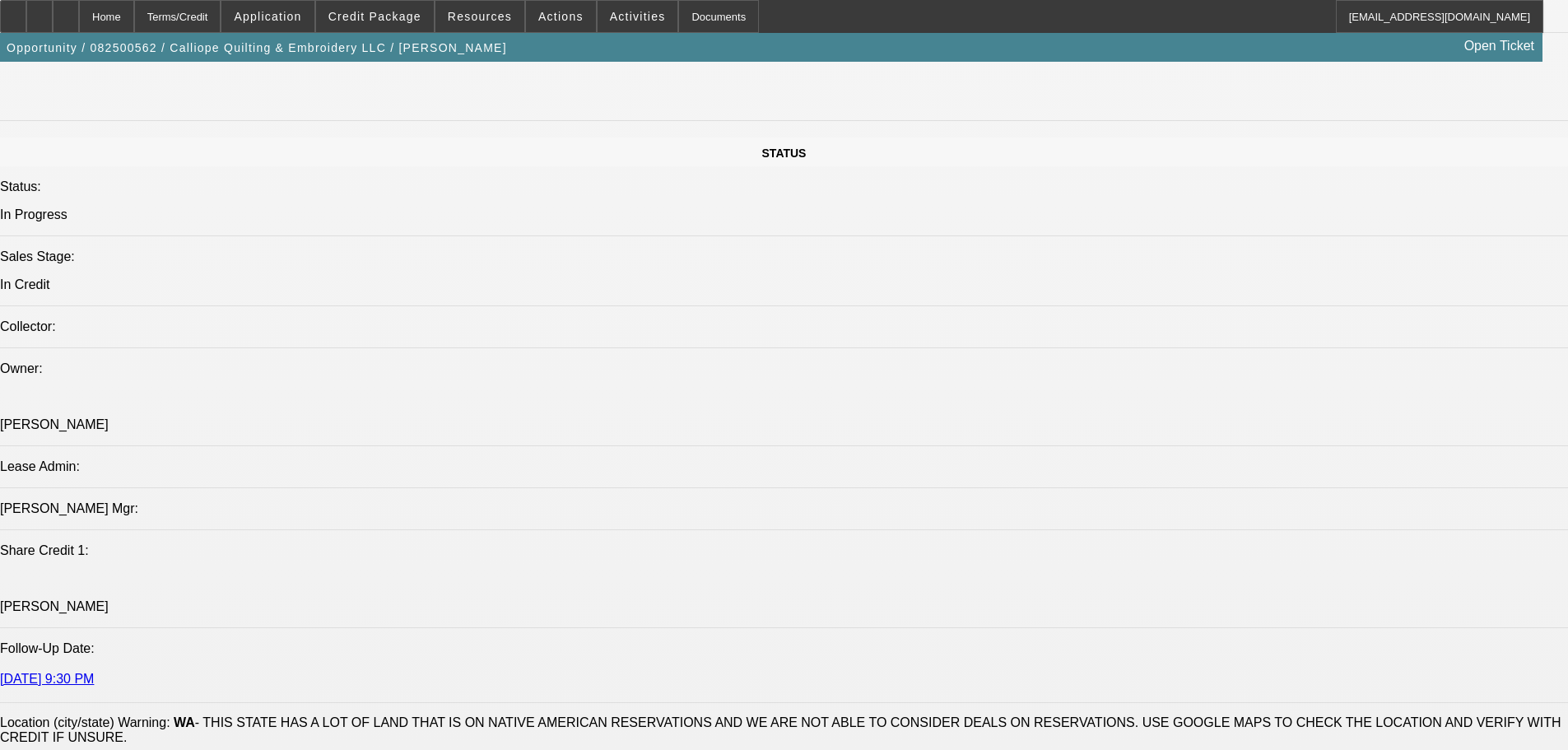
scroll to position [1797, 0]
type input "$830.10"
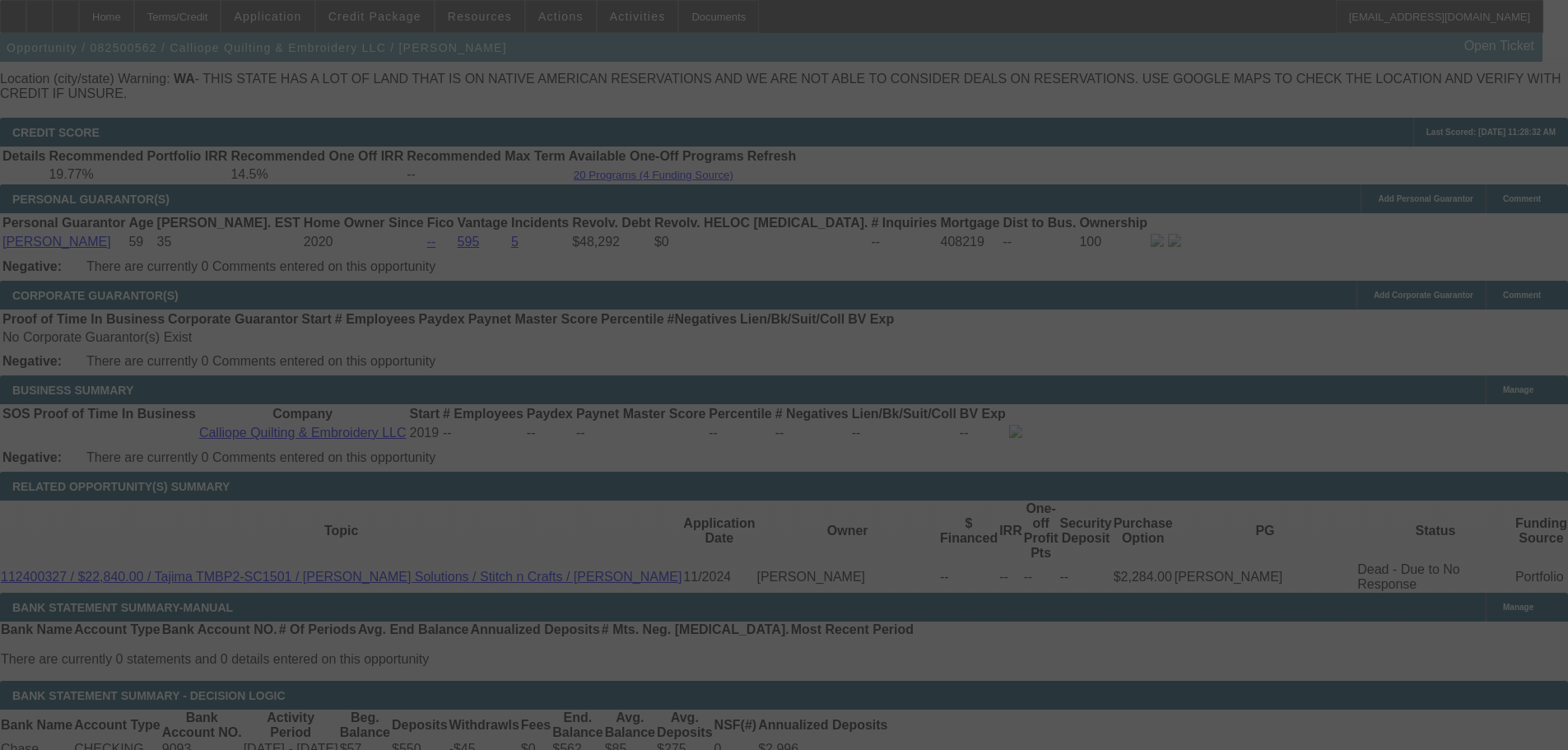
scroll to position [2620, 0]
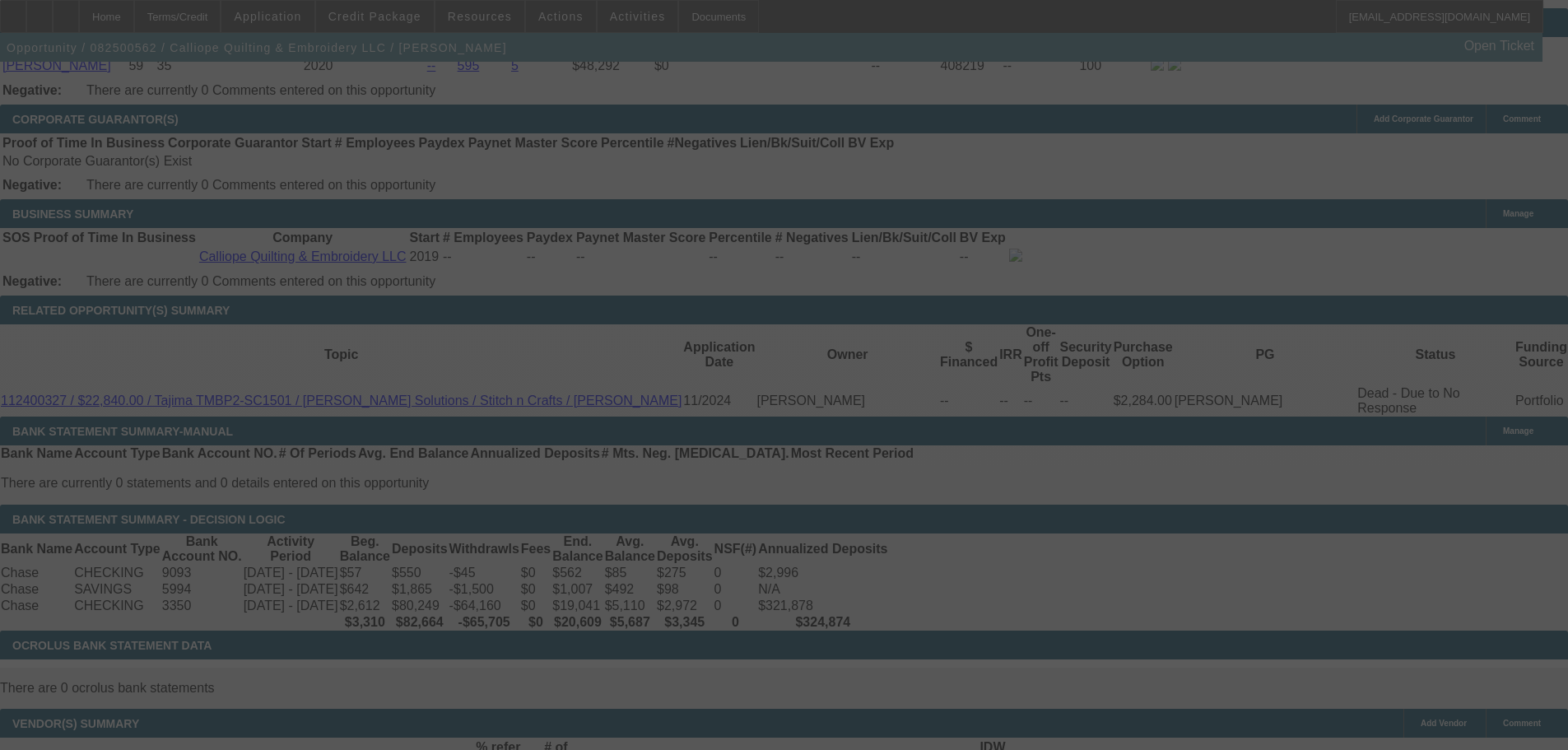
select select "0"
select select "2"
select select "0.1"
select select "4"
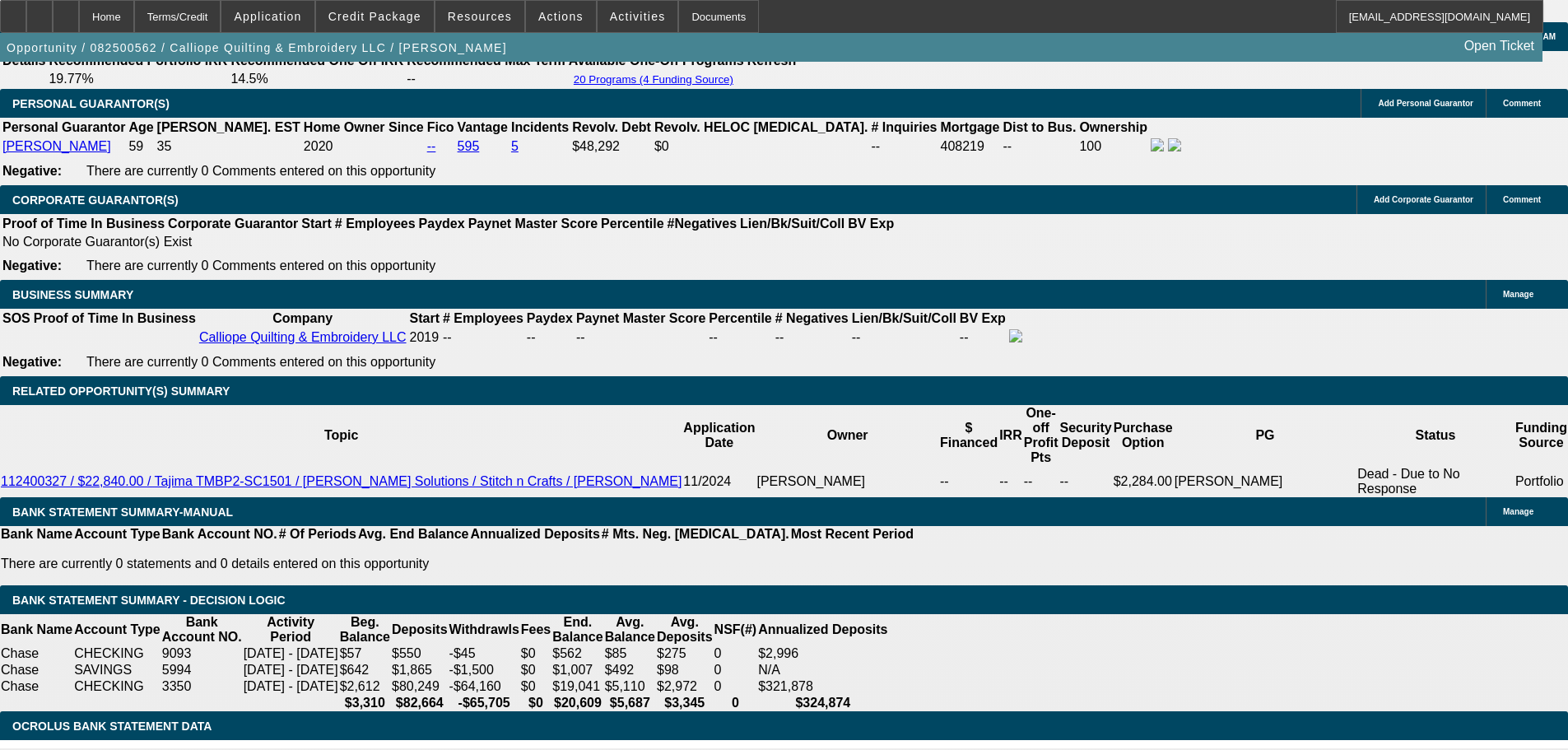
scroll to position [2538, 0]
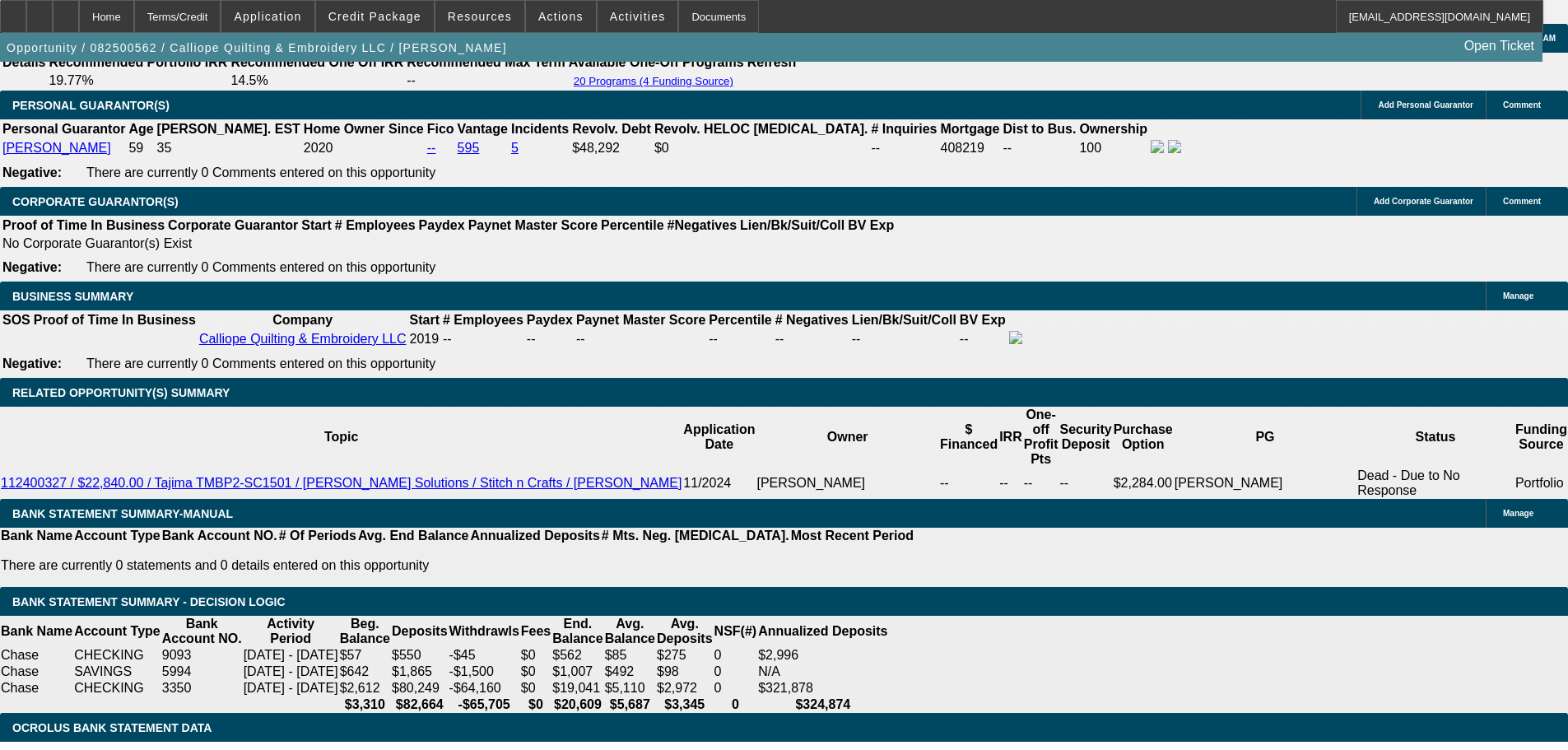
type input "$419.05"
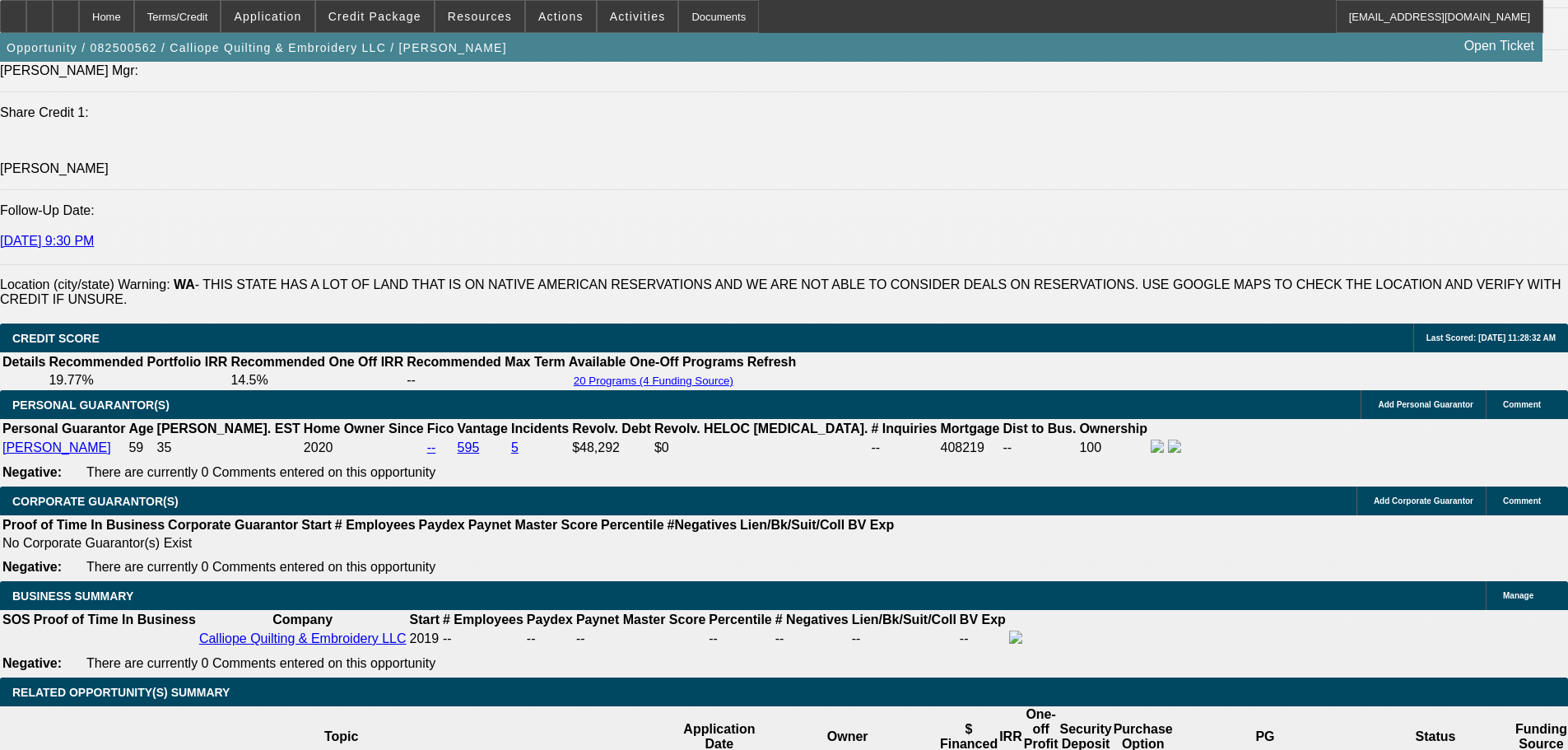
scroll to position [2209, 0]
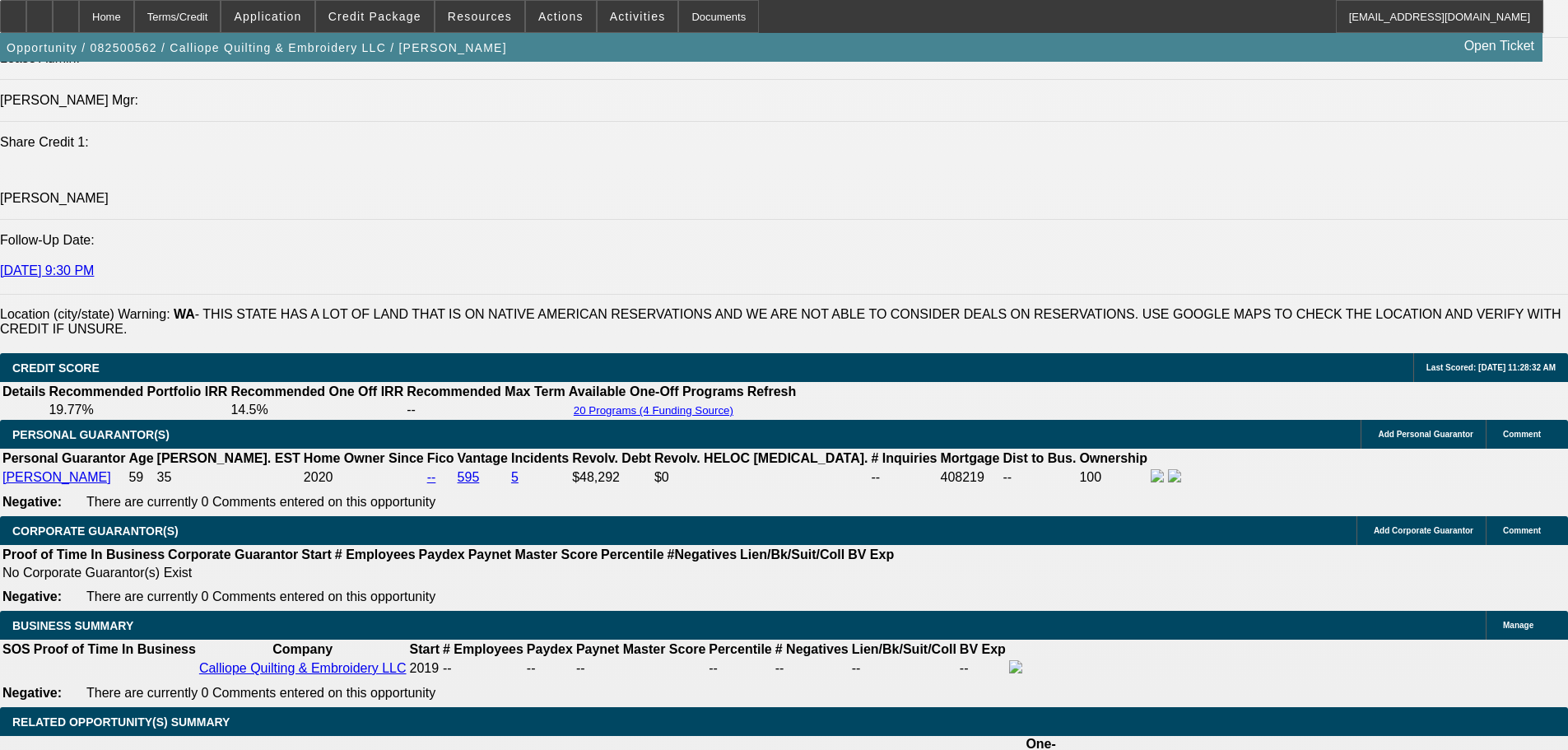
type input "$830.10"
drag, startPoint x: 258, startPoint y: 600, endPoint x: 362, endPoint y: 606, distance: 104.2
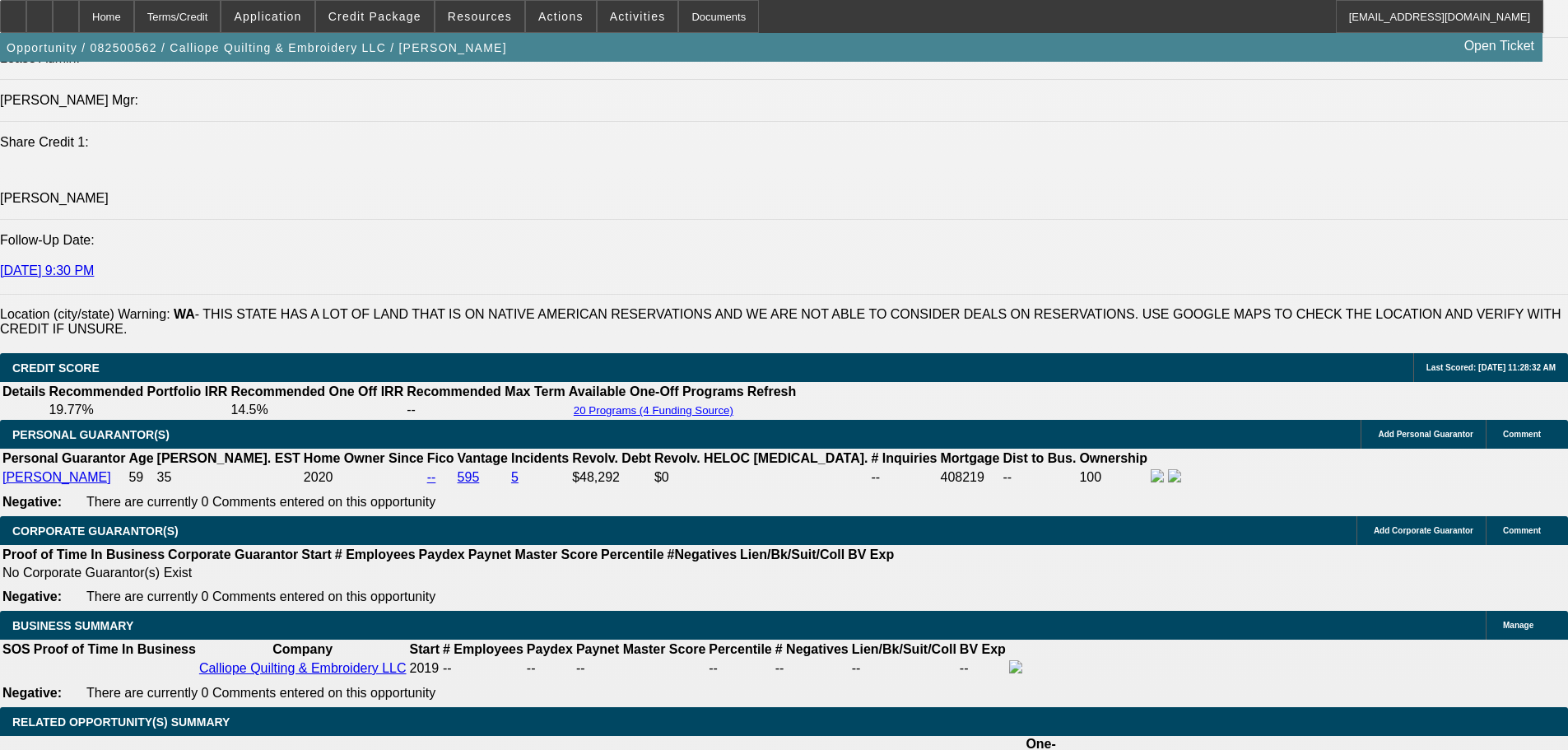
type input "419"
type input "$838.00"
type input "UNKNOWN"
type input "$419.00"
type input "19.4"
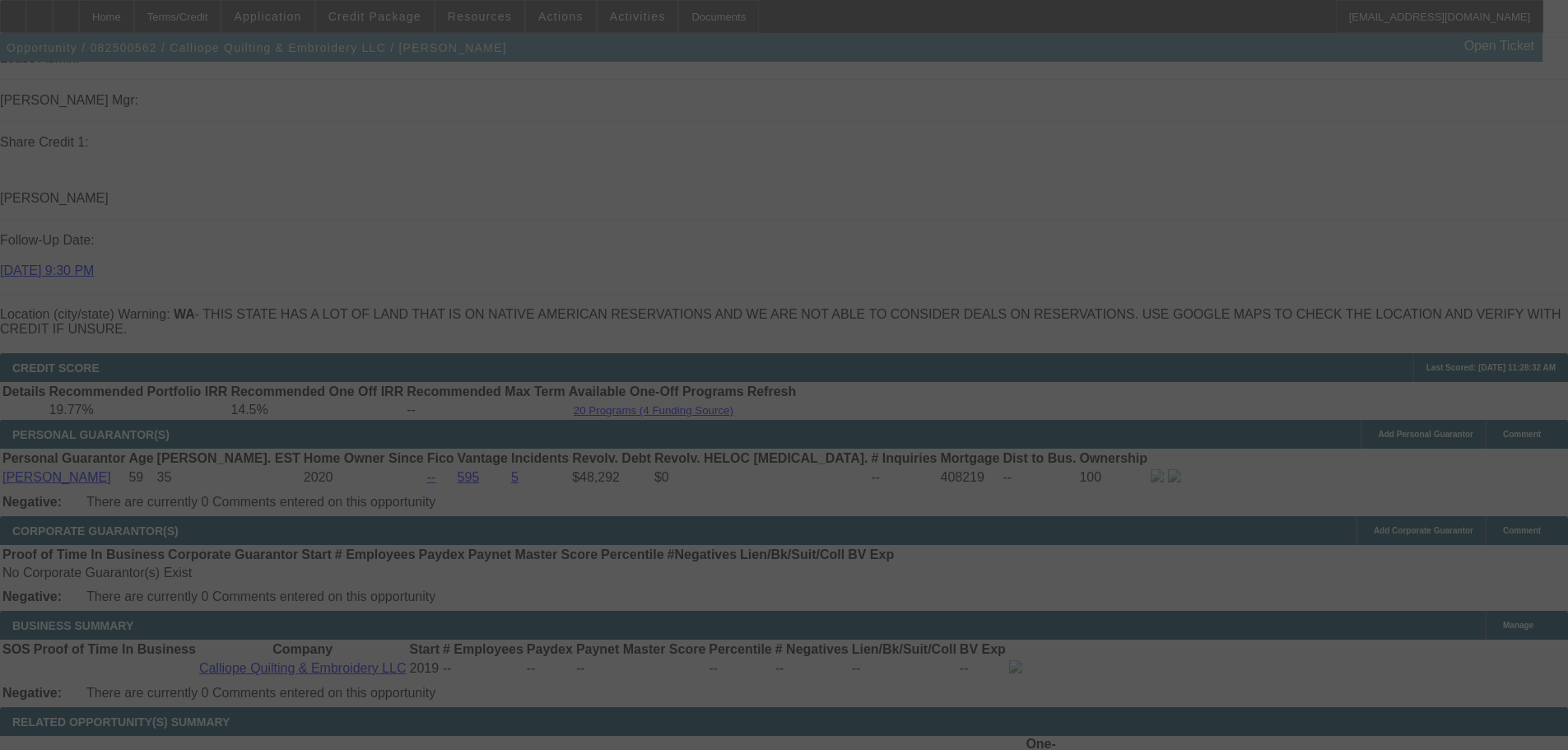
type input "19.5"
select select "0"
select select "2"
select select "0.1"
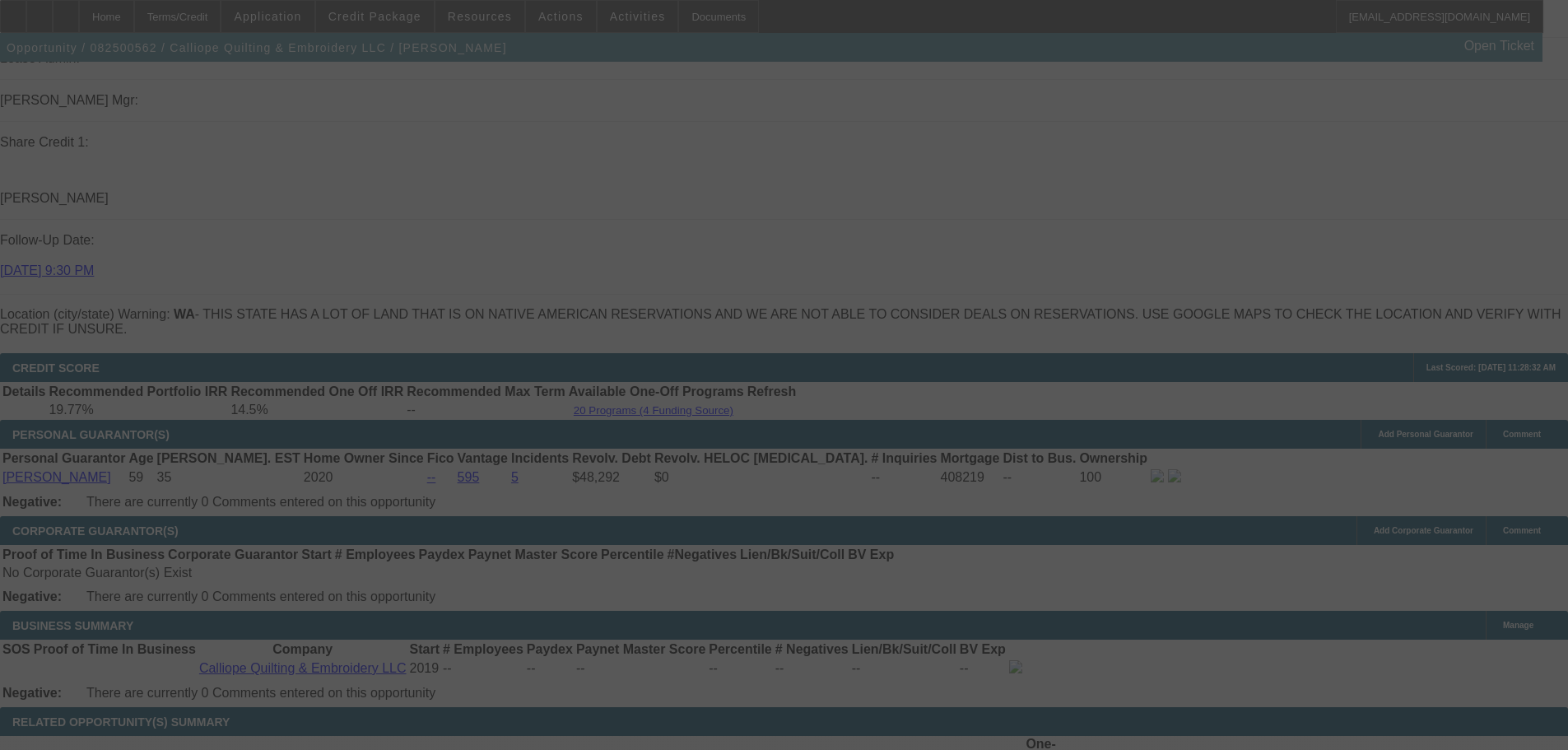
select select "4"
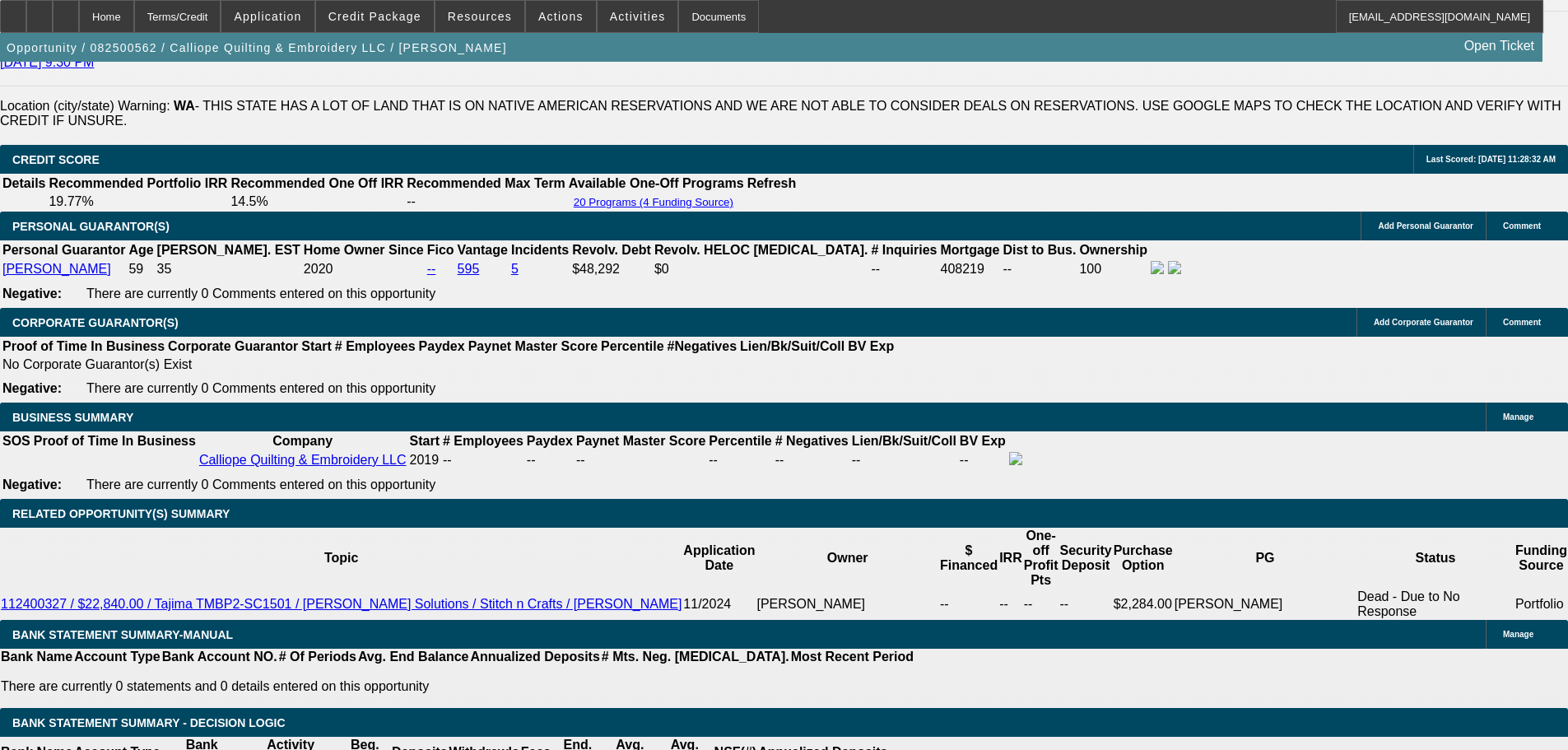
scroll to position [2455, 0]
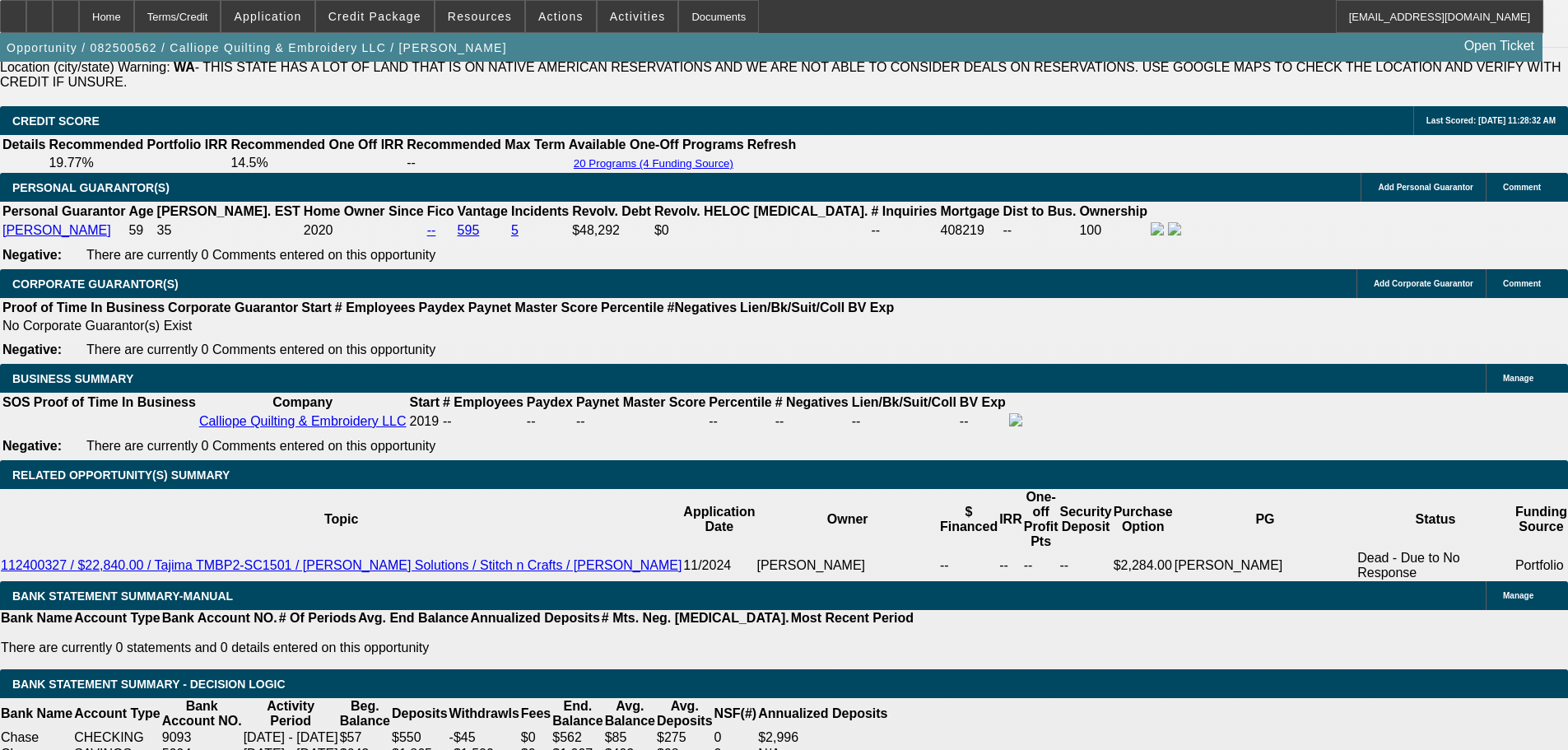
drag, startPoint x: 348, startPoint y: 354, endPoint x: 419, endPoint y: 345, distance: 71.6
type input "UNKNOWN"
type input "20"
type input "$560.88"
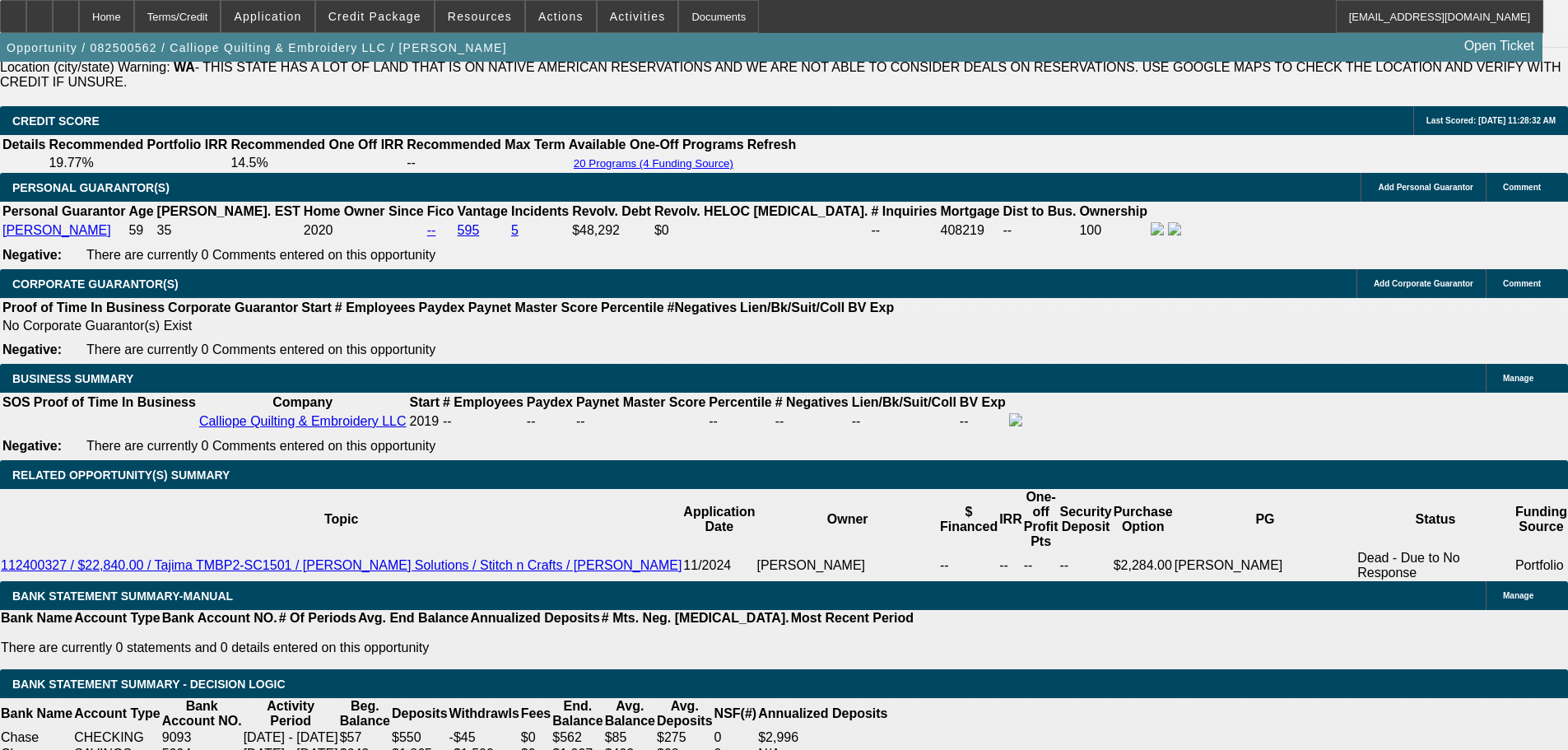
type input "$280.44"
type input "$847.80"
type input "$423.90"
type input "20"
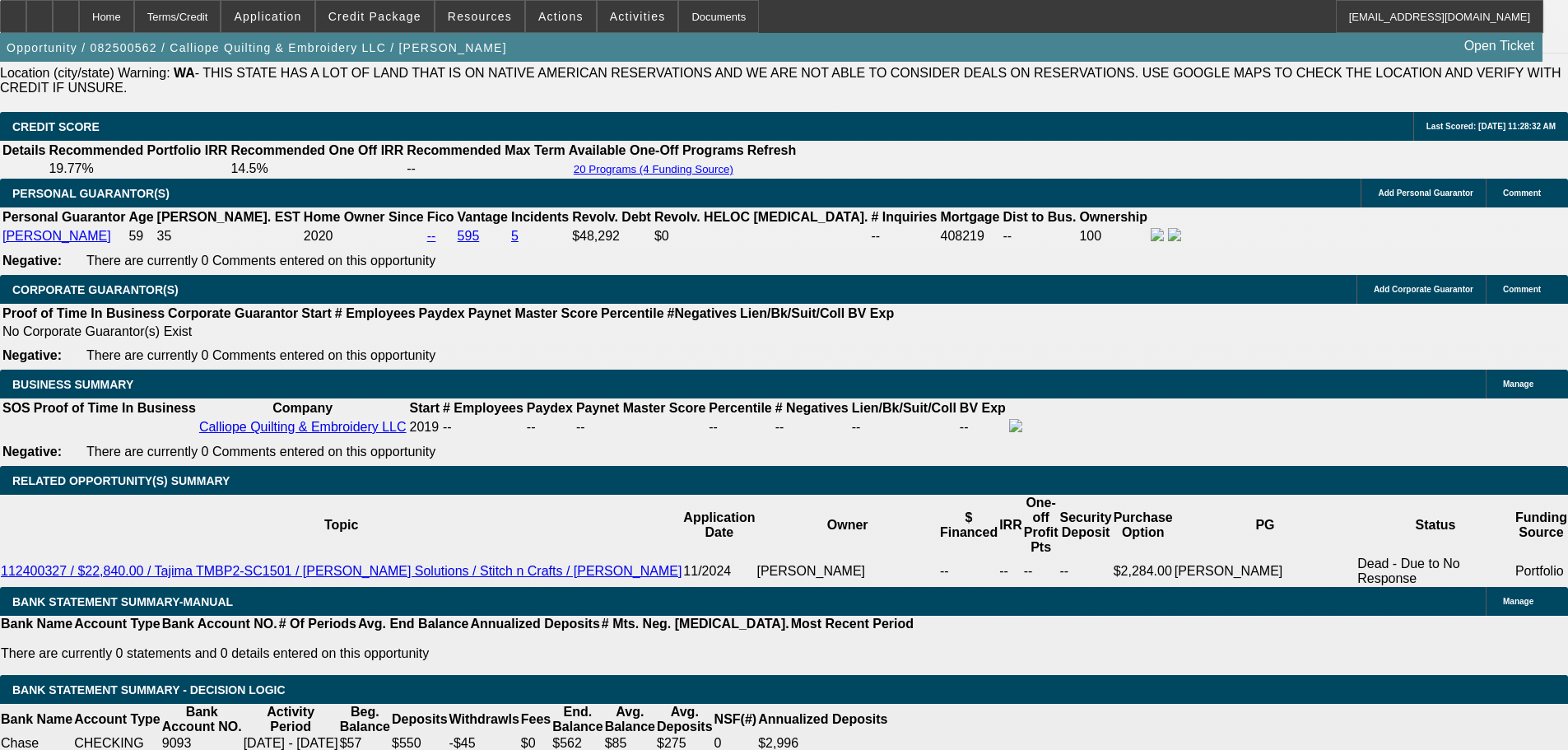
scroll to position [2126, 0]
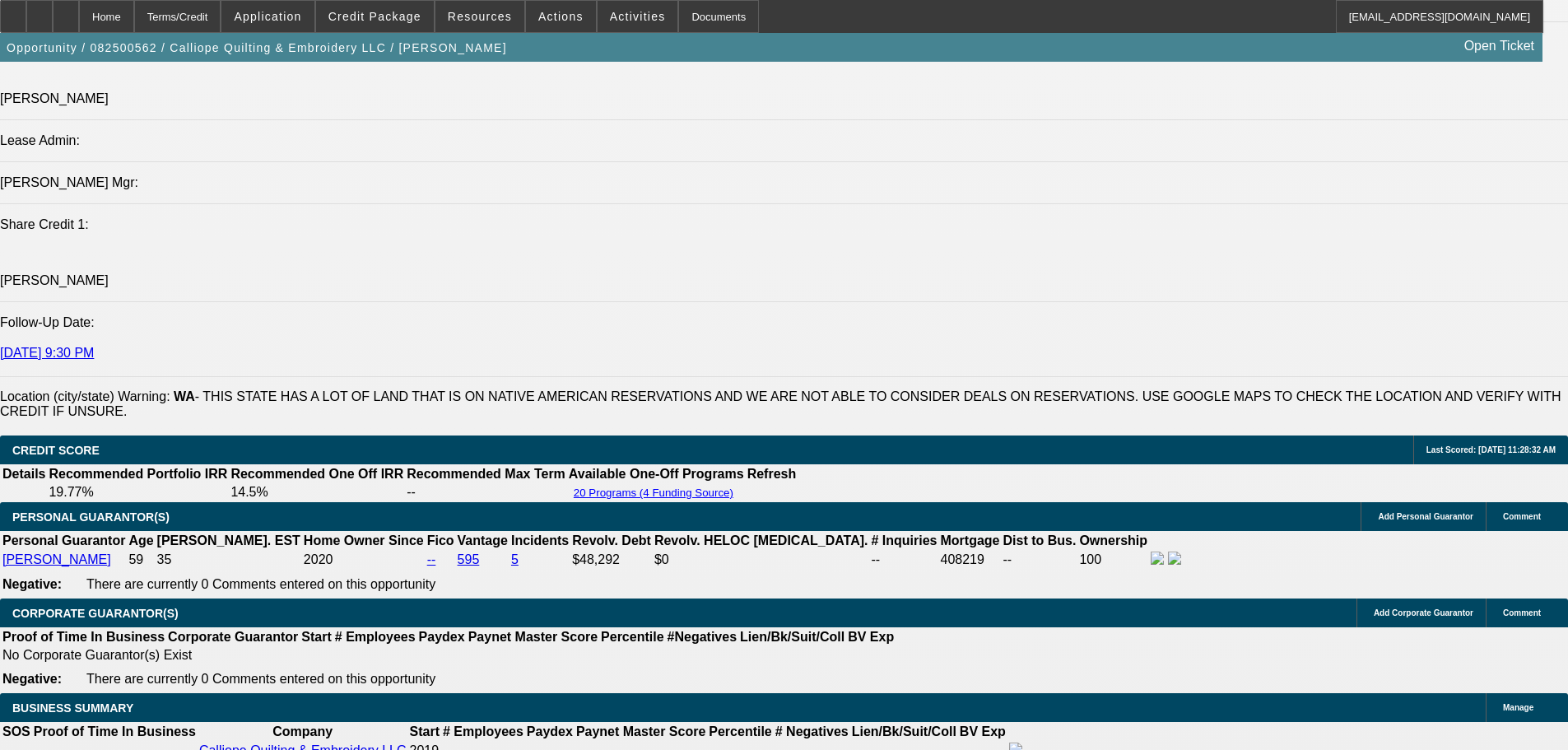
type input "$847.80"
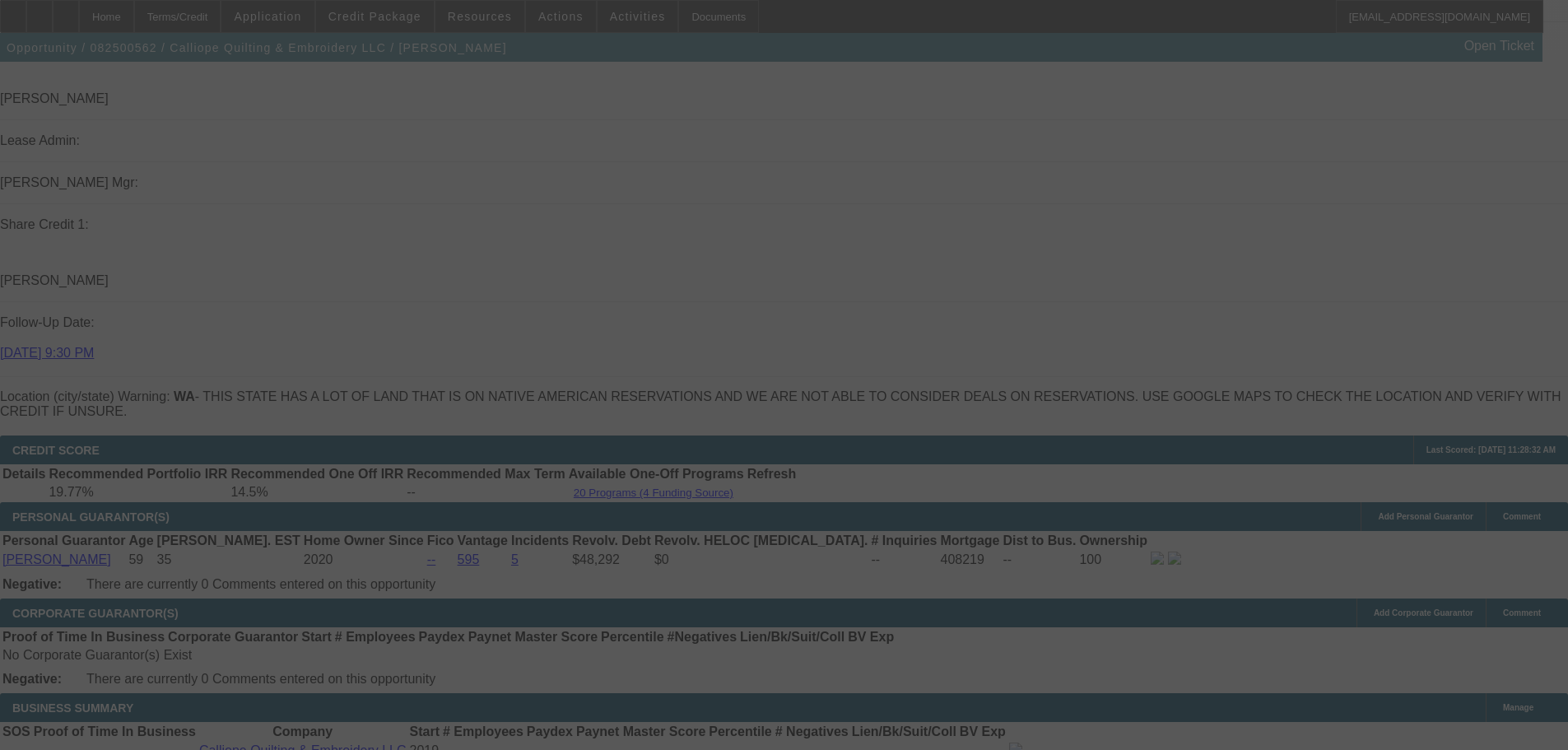
select select "0"
select select "2"
select select "0.1"
select select "4"
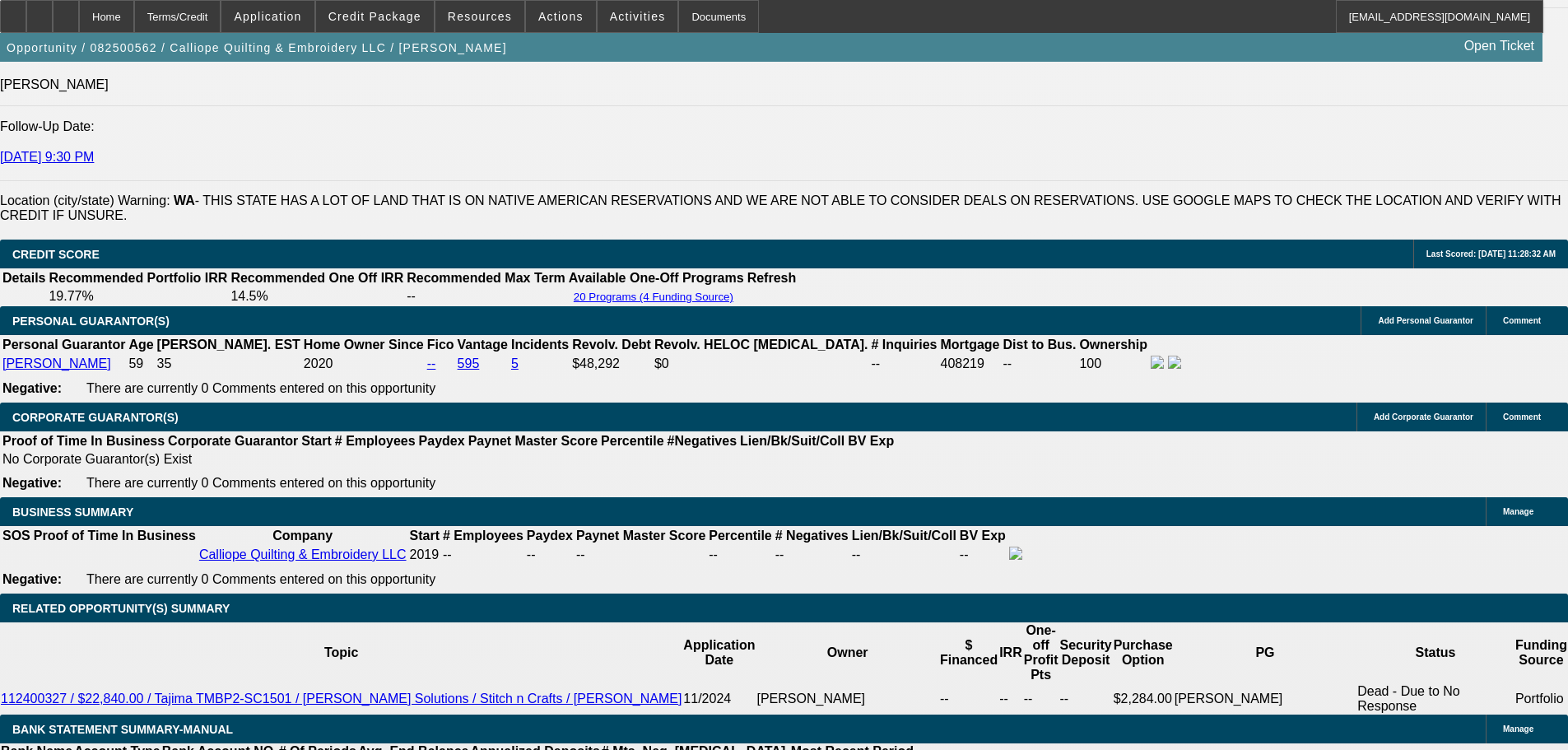
scroll to position [2702, 0]
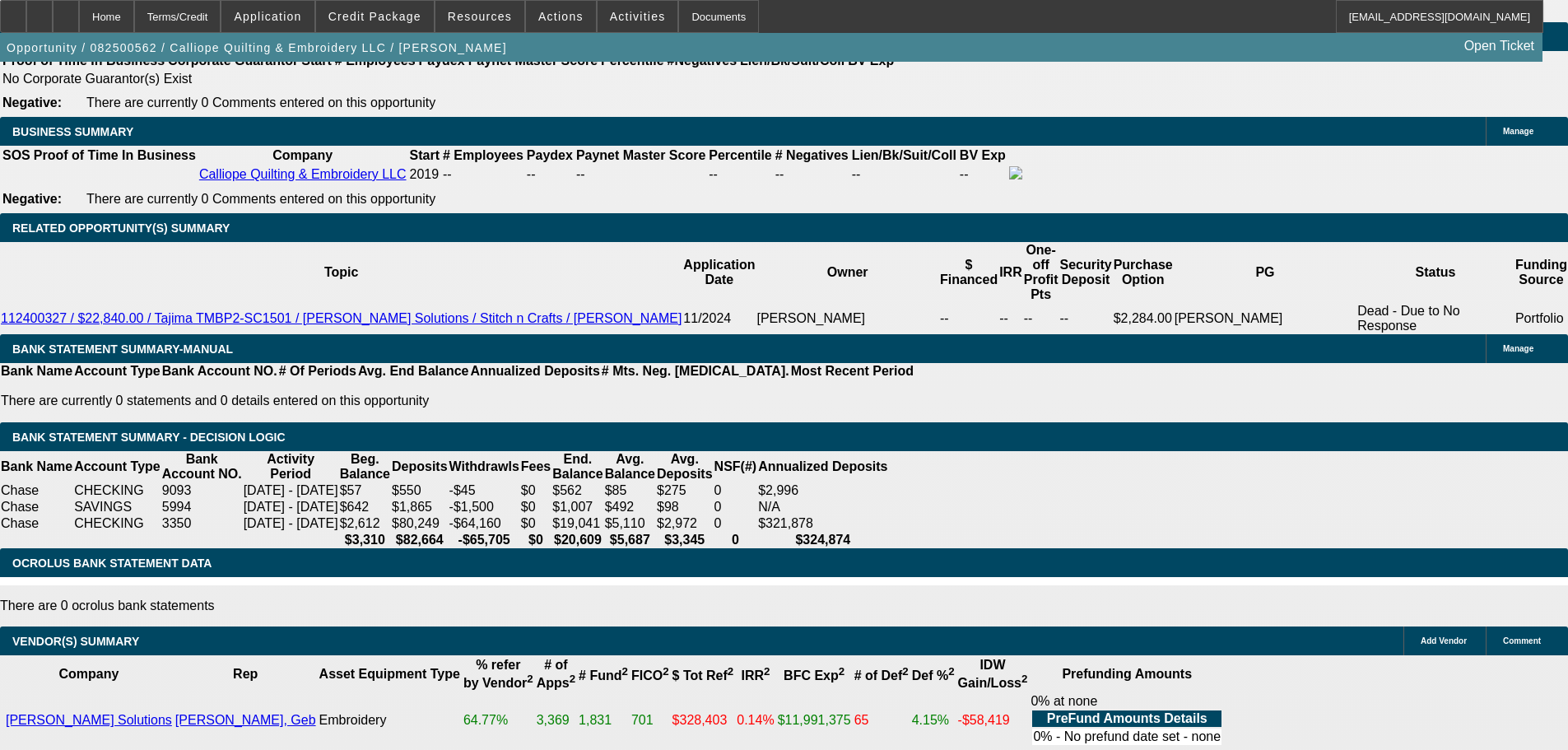
select select "3"
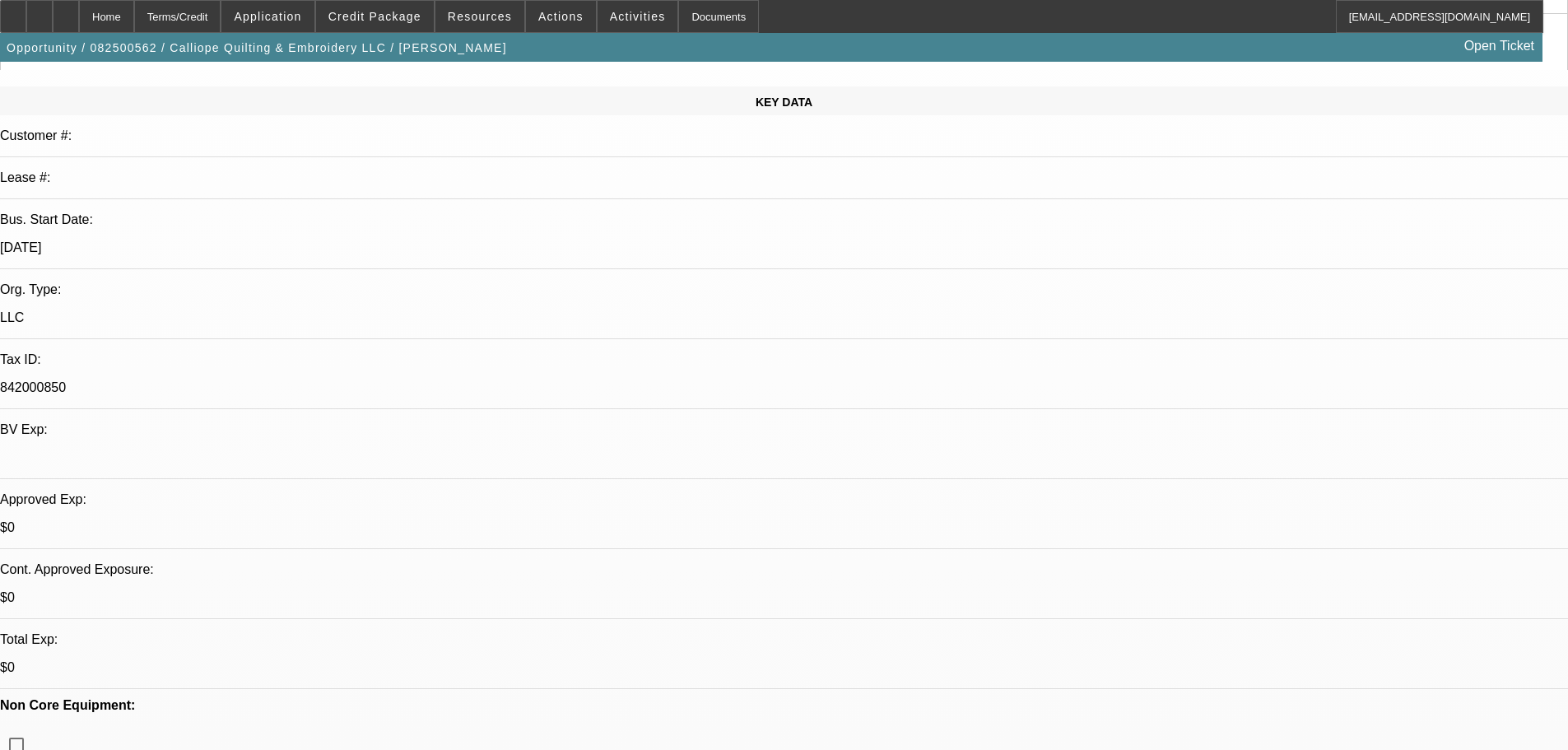
scroll to position [412, 0]
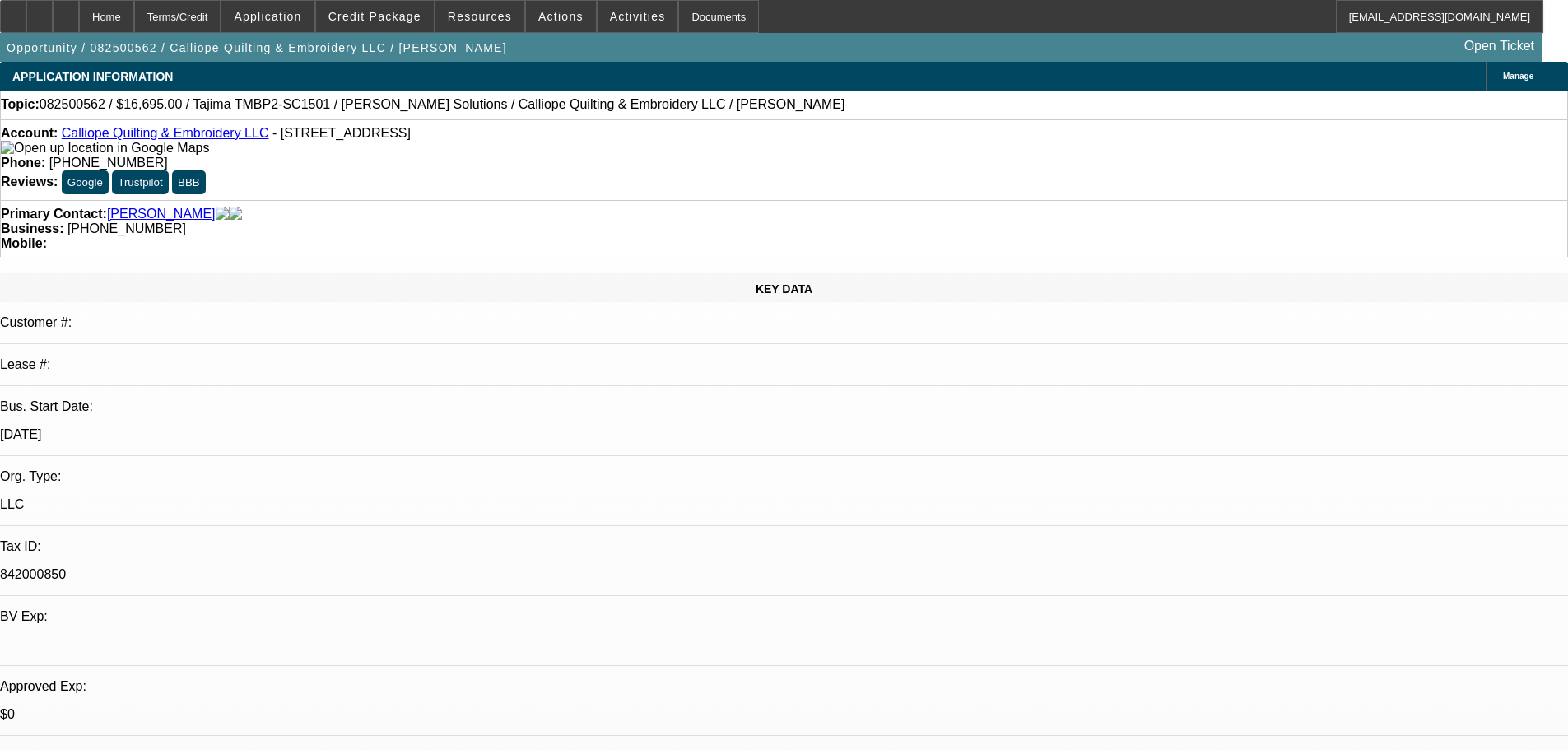
scroll to position [494, 0]
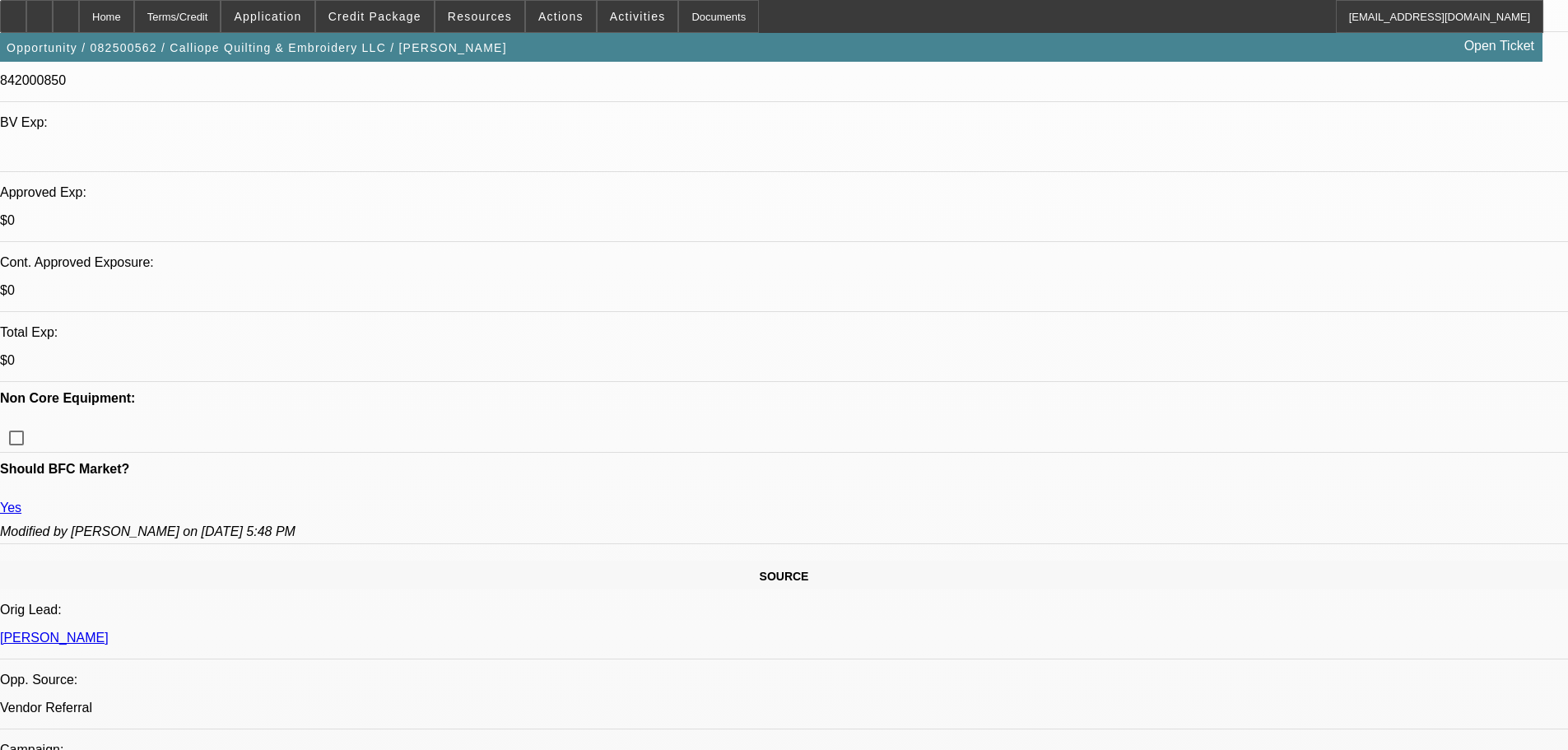
type textarea "GIVEN HER CURRENT PERSONAL CREDIT DELINQUENCY THIS IS ALL ID EXTEND AND EVEN TH…"
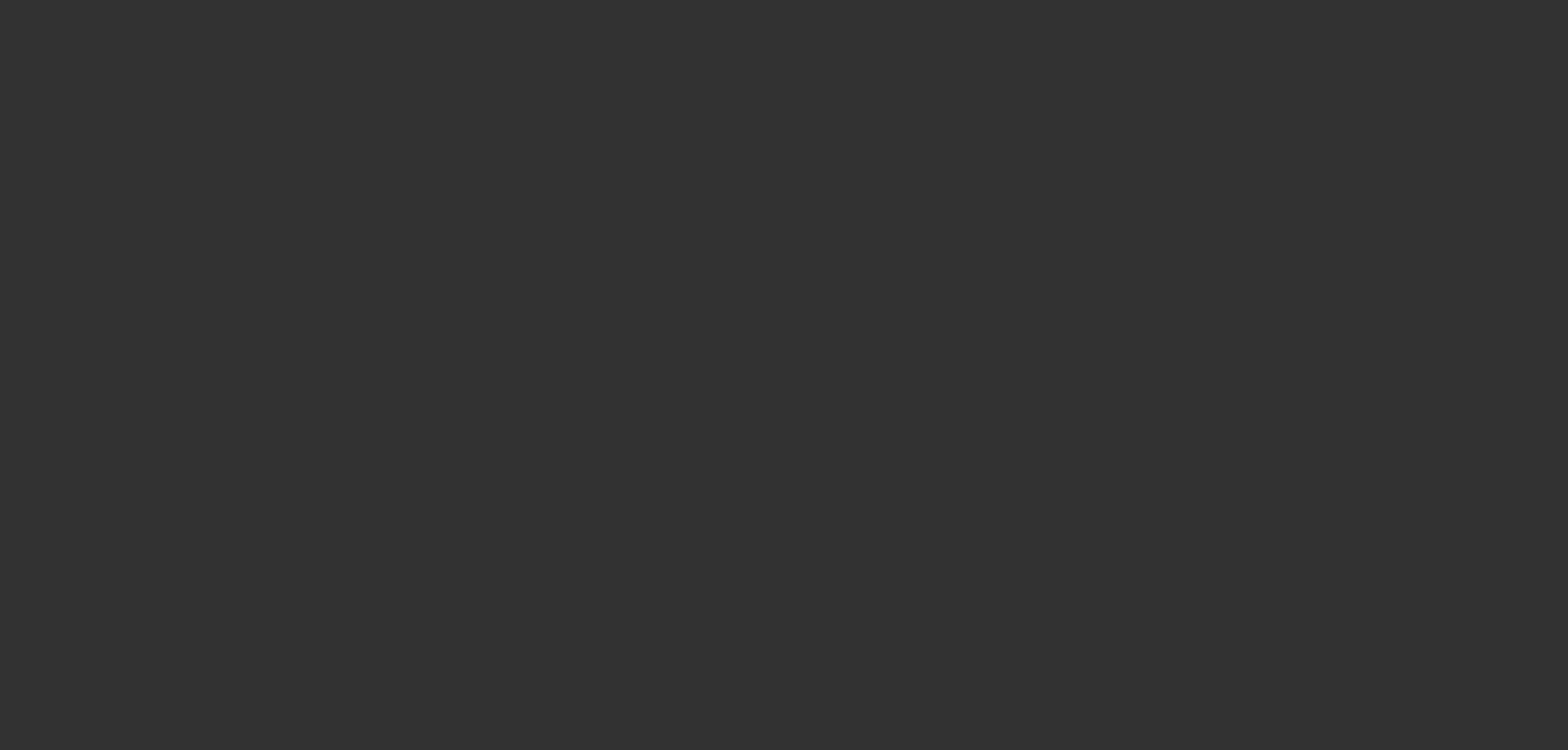
scroll to position [0, 0]
select select "0"
select select "2"
select select "0.1"
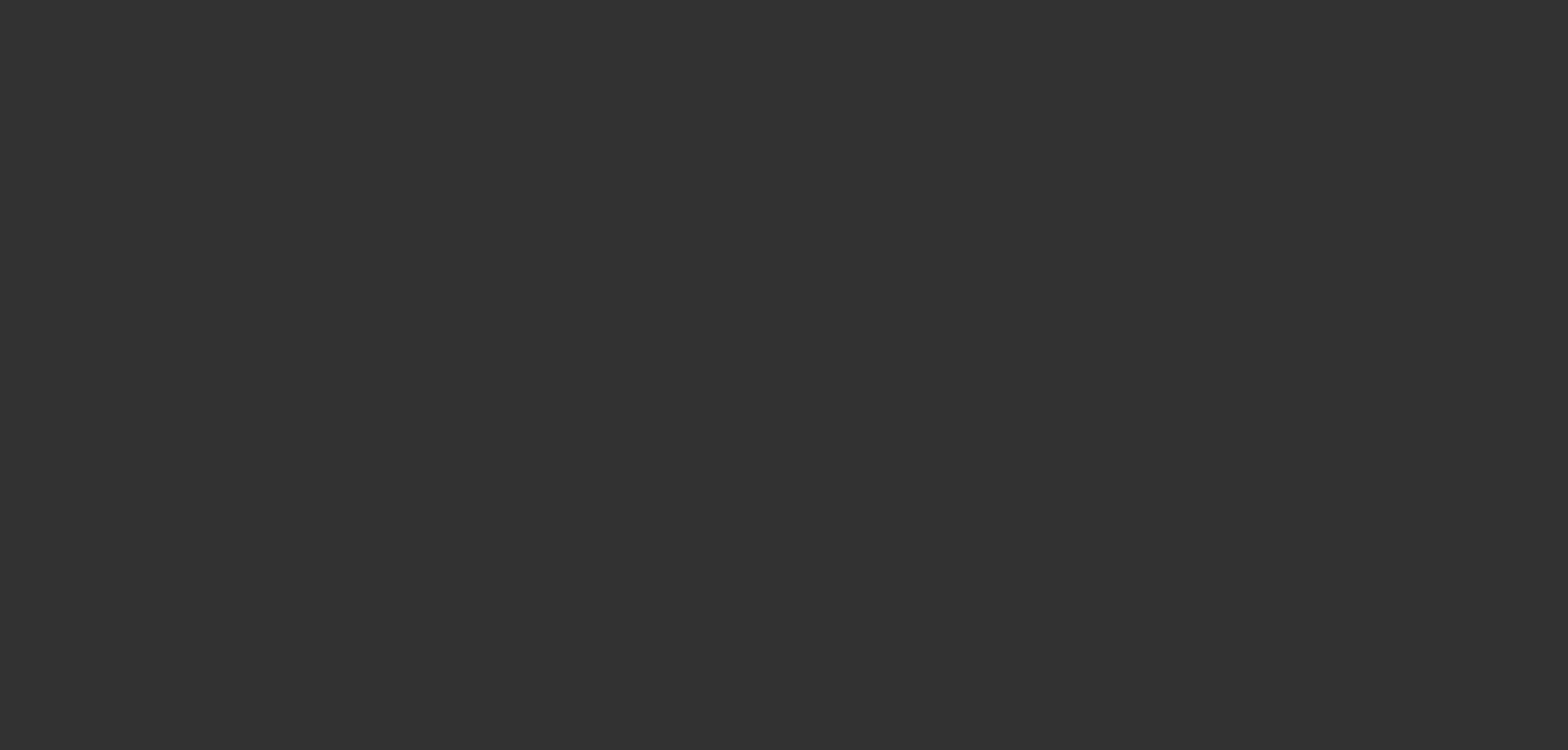
select select "4"
select select "0"
select select "2"
select select "0.1"
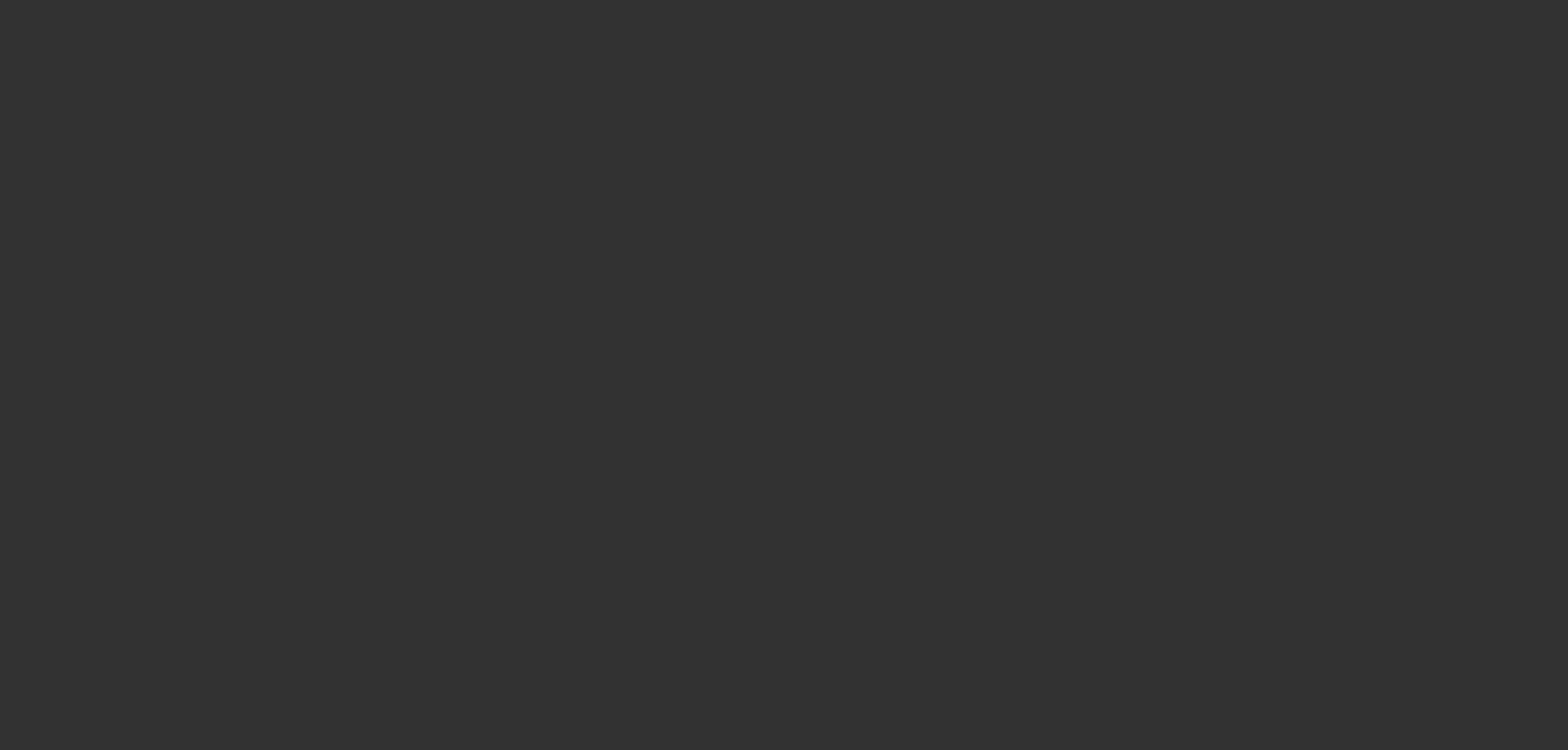
select select "4"
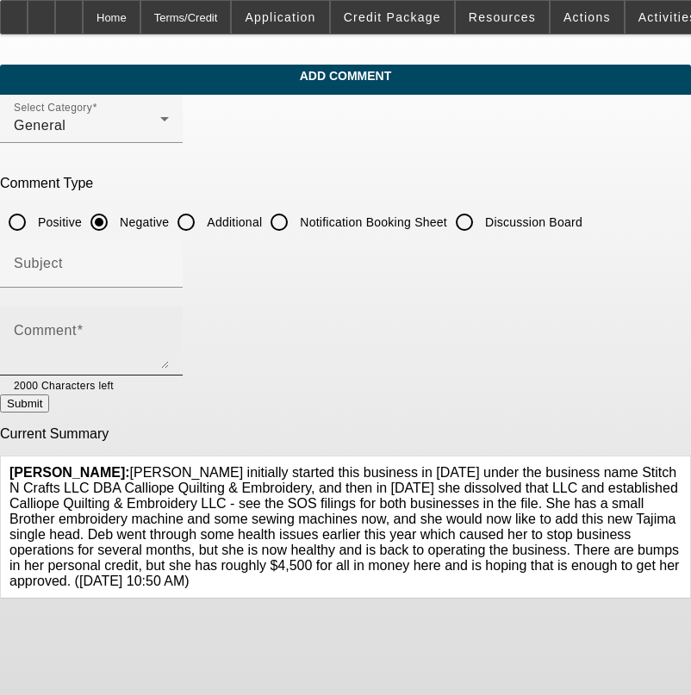
click at [169, 334] on textarea "Comment" at bounding box center [91, 347] width 155 height 41
click at [169, 339] on textarea "$1400 AIR." at bounding box center [91, 347] width 155 height 41
click at [169, 331] on textarea "$1400 AIR. CURRENTLY 4 MONTHS PAST DUE ON CREDIT CAR FOR $1100" at bounding box center [91, 347] width 155 height 41
click at [169, 334] on textarea "$1400 AIR. CURRENTLY 4 MONTHS PAST DUE ON CREDIT CAR FOR $1100 AND A FEW OTHERS" at bounding box center [91, 347] width 155 height 41
click at [169, 334] on textarea "$1400 AIR. CURRENTLY 4 MONTHS PAST DUE ON boa CREDIT CAR FOR $1100 AND A FEW OT…" at bounding box center [91, 347] width 155 height 41
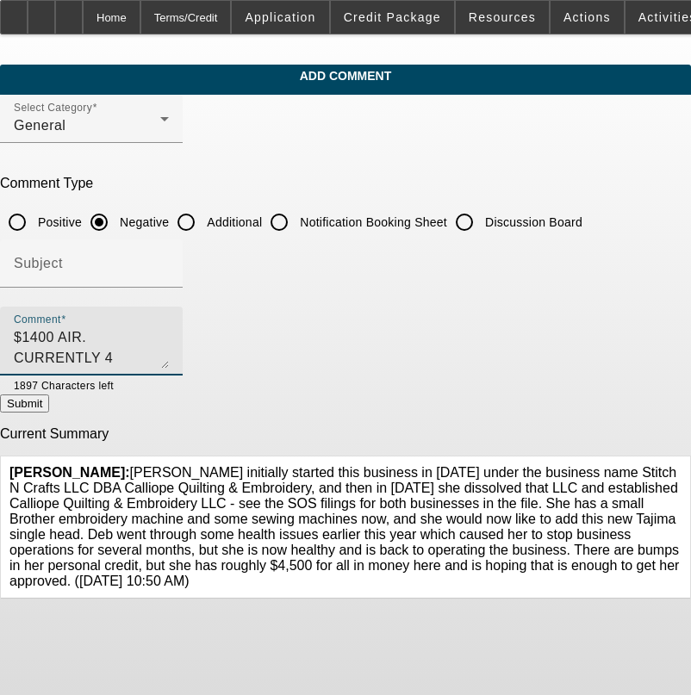
click at [169, 335] on textarea "$1400 AIR. CURRENTLY 4 MONTHS PAST DUE ON boa CREDIT CAR FOR $1100 AND A LSO PA…" at bounding box center [91, 347] width 155 height 41
click at [169, 333] on textarea "$1400 AIR. CURRENTLY 4 MONTHS PAST DUE ON BOA CREDIT CAR FOR $1100 AND A LSO PA…" at bounding box center [91, 347] width 155 height 41
click at [169, 333] on textarea "$1400 AIR. CURRENTLY 4 MONTHS PAST DUE ON BOA CREDIT CARD $1100 AND A LSO PAST …" at bounding box center [91, 347] width 155 height 41
click at [169, 337] on textarea "$1400 AIR. CURRENTLY $1,100 4 MONTHS PAST DUE ON BOA CREDIT CARD $1100 AND A LS…" at bounding box center [91, 347] width 155 height 41
click at [169, 333] on textarea "$1400 AIR. CURRENTLY $1,100 4 MONTHS PAST DUE WITH AND A LSO PAST DUE ON FEW OT…" at bounding box center [91, 347] width 155 height 41
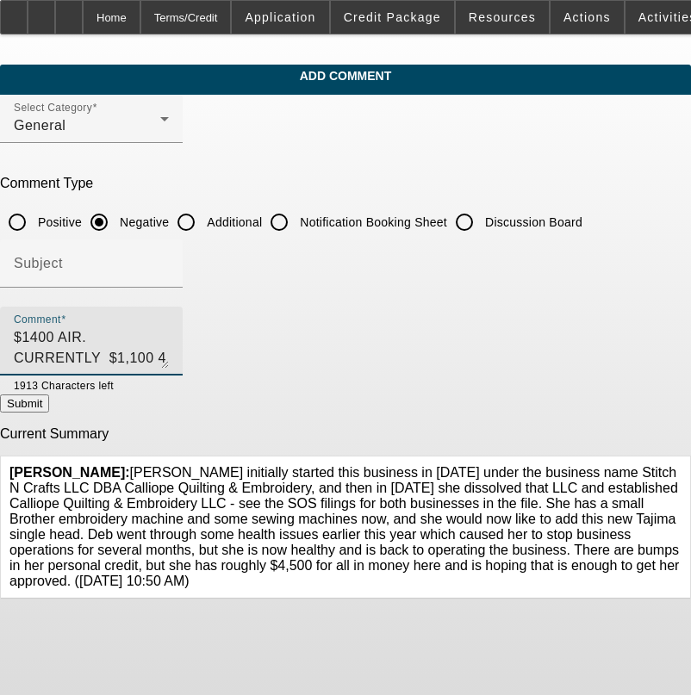
click at [169, 333] on textarea "$1400 AIR. CURRENTLY $1,100 4 MONTHS PAST DUE WITH AND ALSO PAST DUE ON FEW OTH…" at bounding box center [91, 347] width 155 height 41
click at [169, 360] on textarea "$1400 AIR. CURRENTLY $1,100 4 MONTHS PAST DUE WITH AND ALSO PAST DUE ON A BUNCH…" at bounding box center [91, 347] width 155 height 41
click at [169, 356] on textarea "$1400 AIR. CURRENTLY $1,100 4 MONTHS PAST DUE WITH AND ALSO PAST DUE ON A BUNCH…" at bounding box center [91, 347] width 155 height 41
type textarea "$1400 AIR. CURRENTLY $1,100 4 MONTHS PAST DUE WITH AND ALSO PAST DUE ON A BUNCH…"
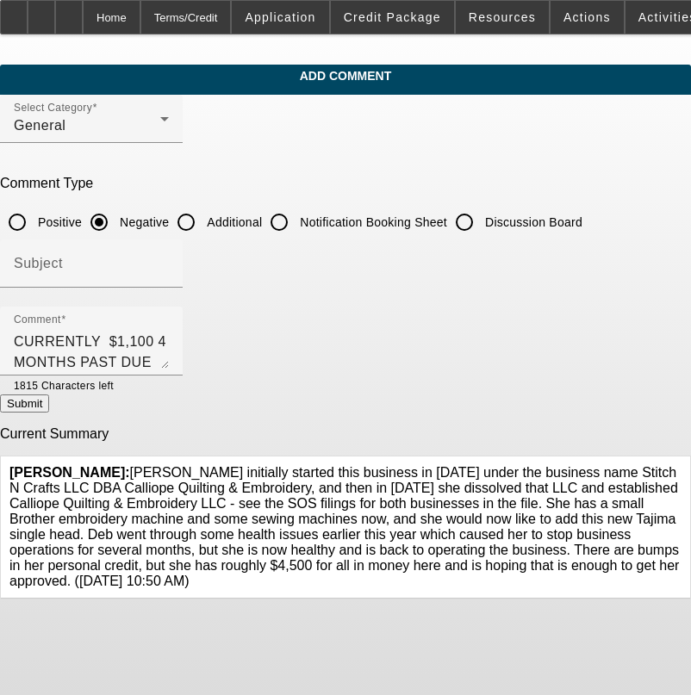
click at [49, 413] on button "Submit" at bounding box center [24, 404] width 49 height 18
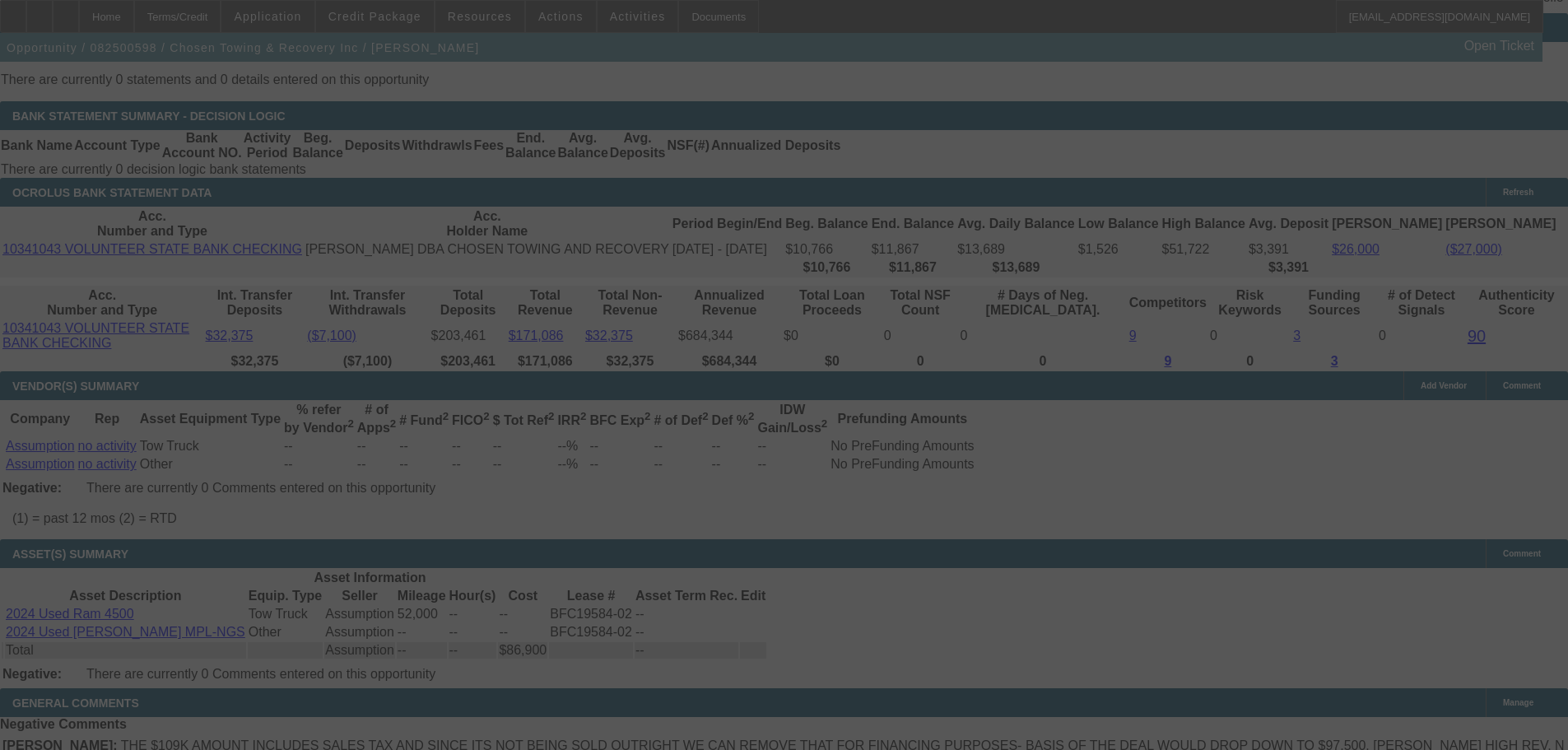
scroll to position [3089, 0]
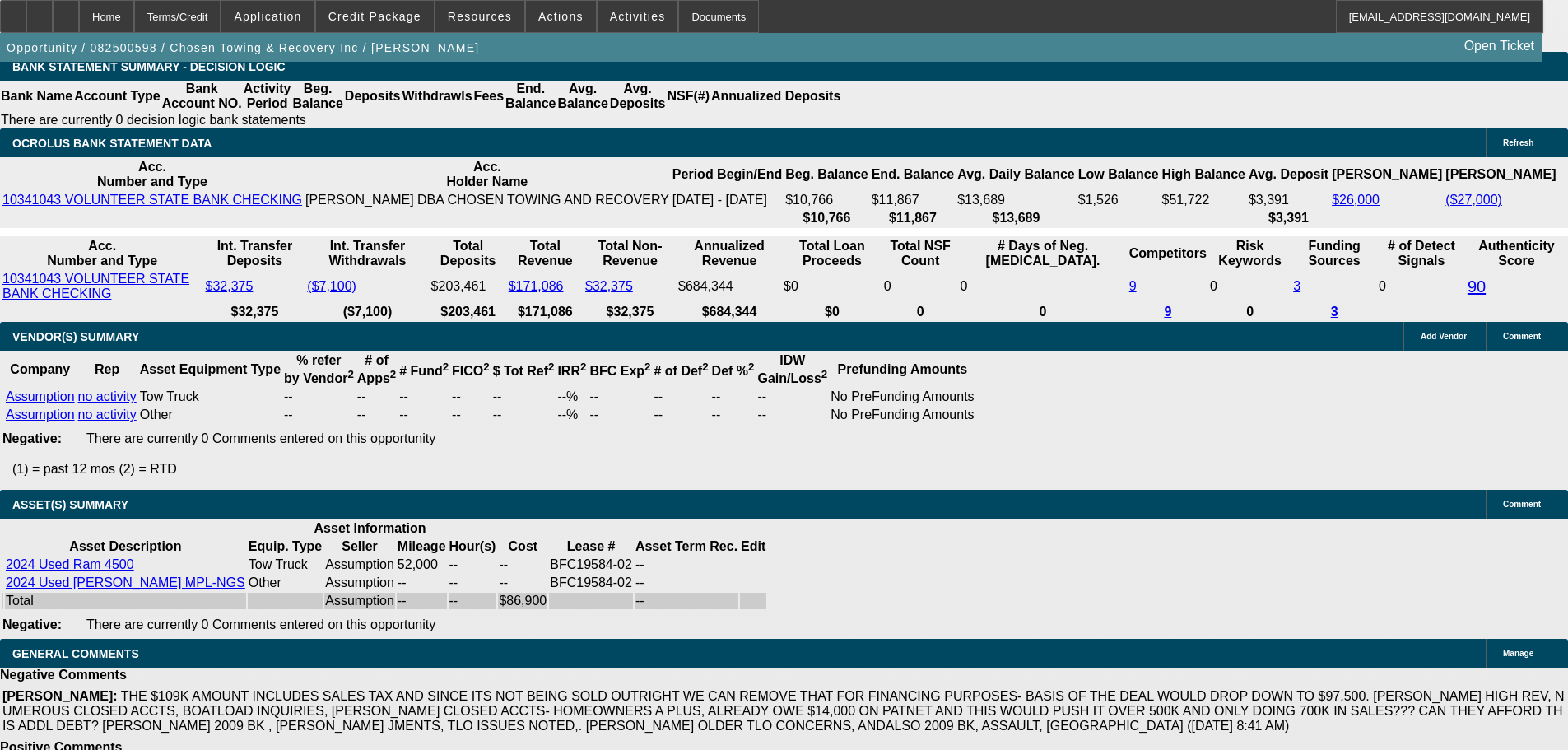
select select "0"
select select "2"
select select "0.1"
select select "4"
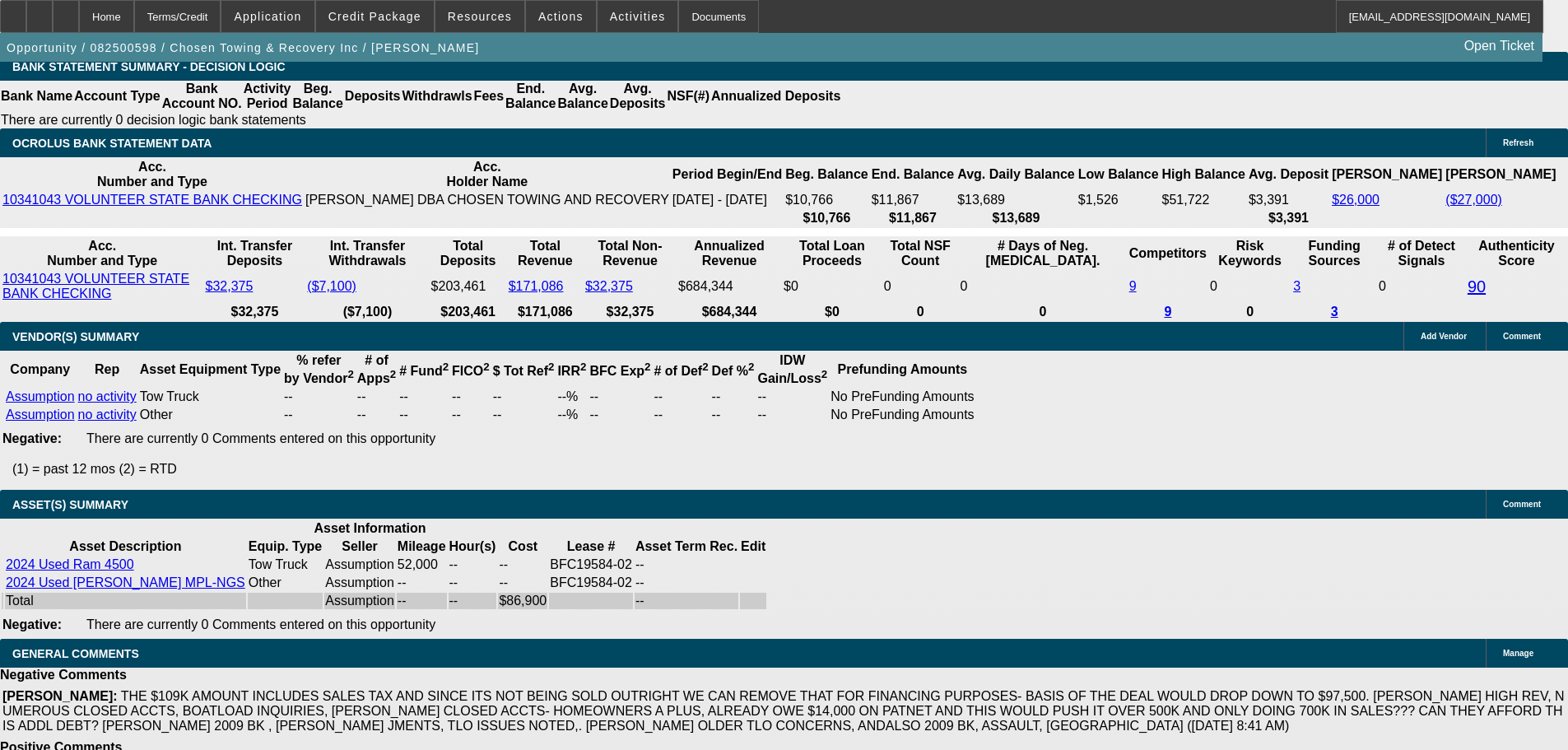
select select "0"
select select "3"
select select "2"
select select "0"
select select "4"
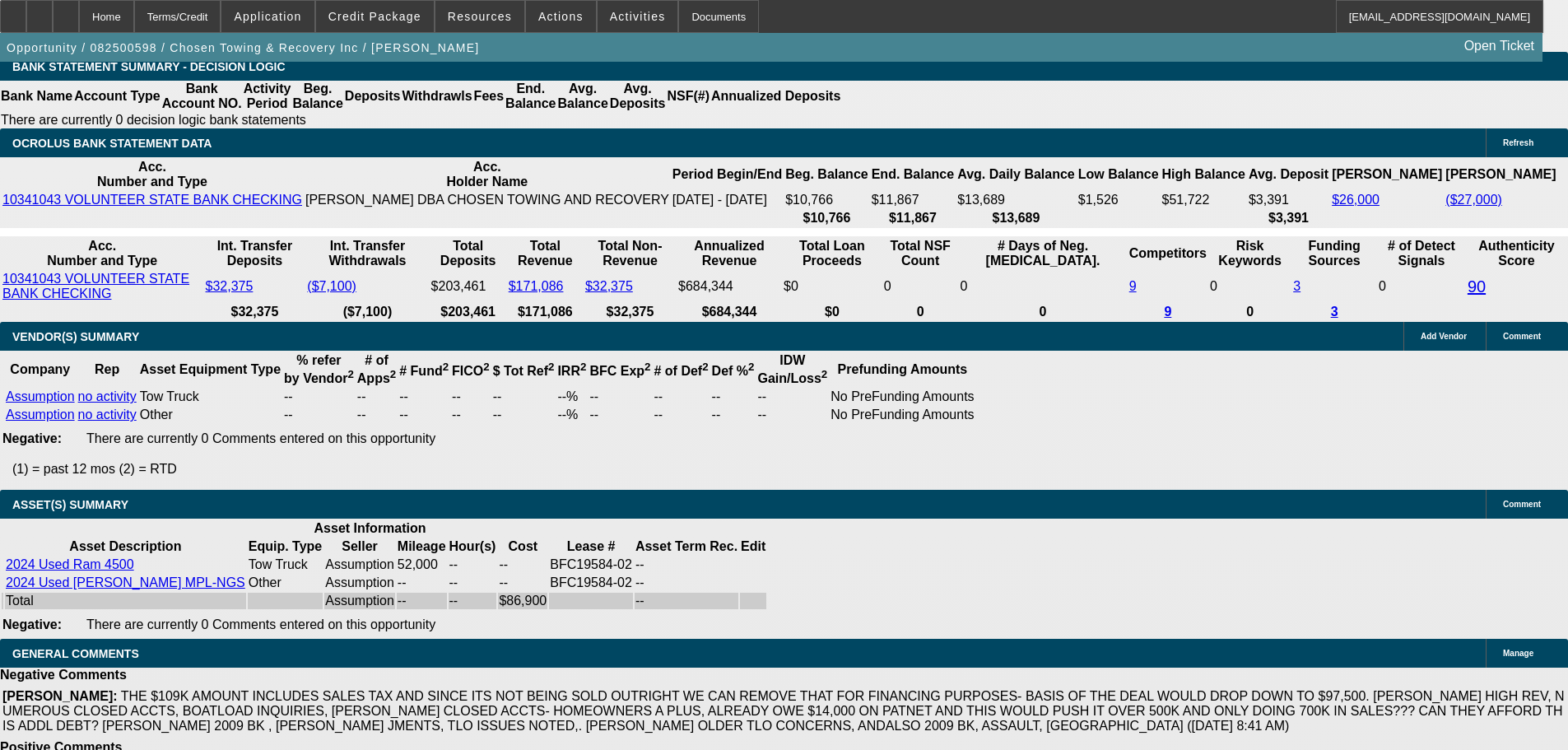
select select "0"
select select "3"
select select "2"
select select "0"
select select "4"
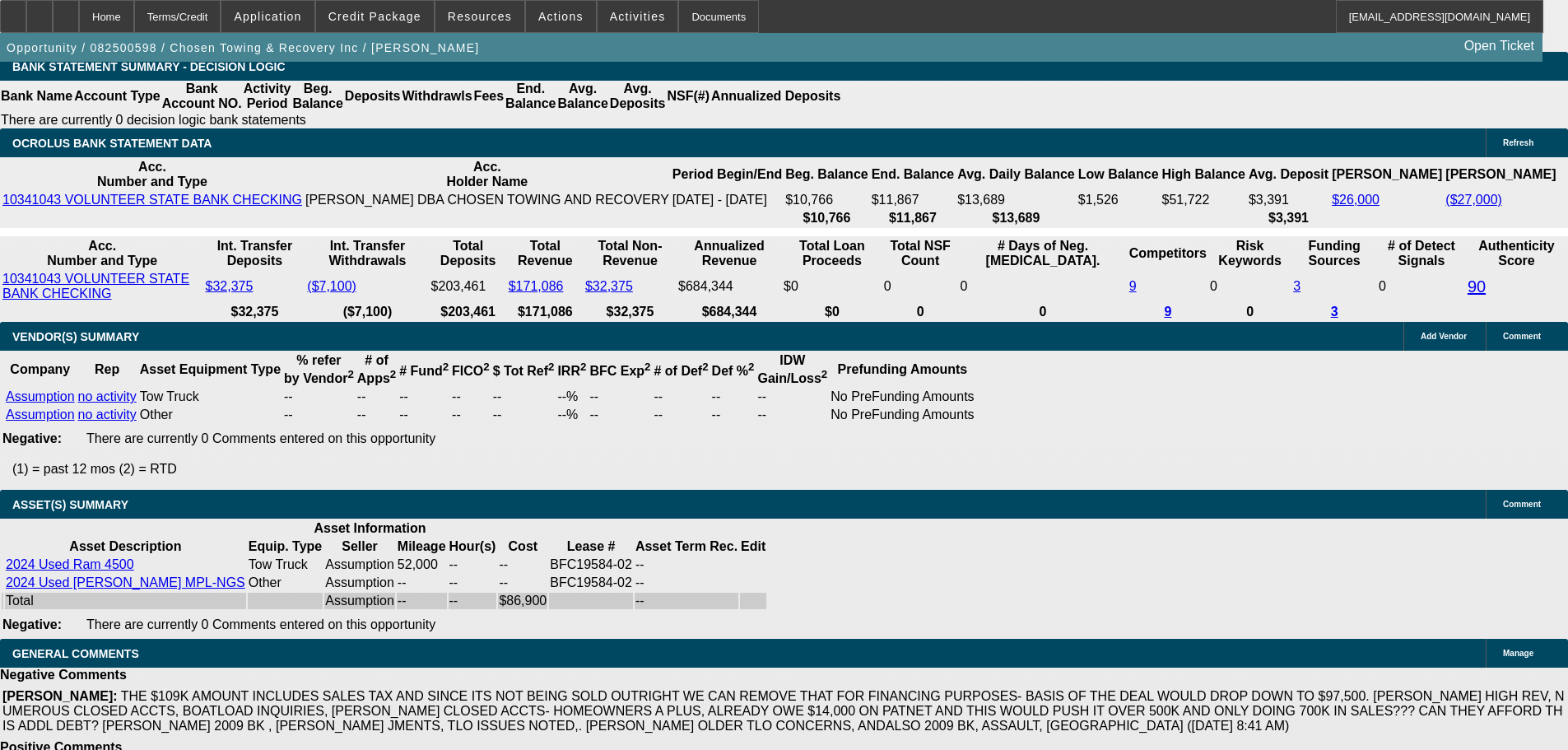
select select "0"
select select "2"
select select "0.1"
select select "4"
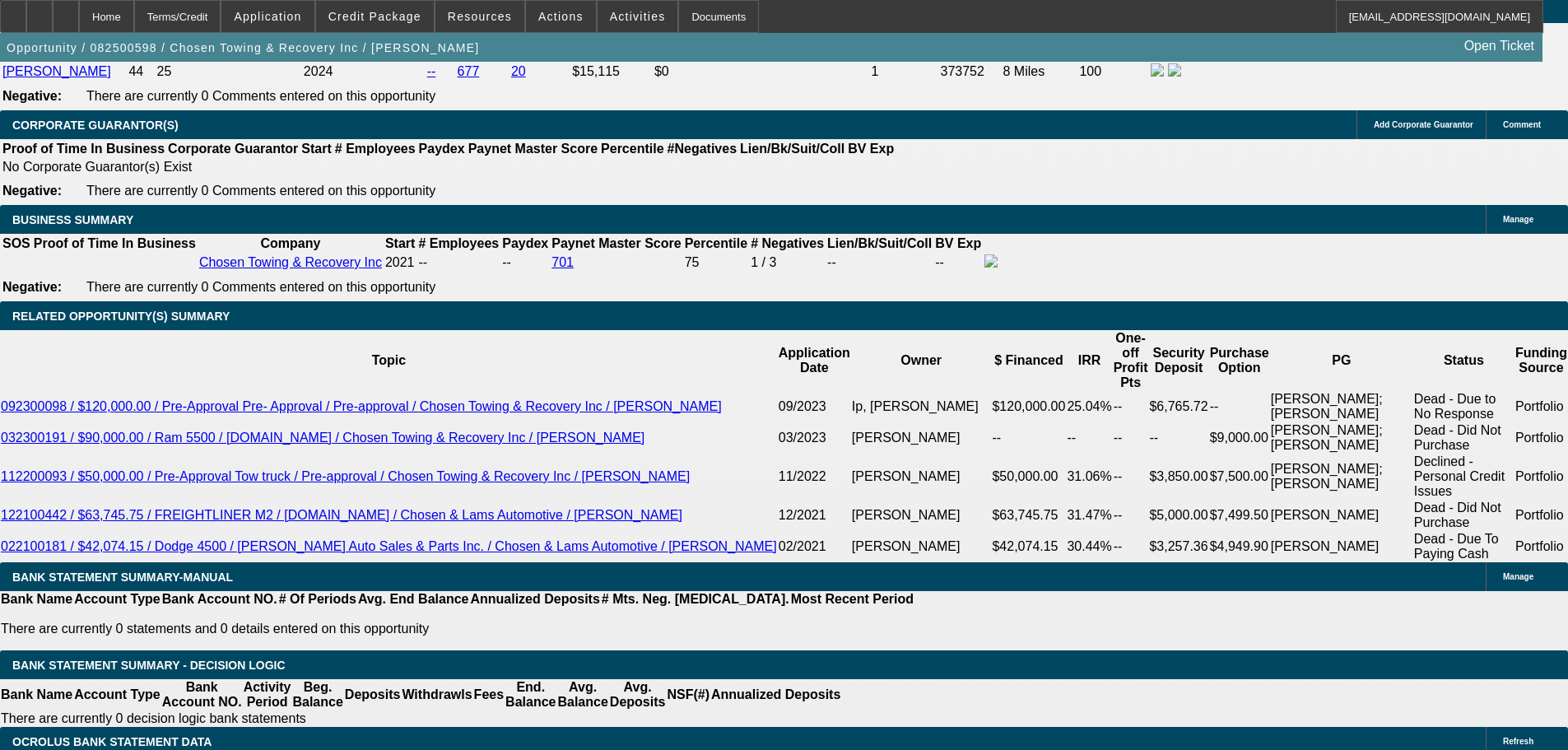
scroll to position [2486, 0]
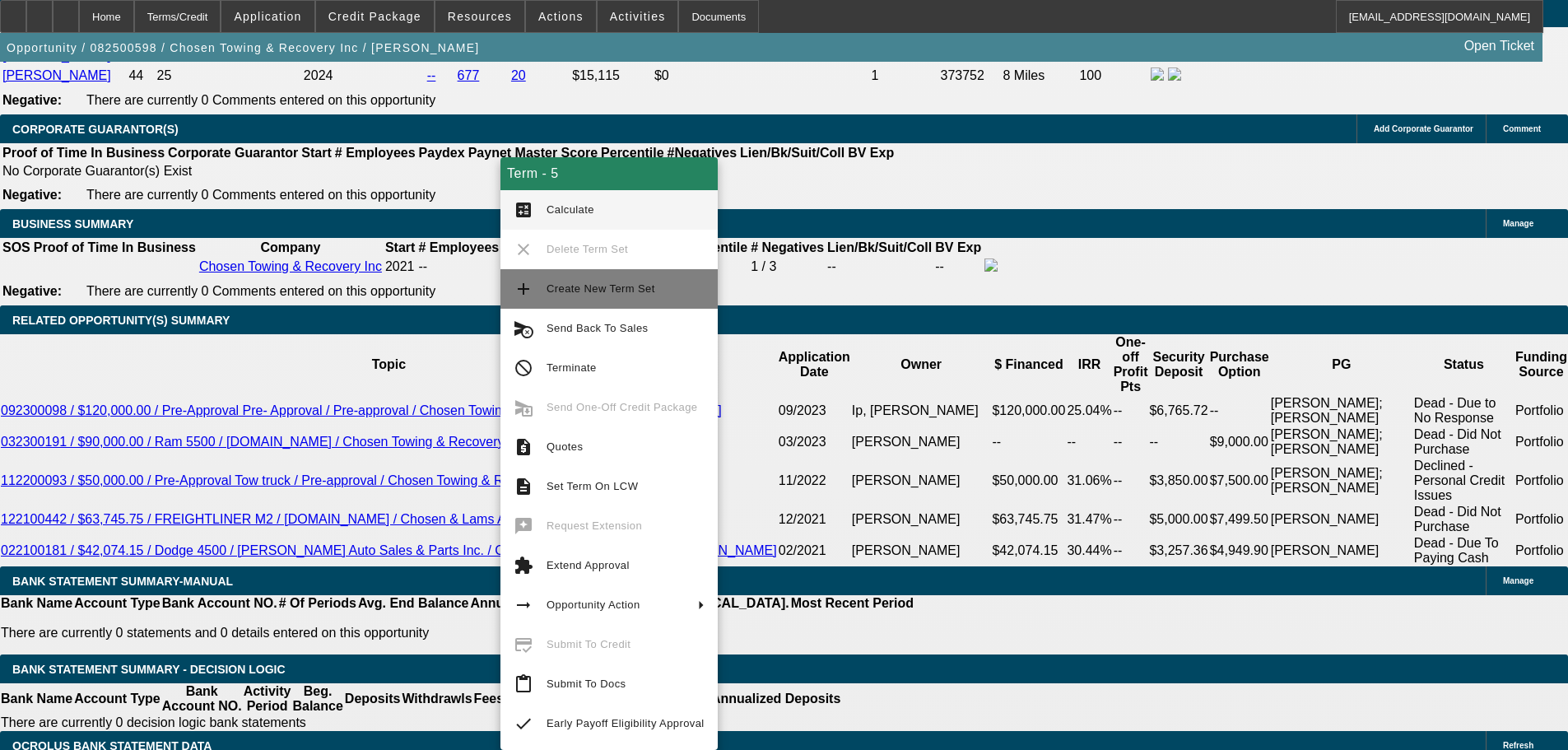
click at [548, 289] on span "Create New Term Set" at bounding box center [601, 289] width 109 height 12
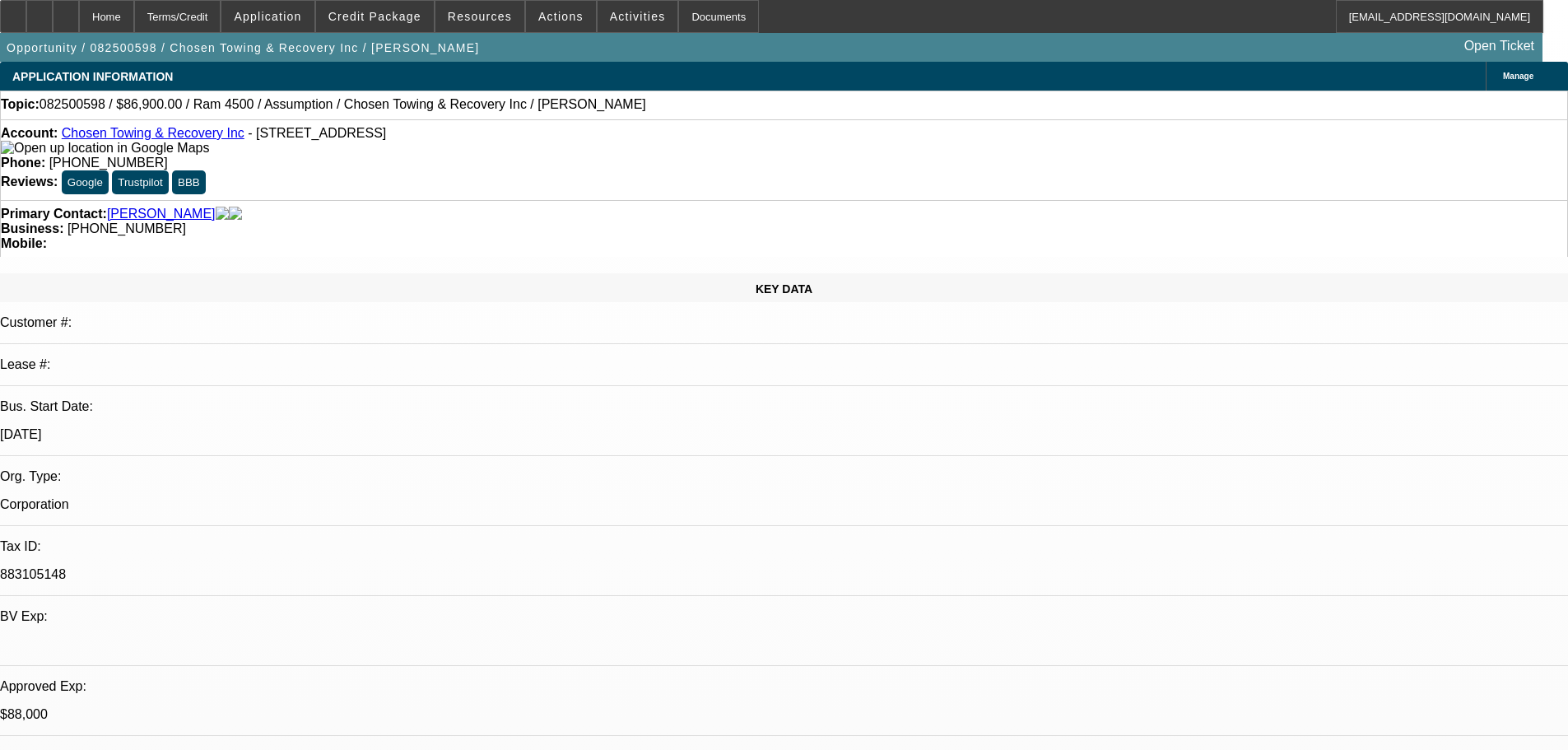
select select "0"
select select "3"
select select "2"
select select "0"
select select "4"
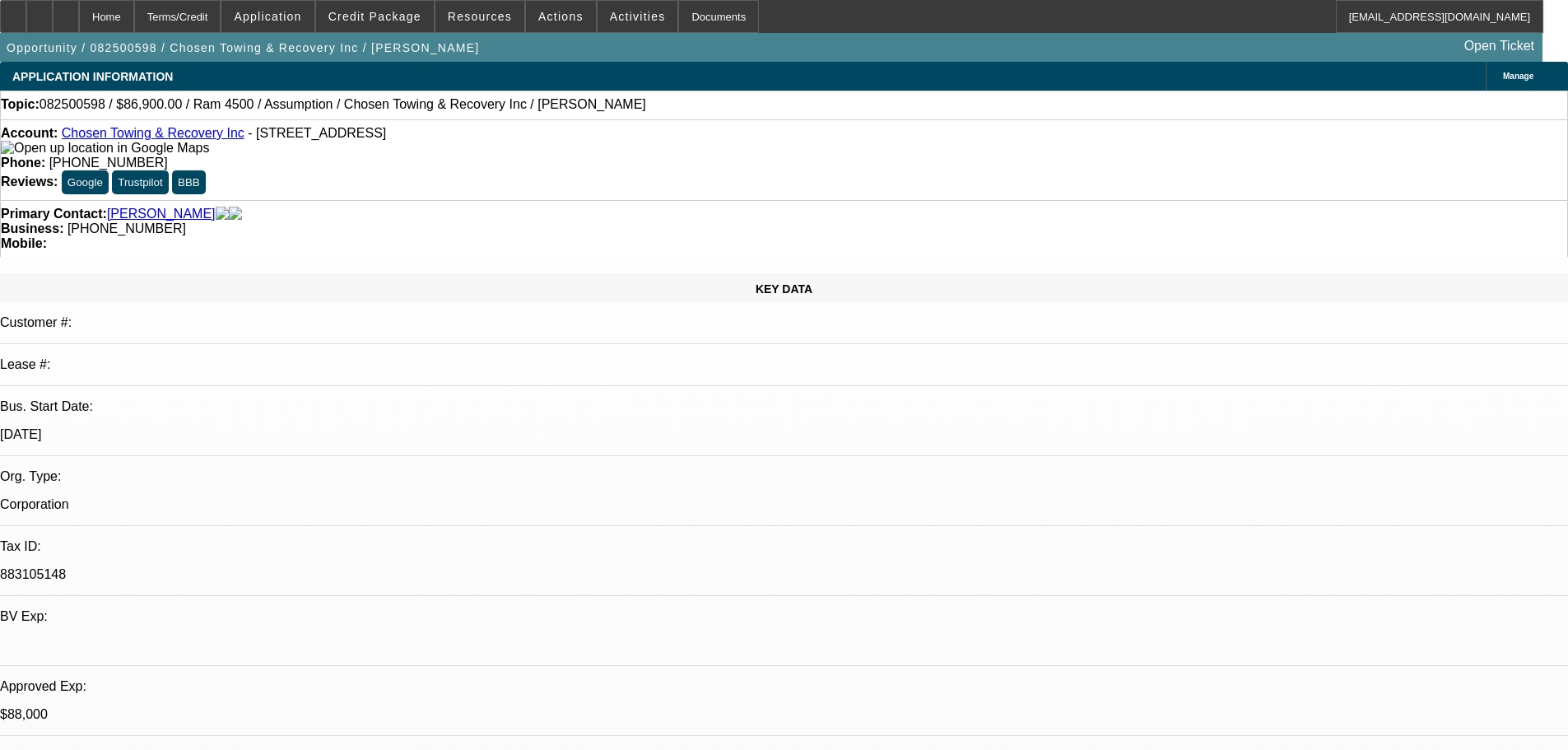
select select "0"
select select "2"
select select "0.1"
select select "4"
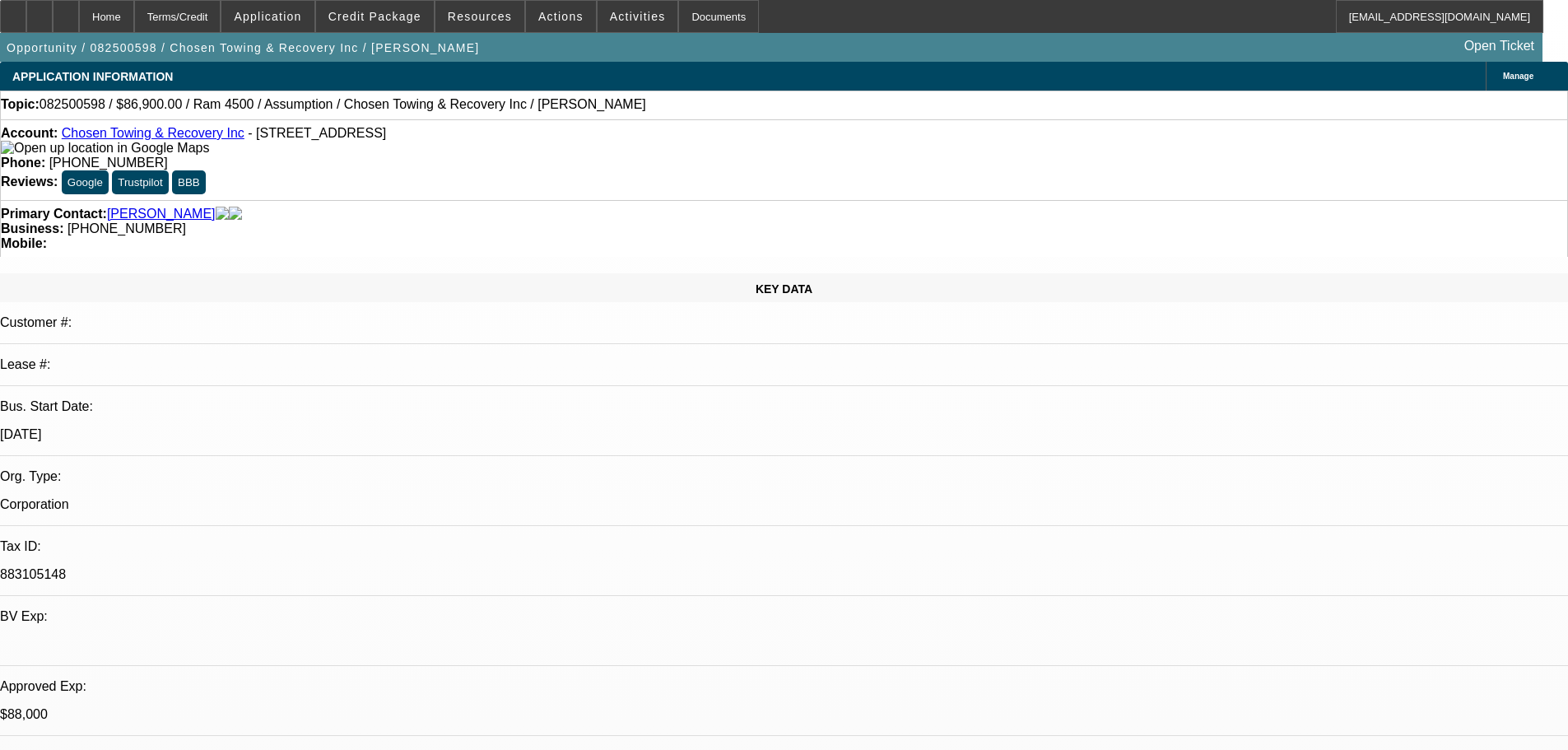
select select "0"
select select "3"
select select "2"
select select "0"
select select "4"
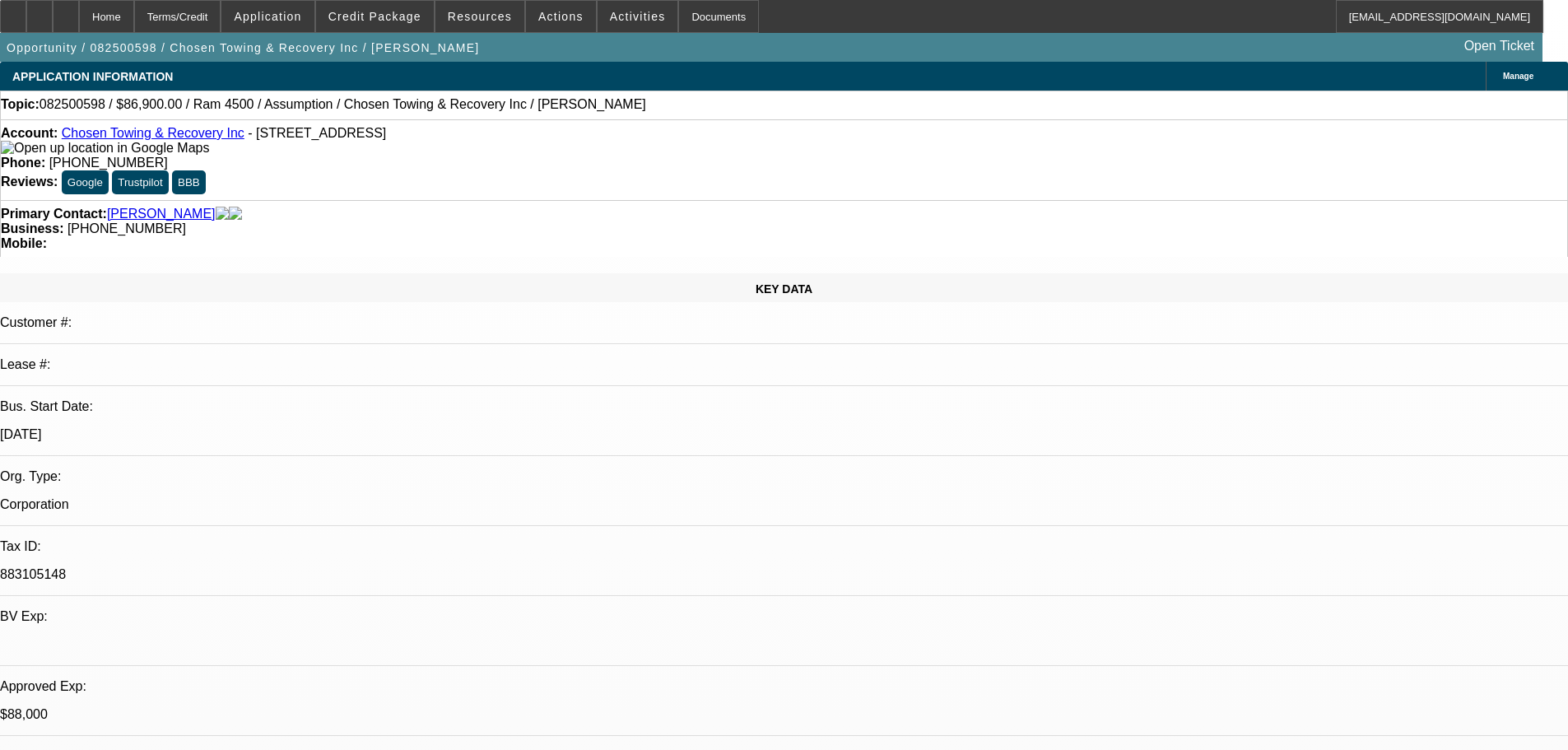
select select "0"
select select "3"
select select "2"
select select "0"
select select "4"
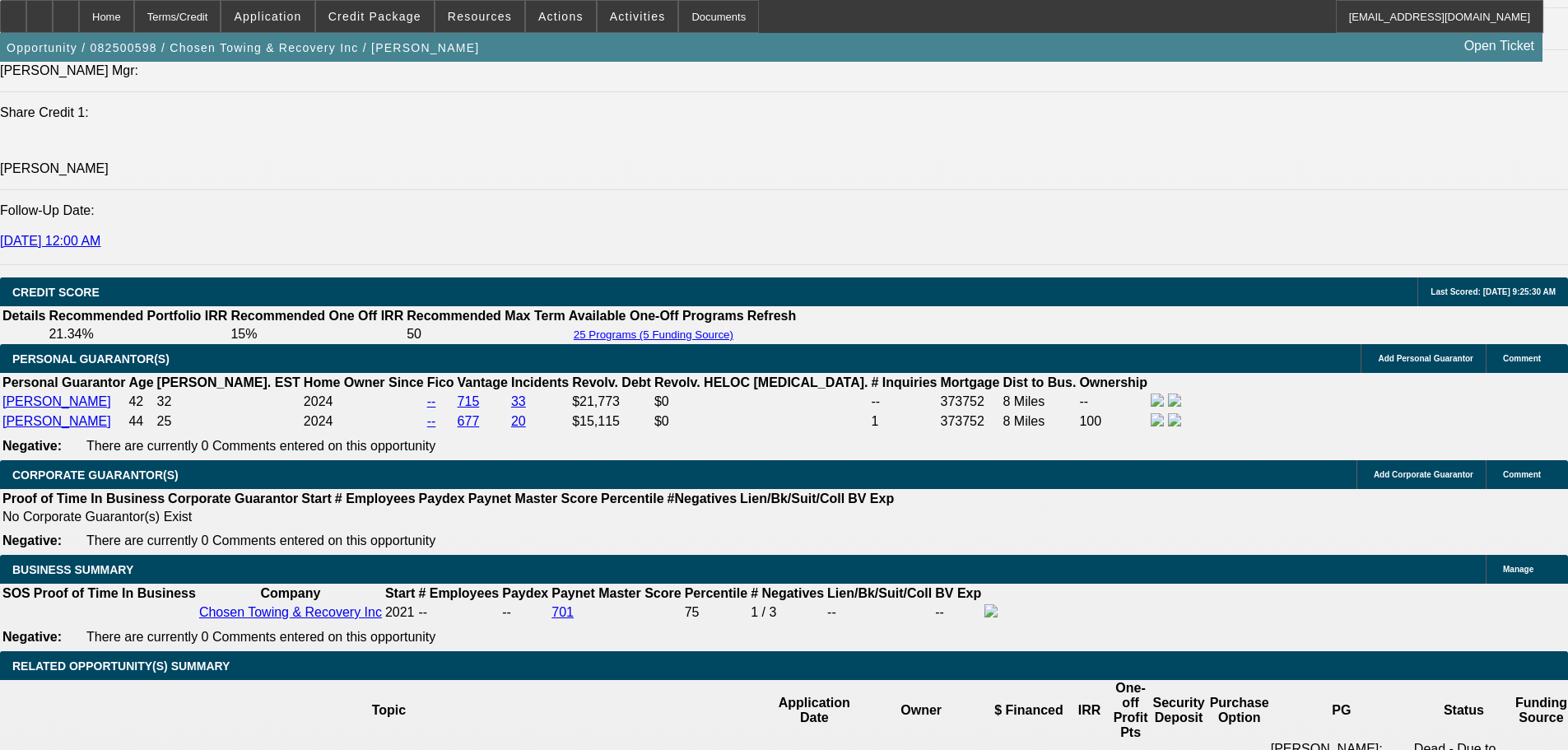
scroll to position [2470, 0]
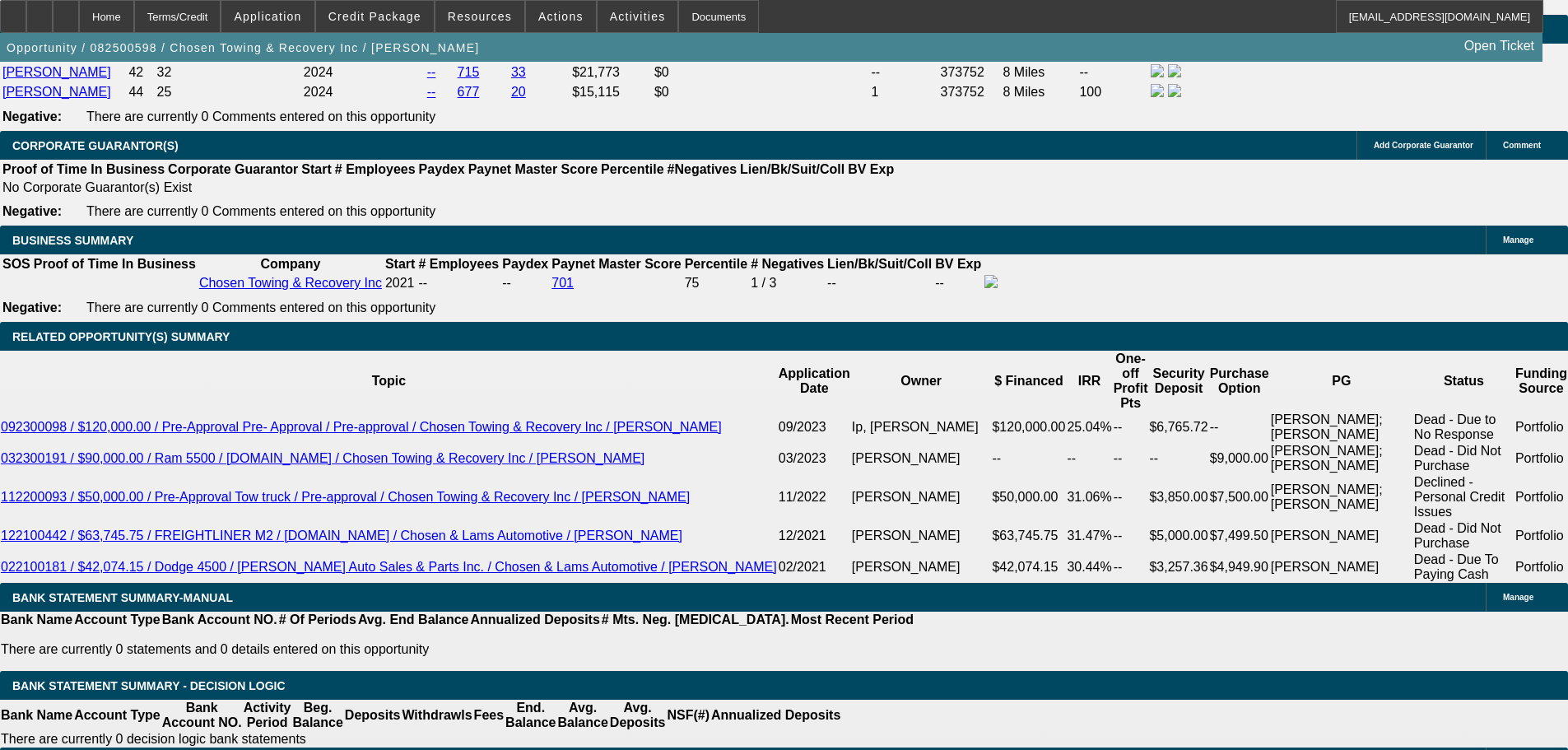
type input "2550.0"
type input "$7,650.00"
type input "UNKNOWN"
type input "$2,550.00"
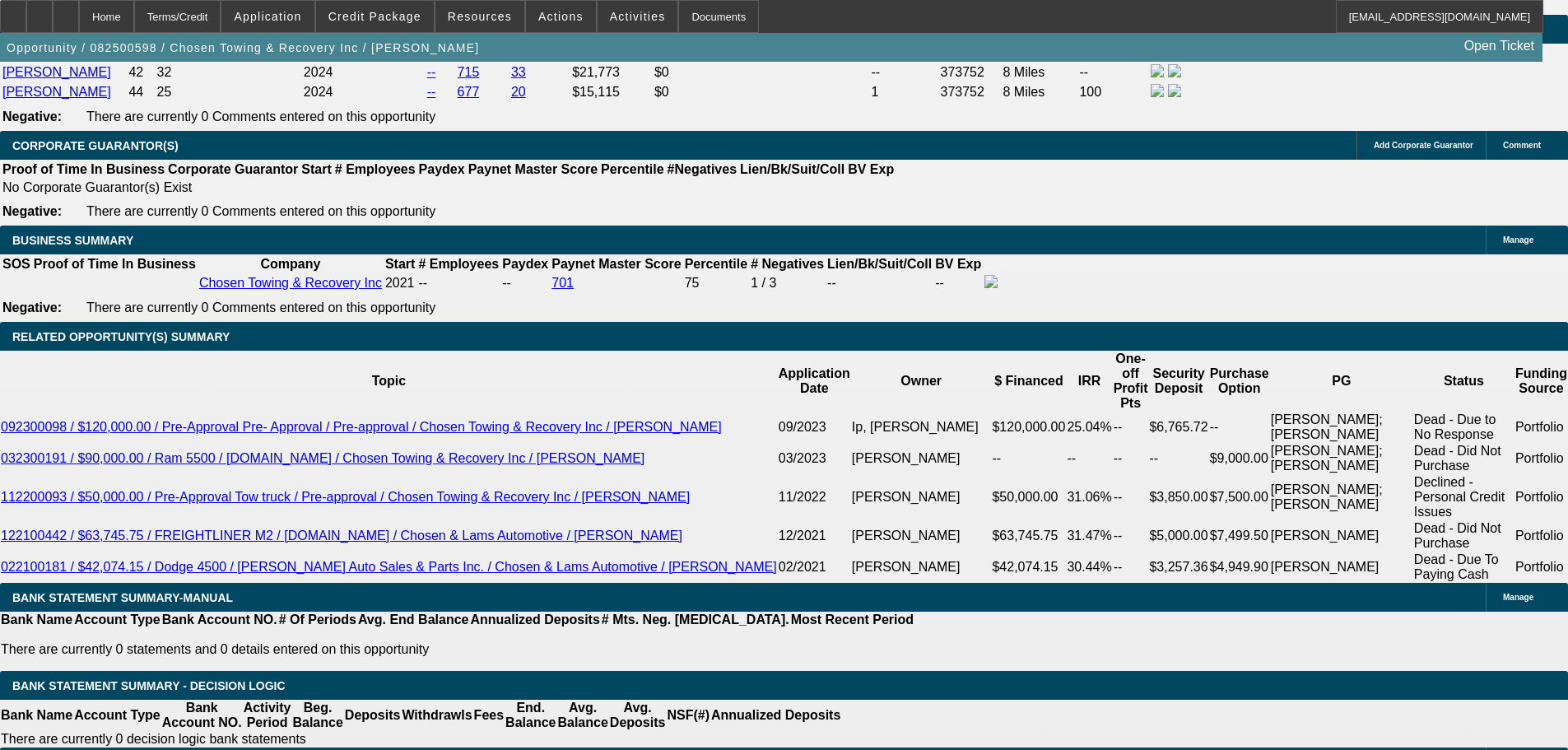
scroll to position [2634, 0]
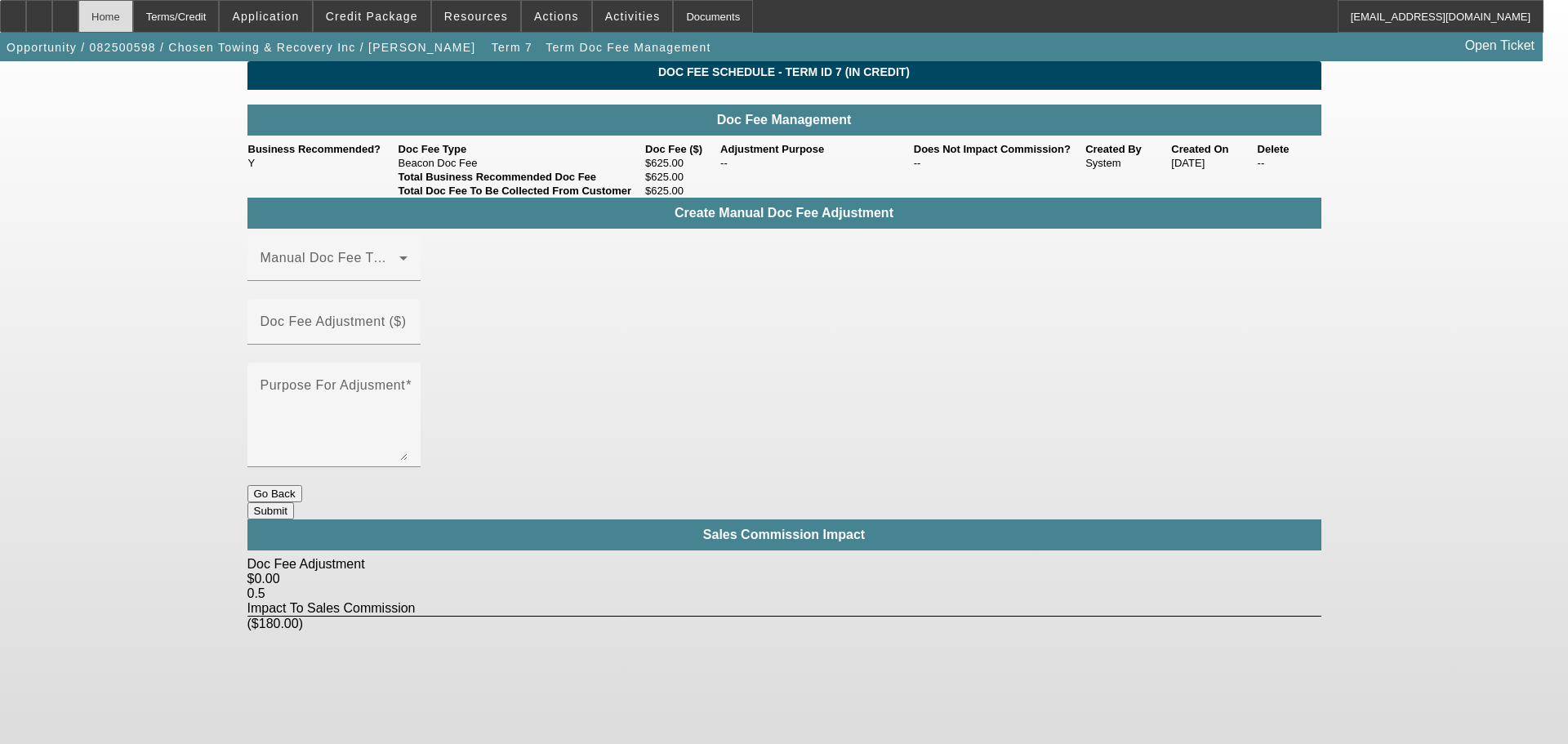
click at [133, 13] on div "Home" at bounding box center [106, 16] width 55 height 32
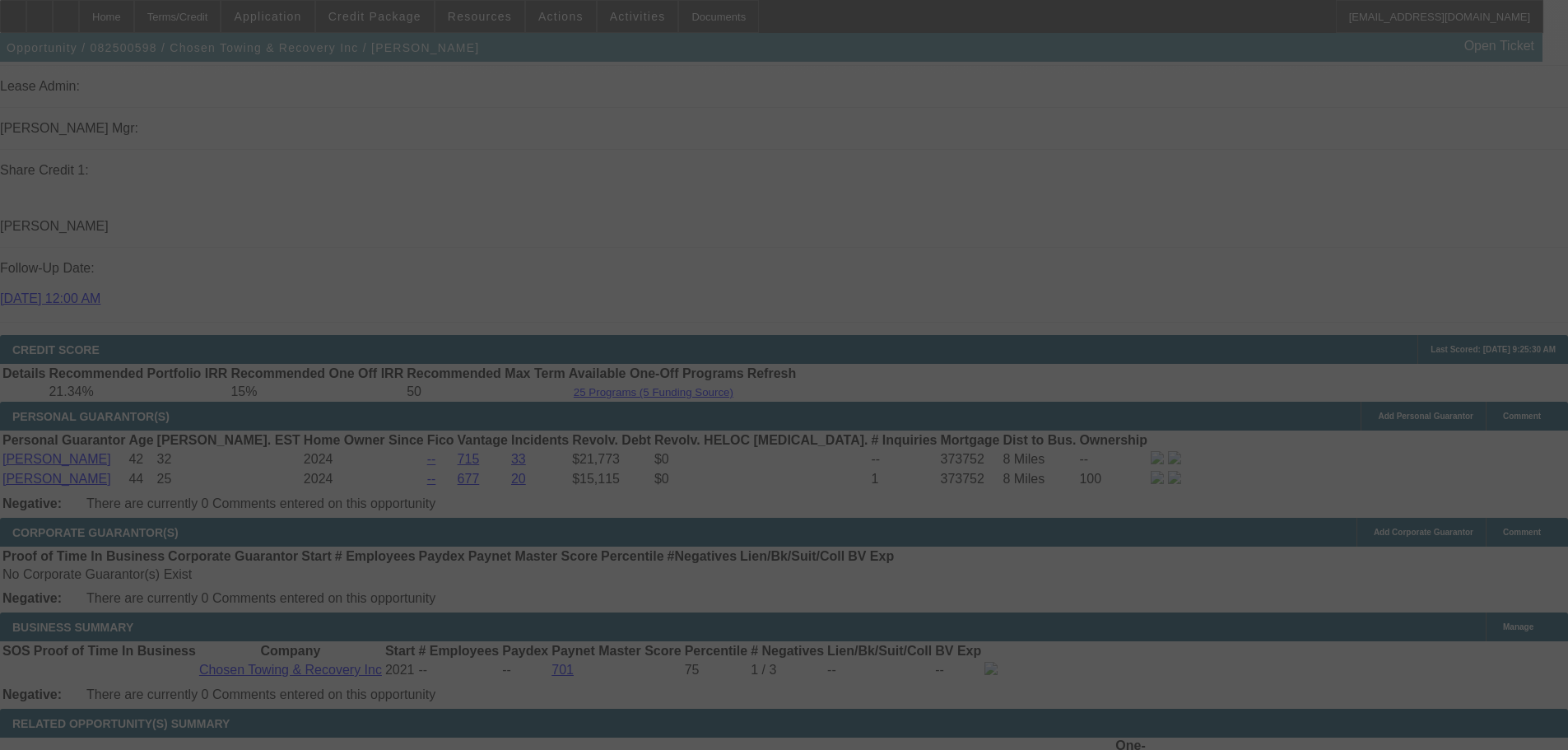
scroll to position [2132, 0]
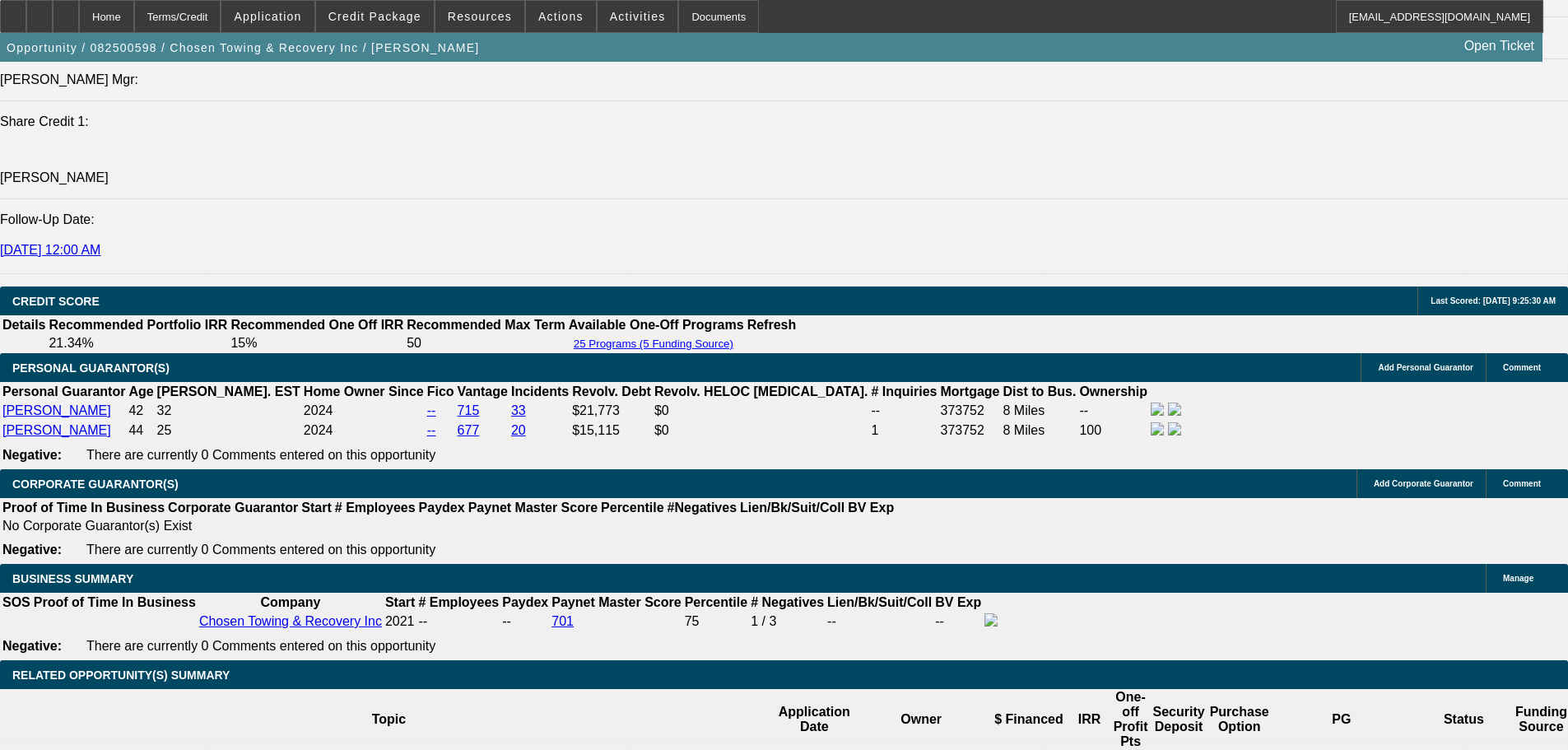
select select "0"
select select "3"
select select "2"
select select "0"
select select "4"
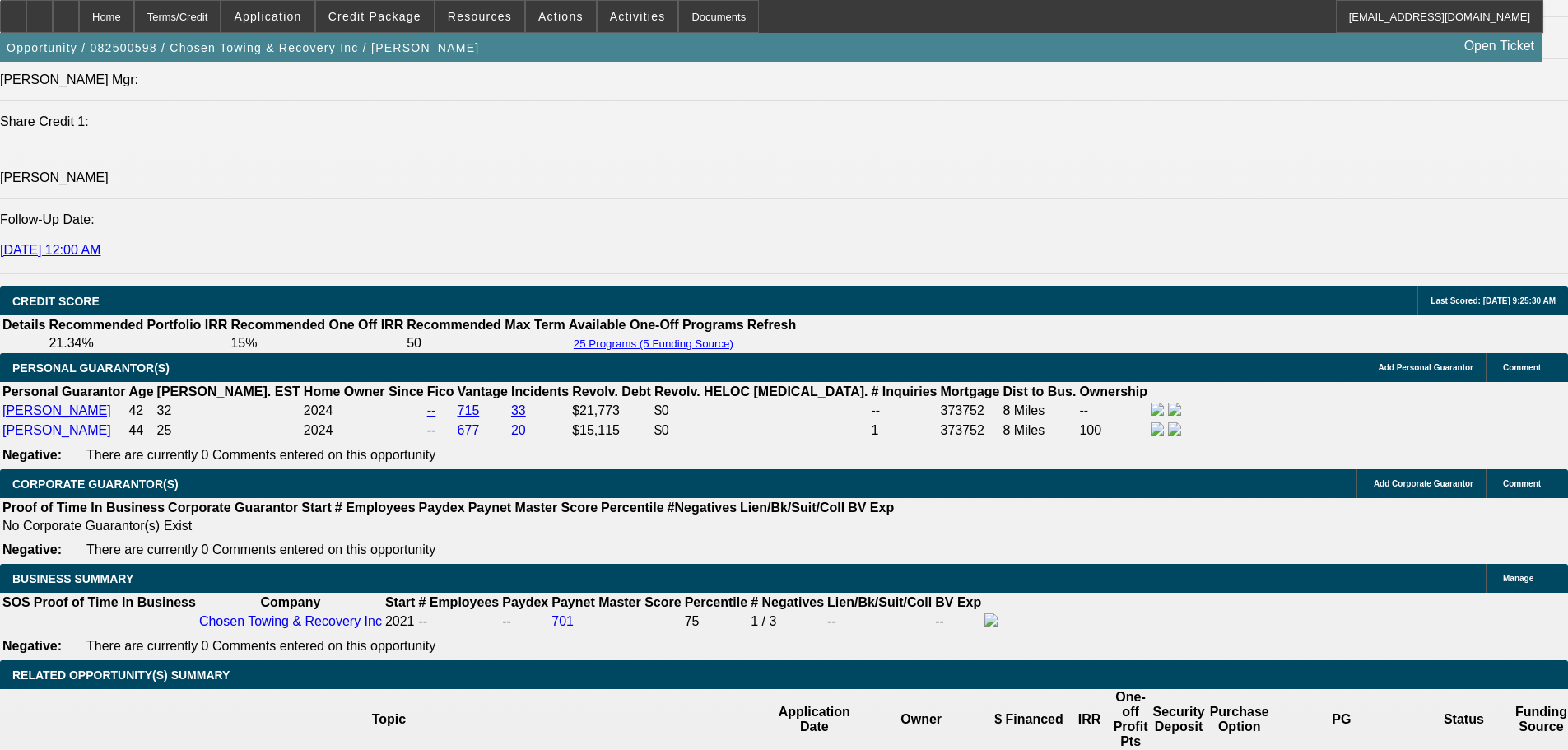
select select "0"
select select "2"
select select "0.1"
select select "4"
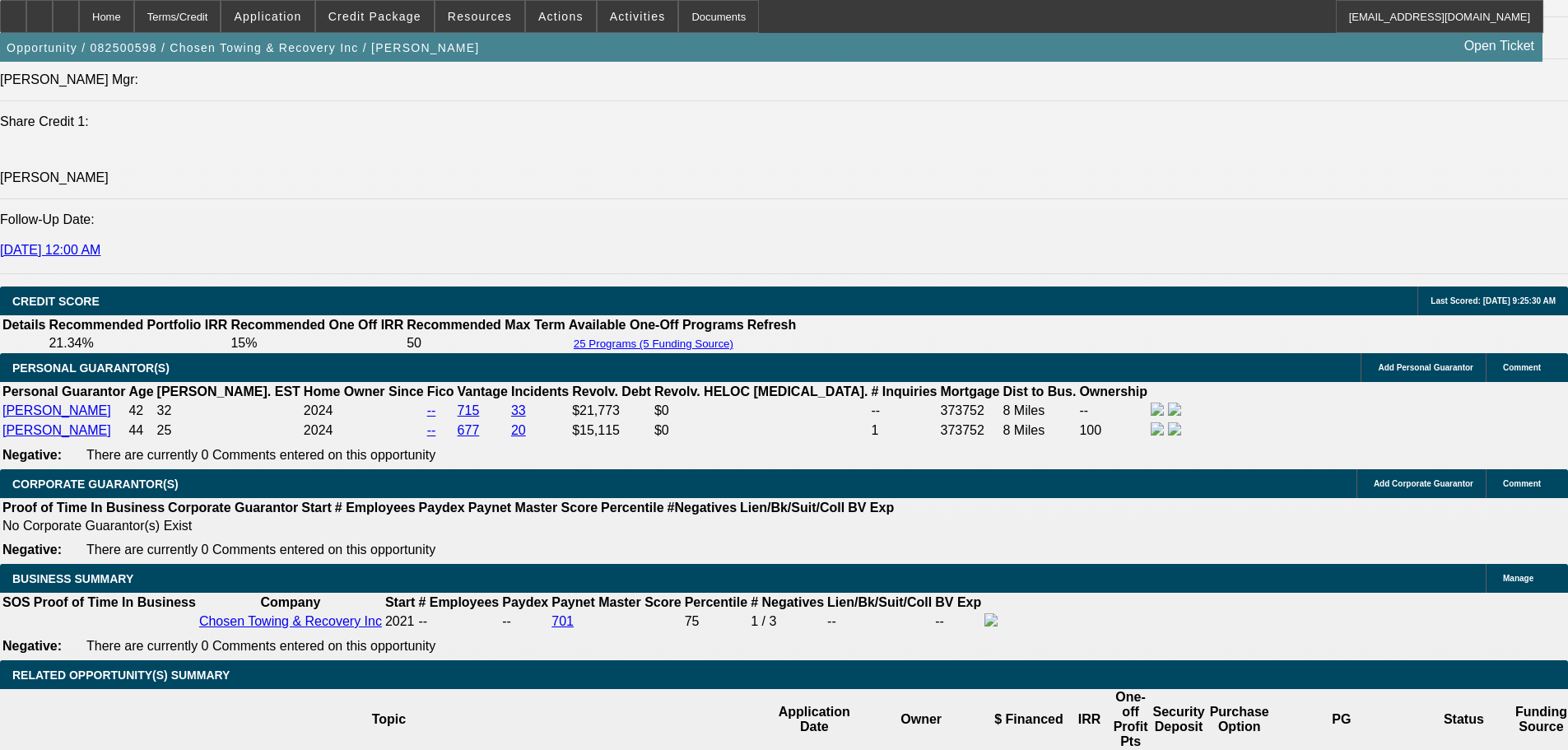
select select "0"
select select "3"
select select "2"
select select "0"
select select "4"
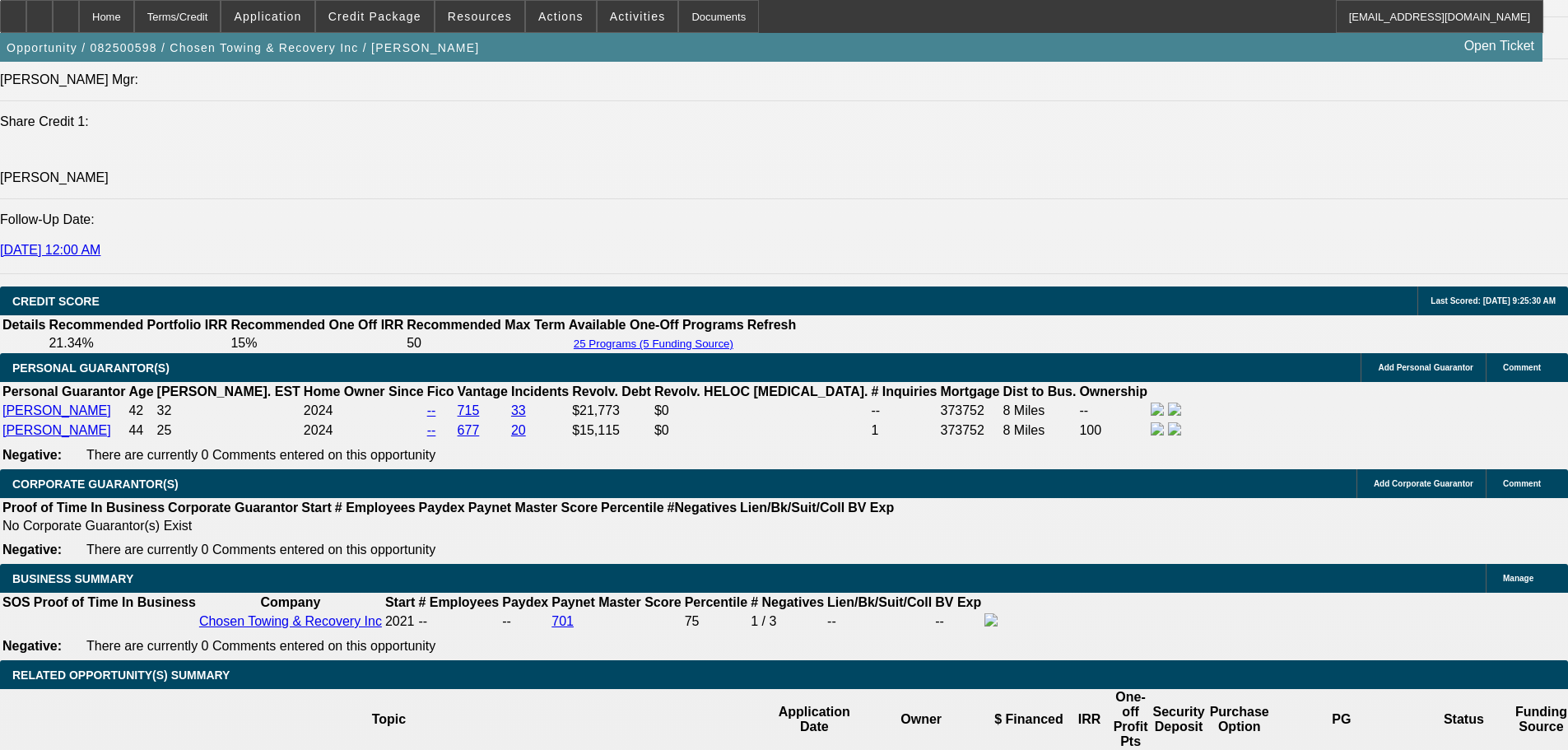
select select "0"
select select "3"
select select "2"
select select "0"
select select "4"
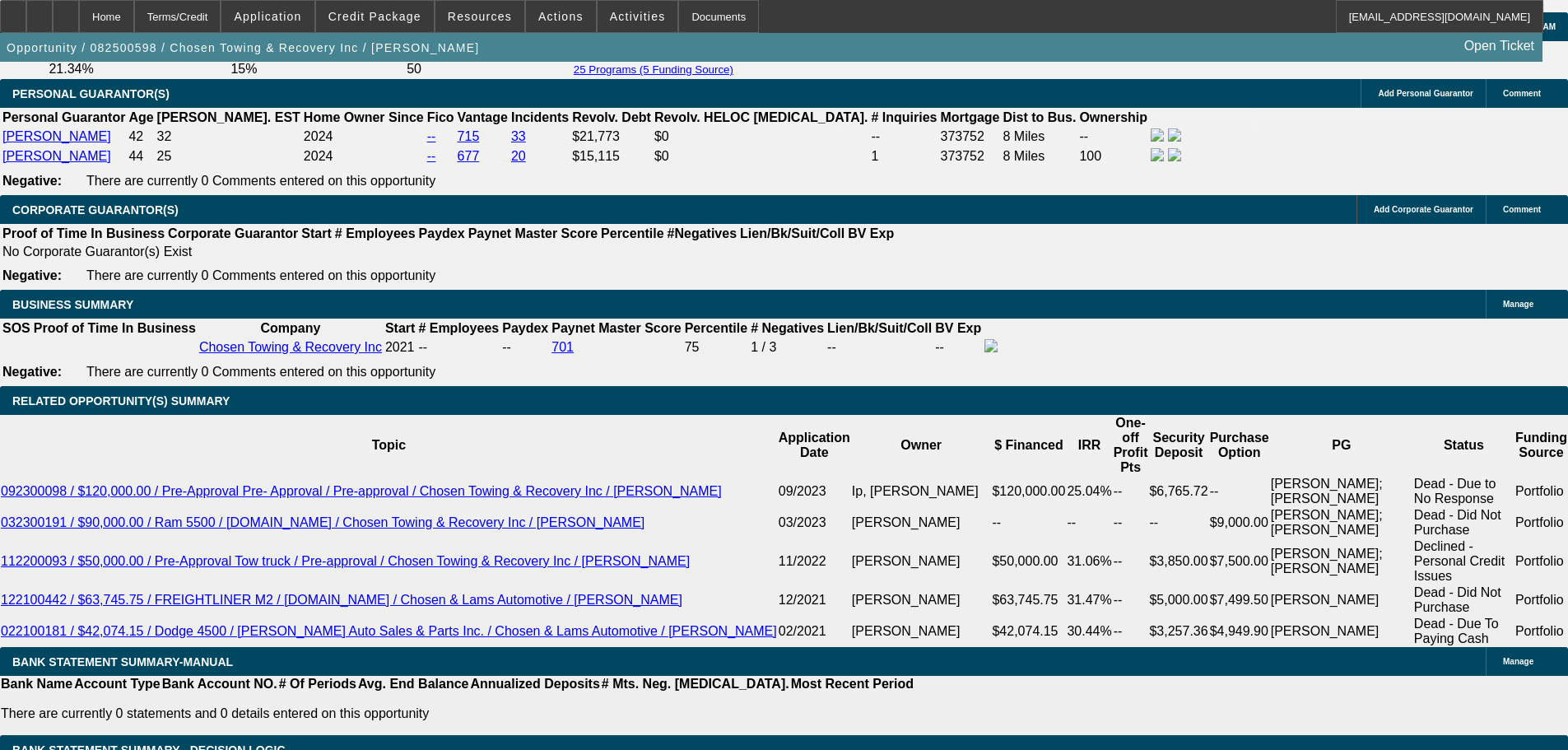
scroll to position [2378, 0]
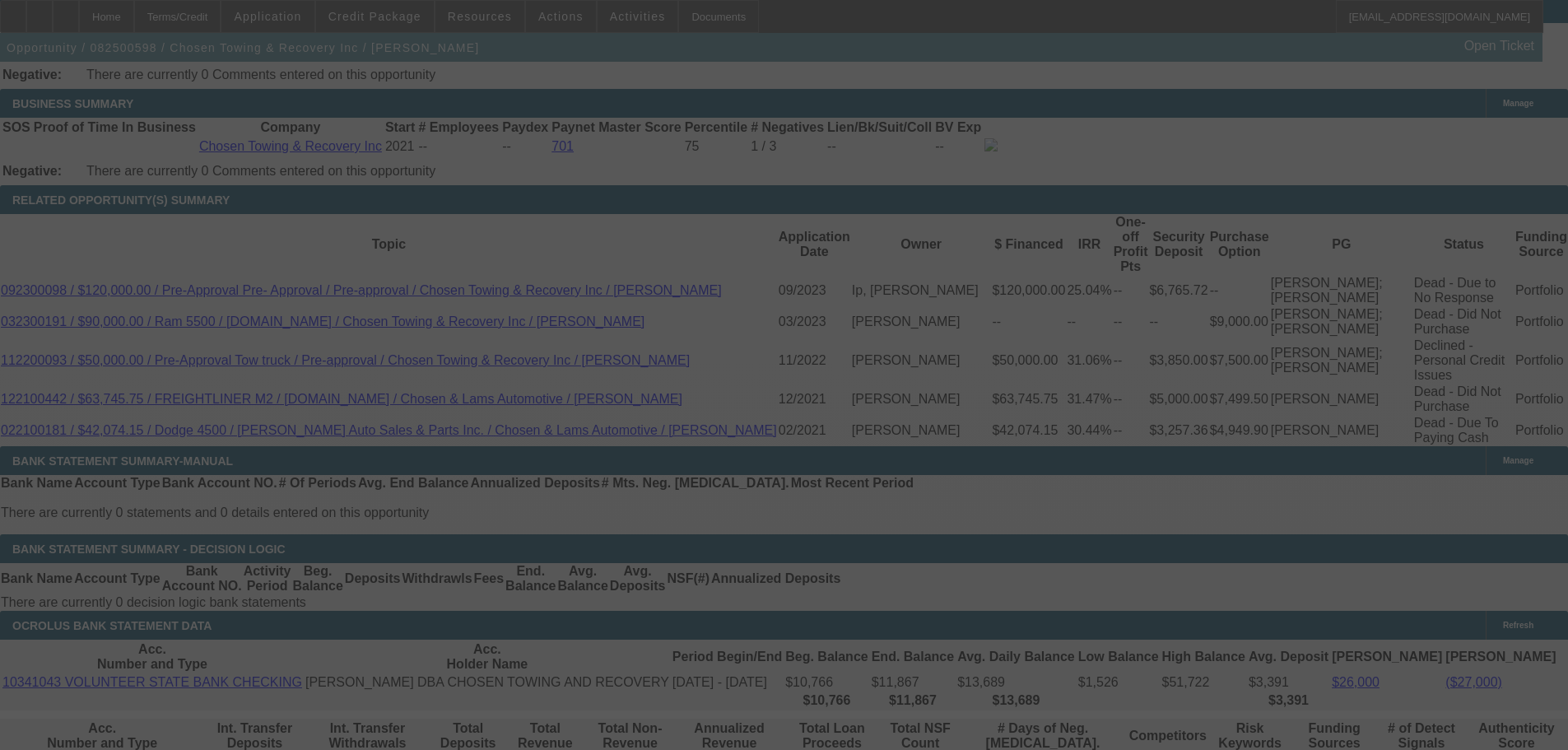
scroll to position [2625, 0]
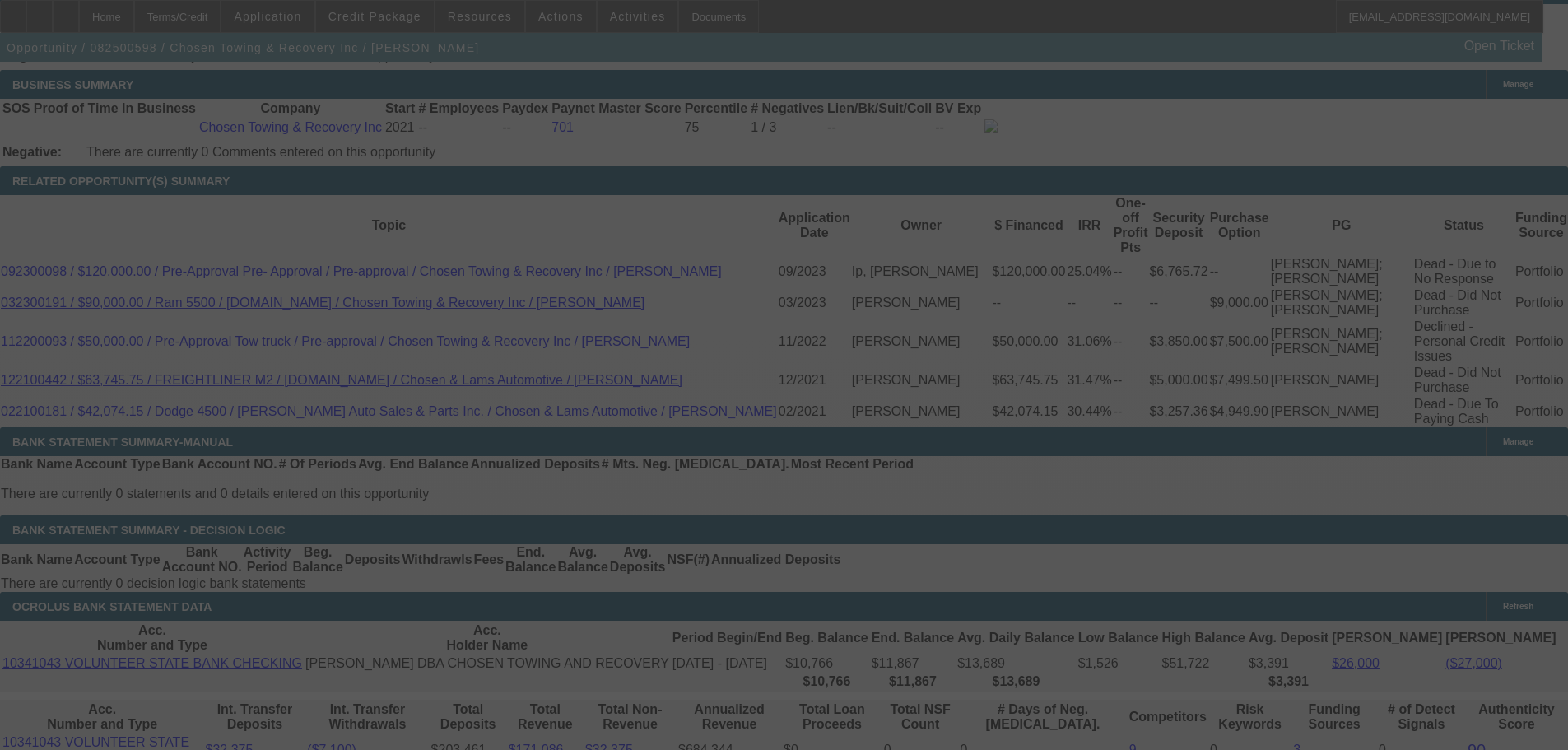
select select "0"
select select "3"
select select "2"
select select "0"
select select "4"
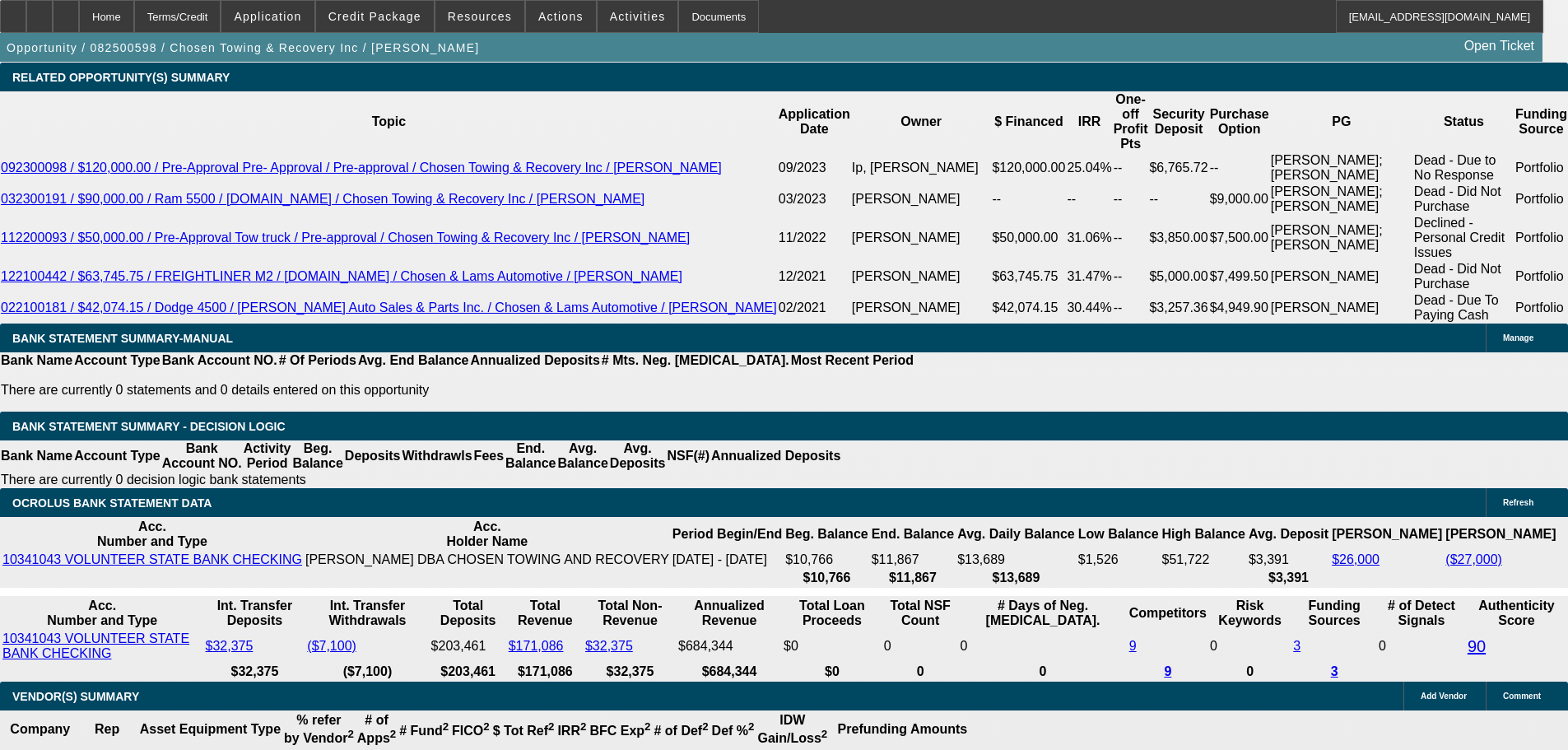
scroll to position [2954, 0]
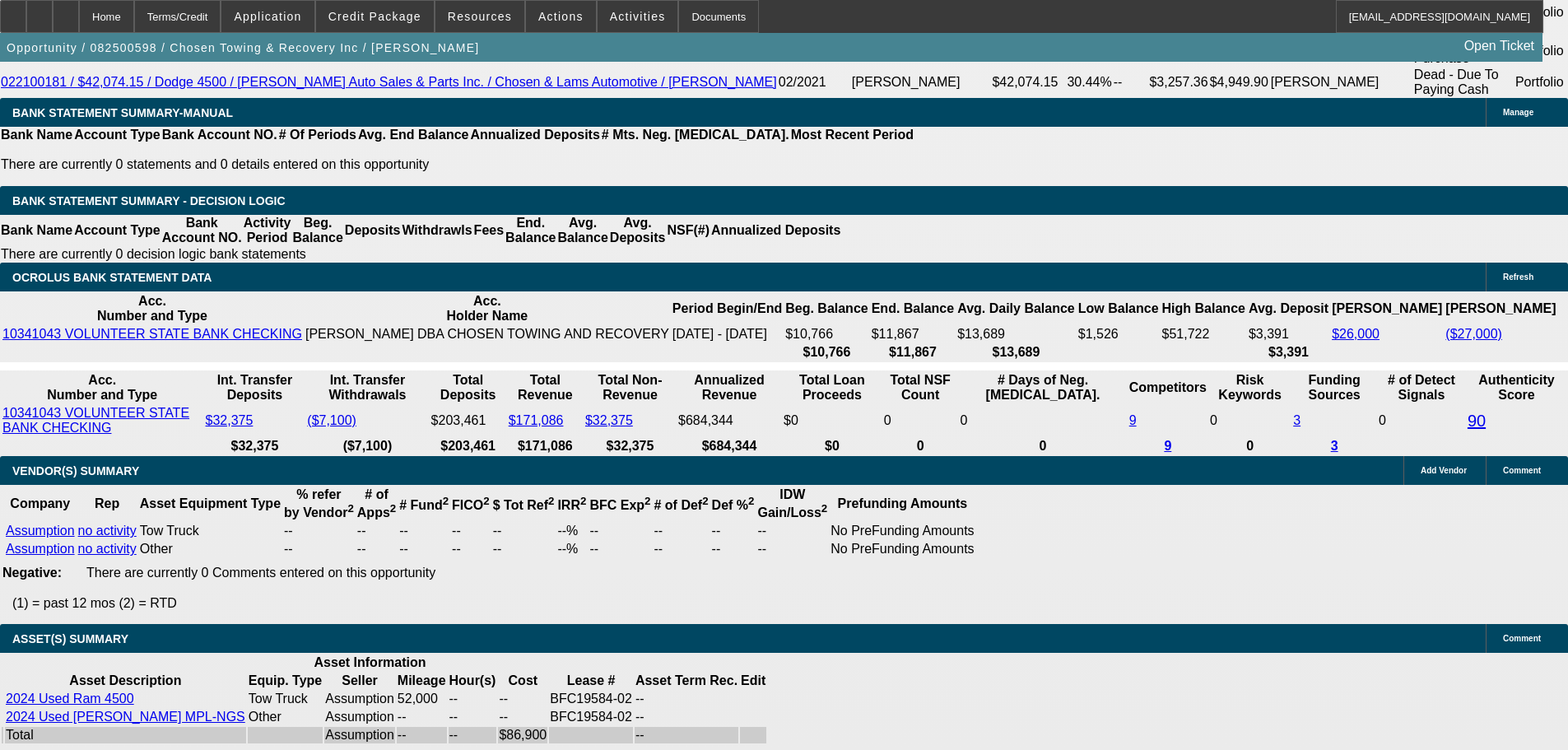
select select "3"
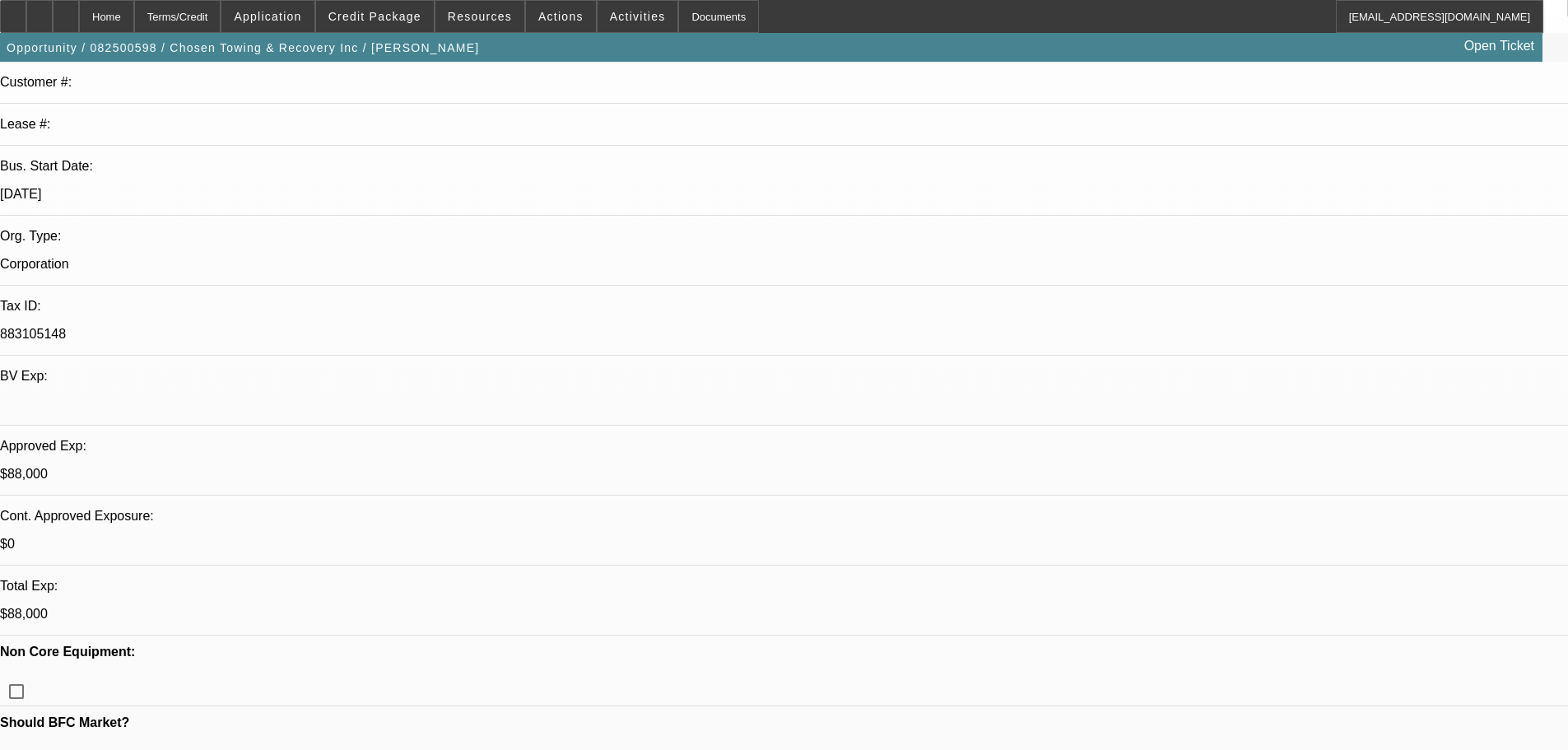
scroll to position [246, 0]
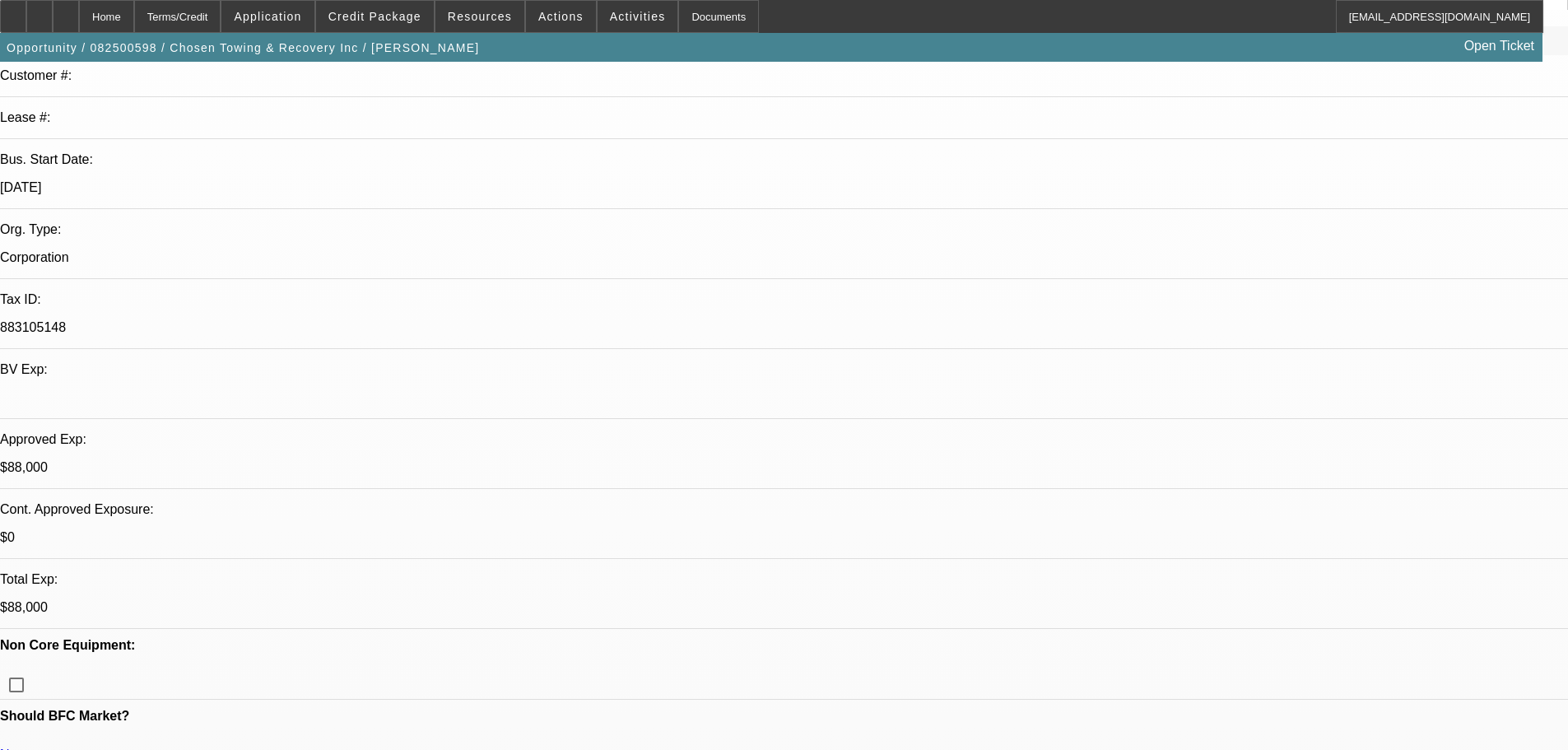
checkbox input "false"
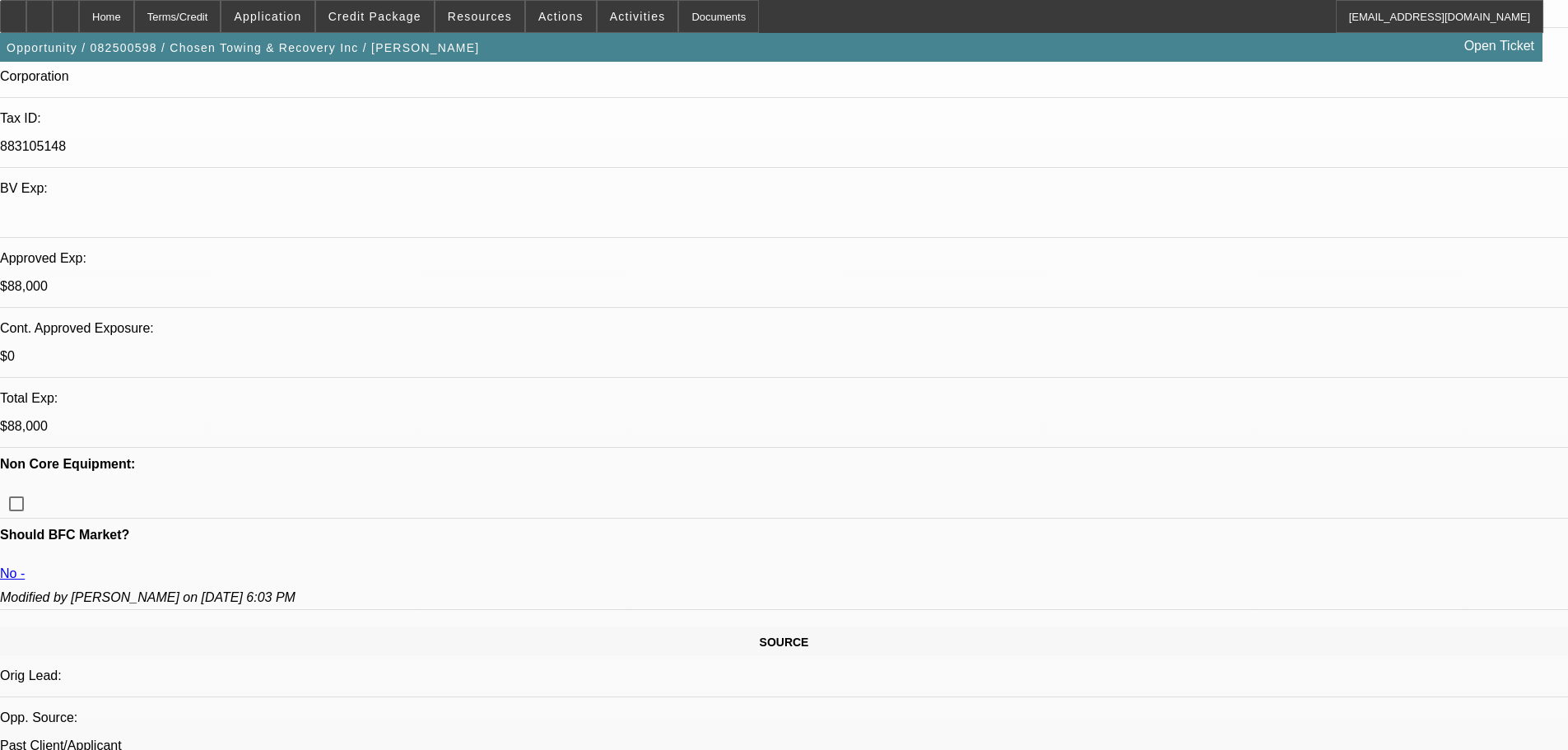
scroll to position [740, 0]
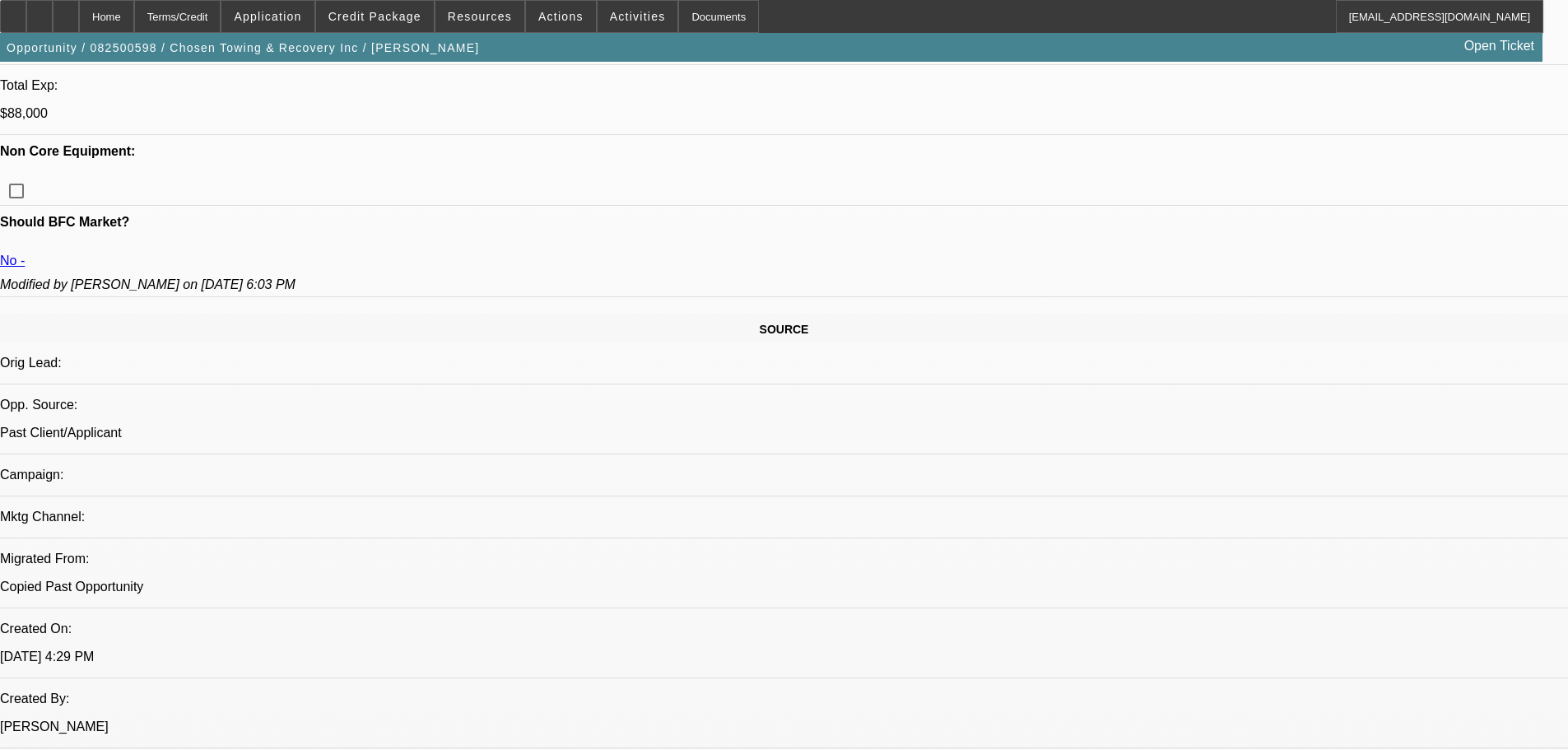
type textarea "GPS IS ACTIVE ON DC DEAL SO NO NEED TO CHARGE IT HERE - THX"
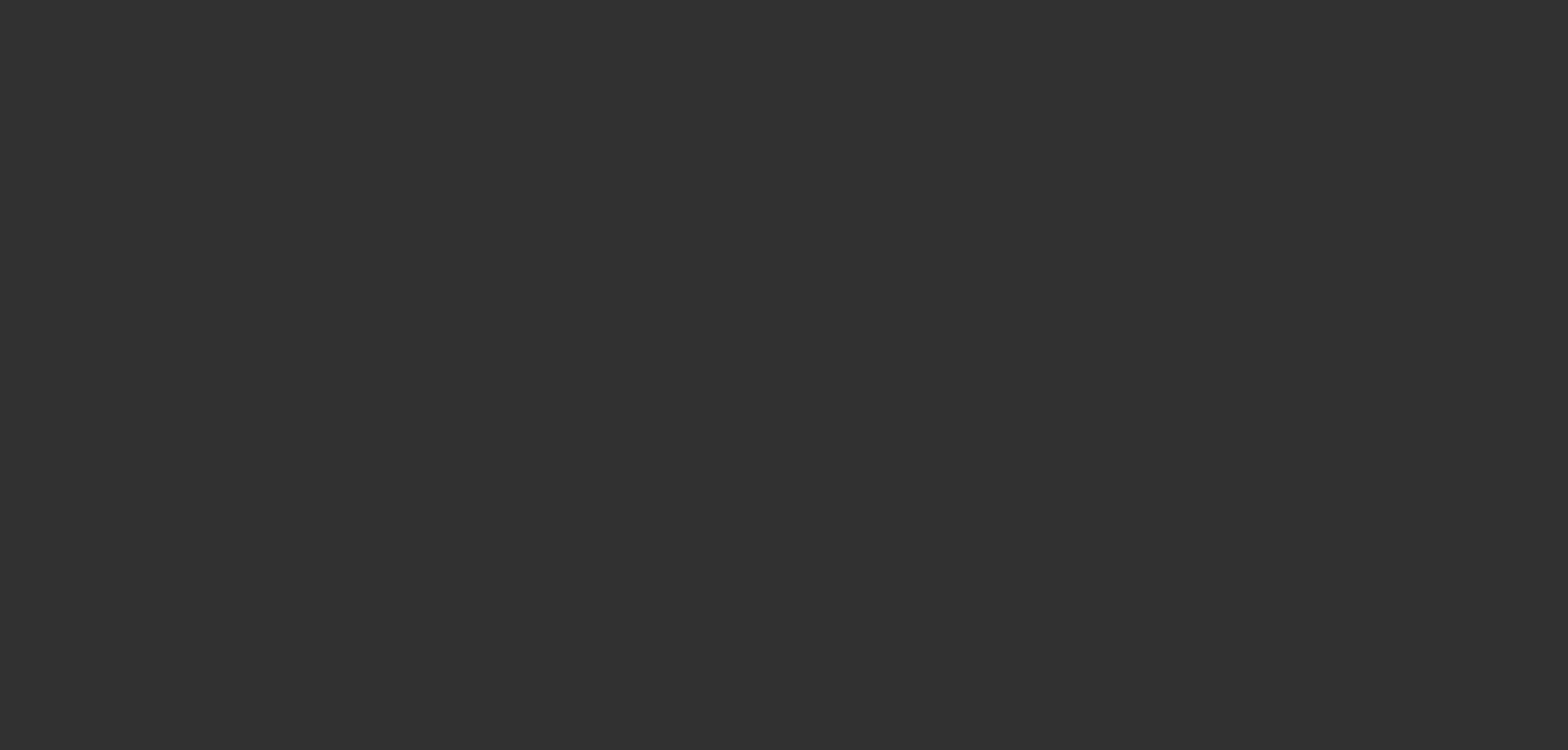
scroll to position [0, 0]
select select "0"
select select "3"
select select "2"
select select "0"
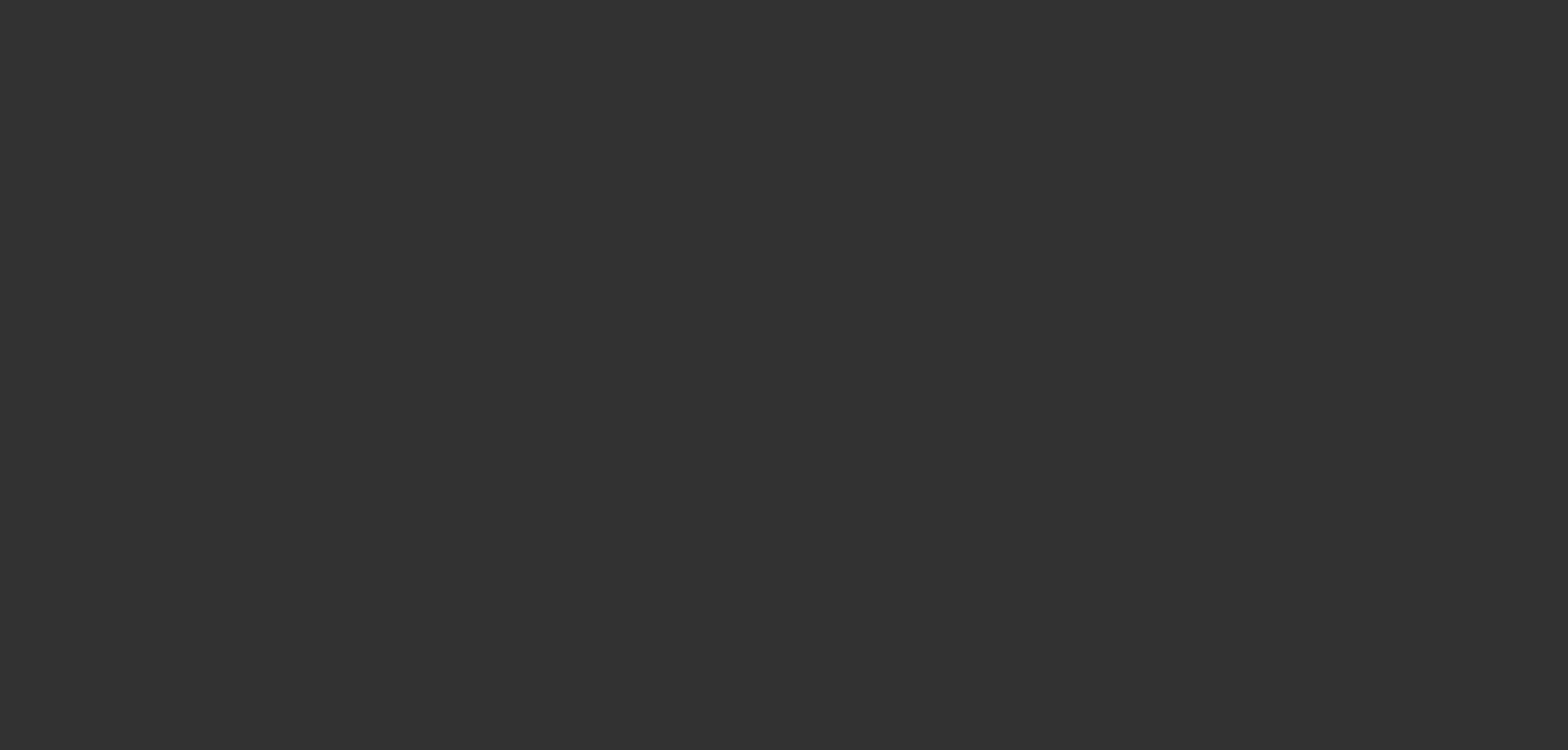
select select "4"
select select "0"
select select "2"
select select "0.1"
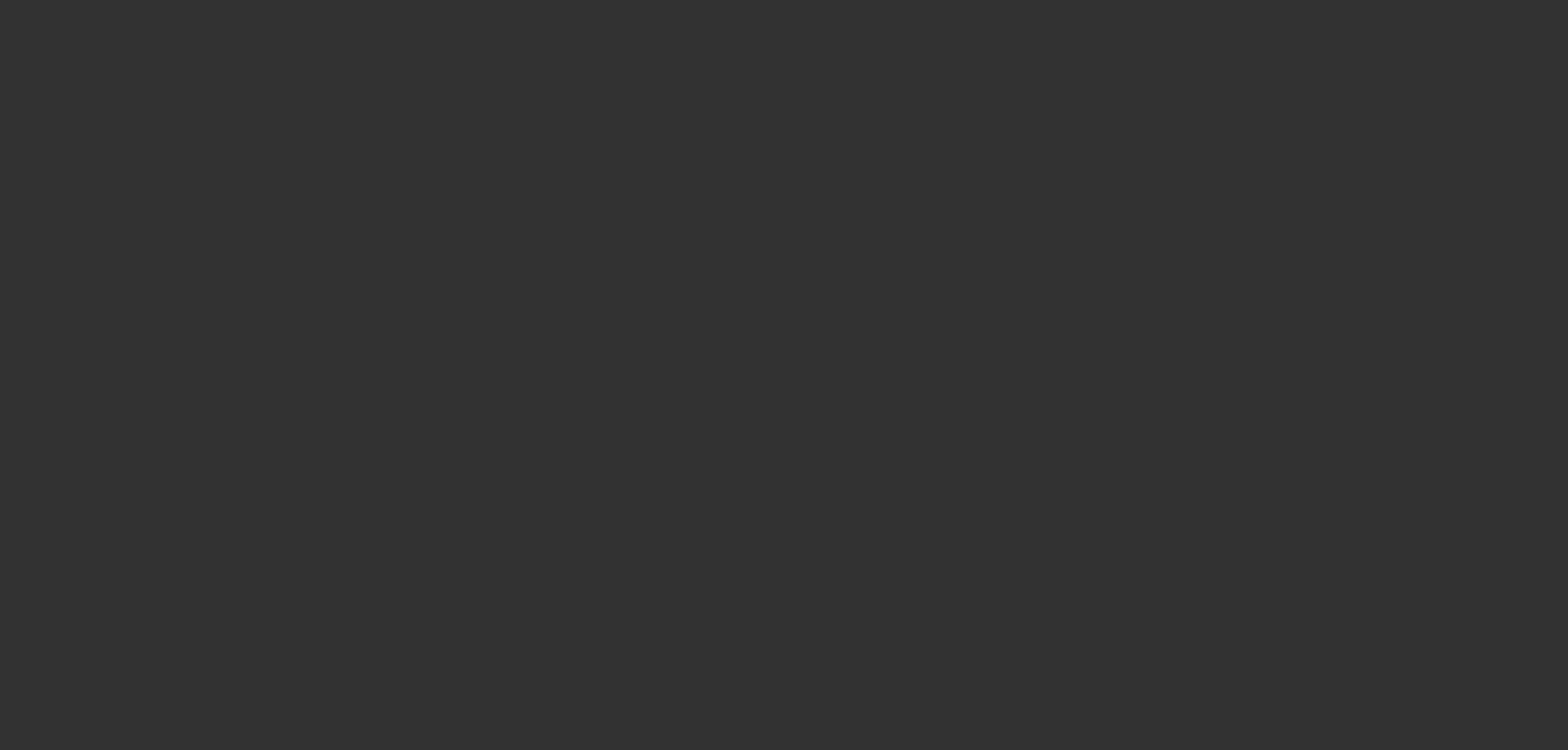
select select "4"
select select "0"
select select "3"
select select "2"
select select "0"
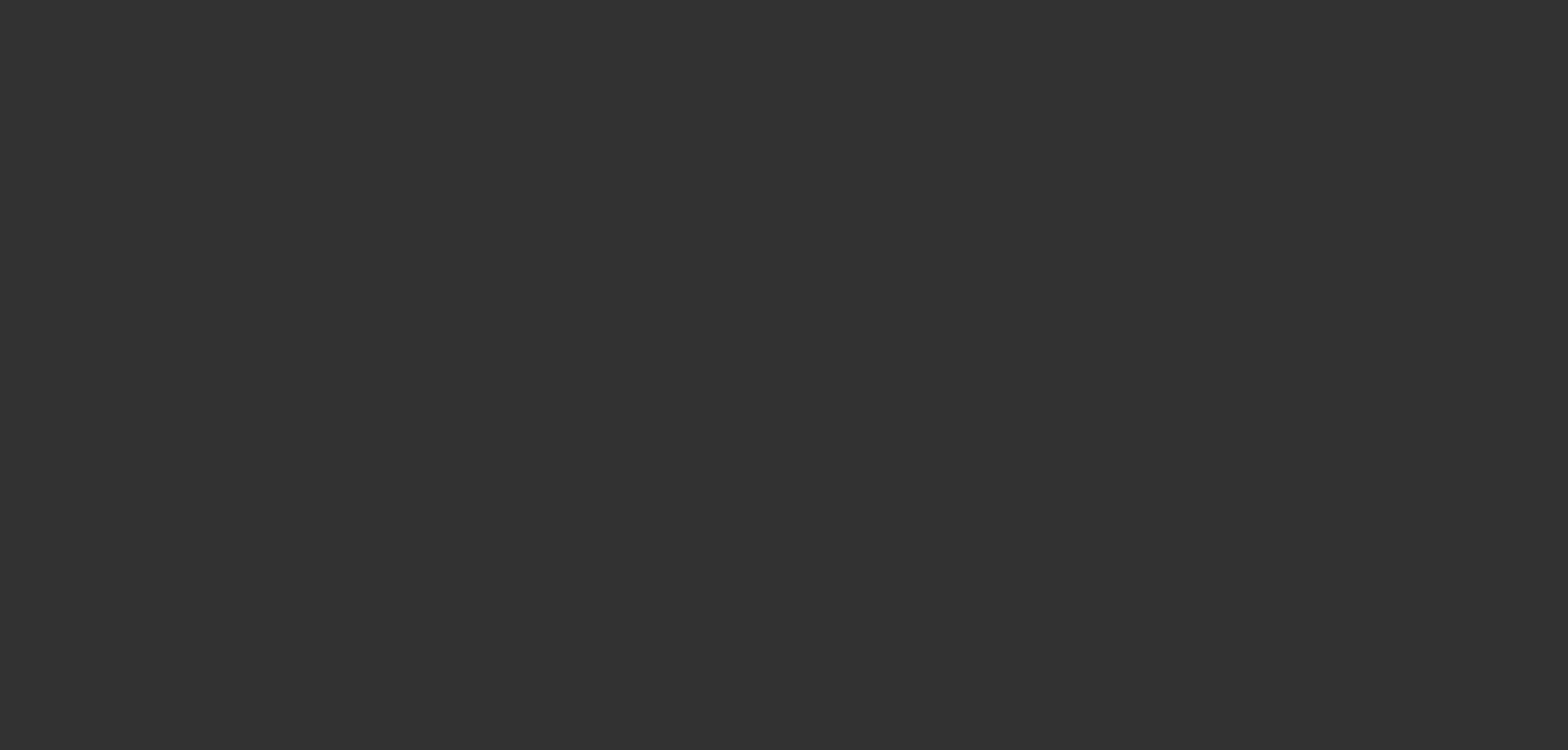
select select "4"
select select "0"
select select "3"
select select "2"
select select "0"
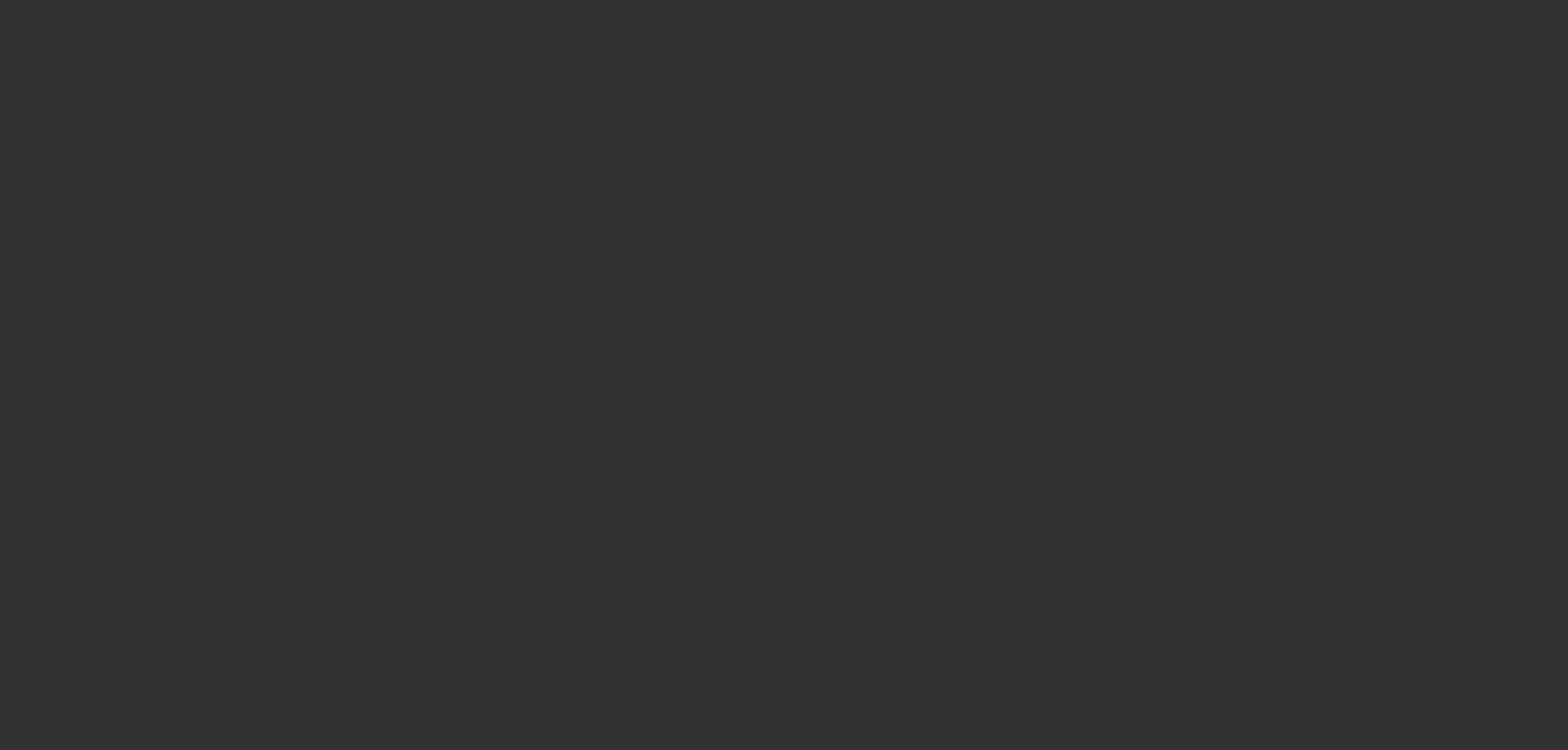
select select "4"
